Goal: Contribute content: Contribute content

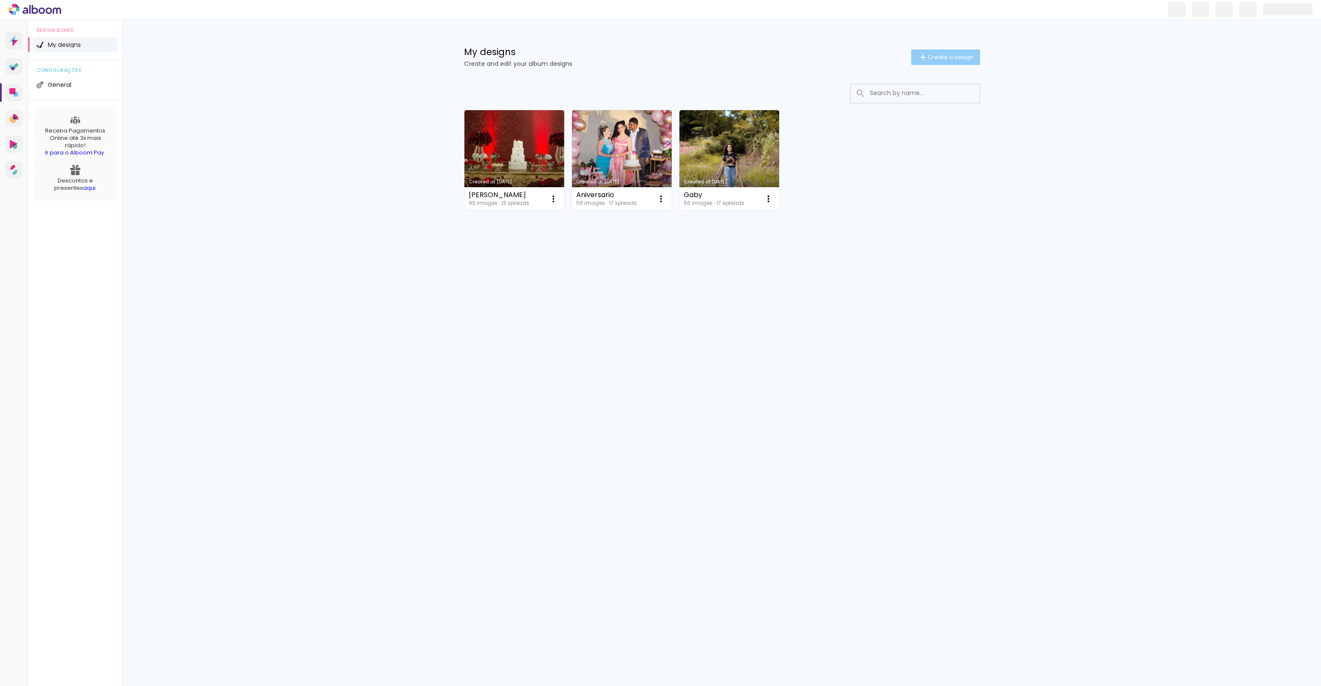
click at [956, 55] on span "Create a design" at bounding box center [951, 57] width 46 height 6
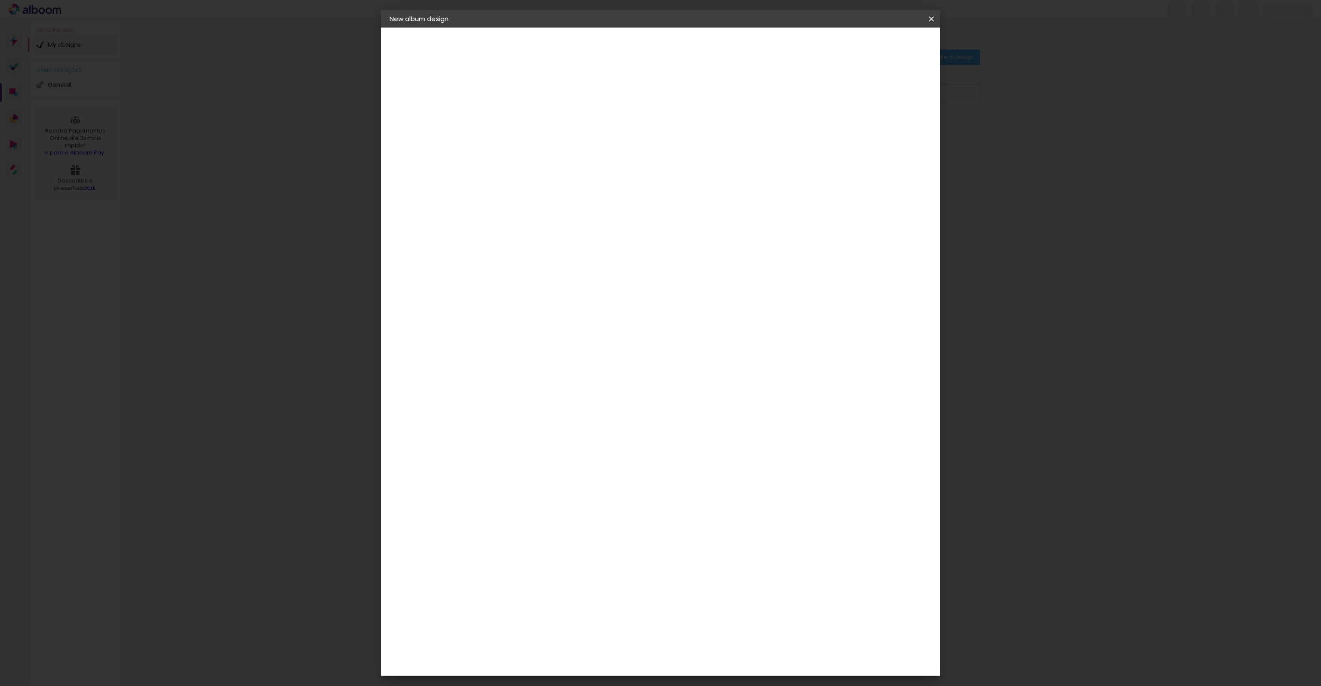
click at [530, 112] on input at bounding box center [530, 115] width 0 height 13
type input "Károli"
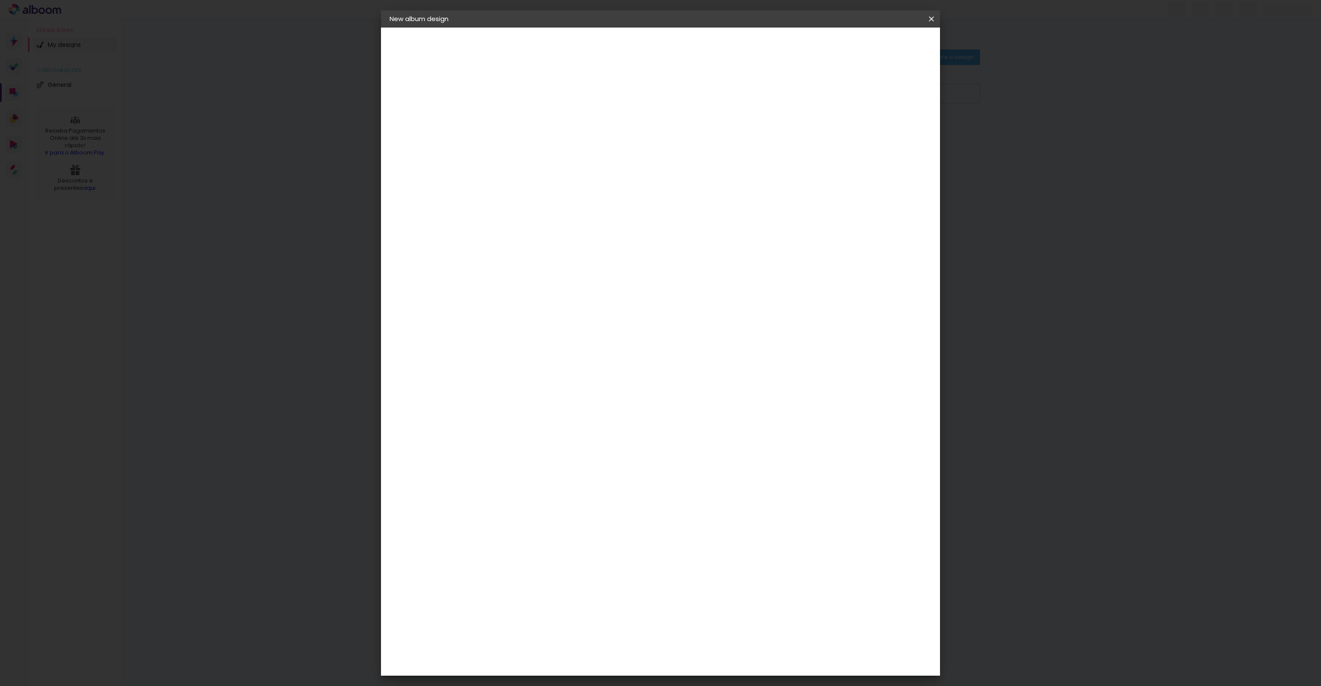
type paper-input "Károli"
click at [566, 42] on paper-button "Next" at bounding box center [550, 45] width 31 height 15
click at [560, 178] on div at bounding box center [547, 178] width 77 height 1
click at [564, 168] on input at bounding box center [547, 173] width 77 height 11
type input "mega"
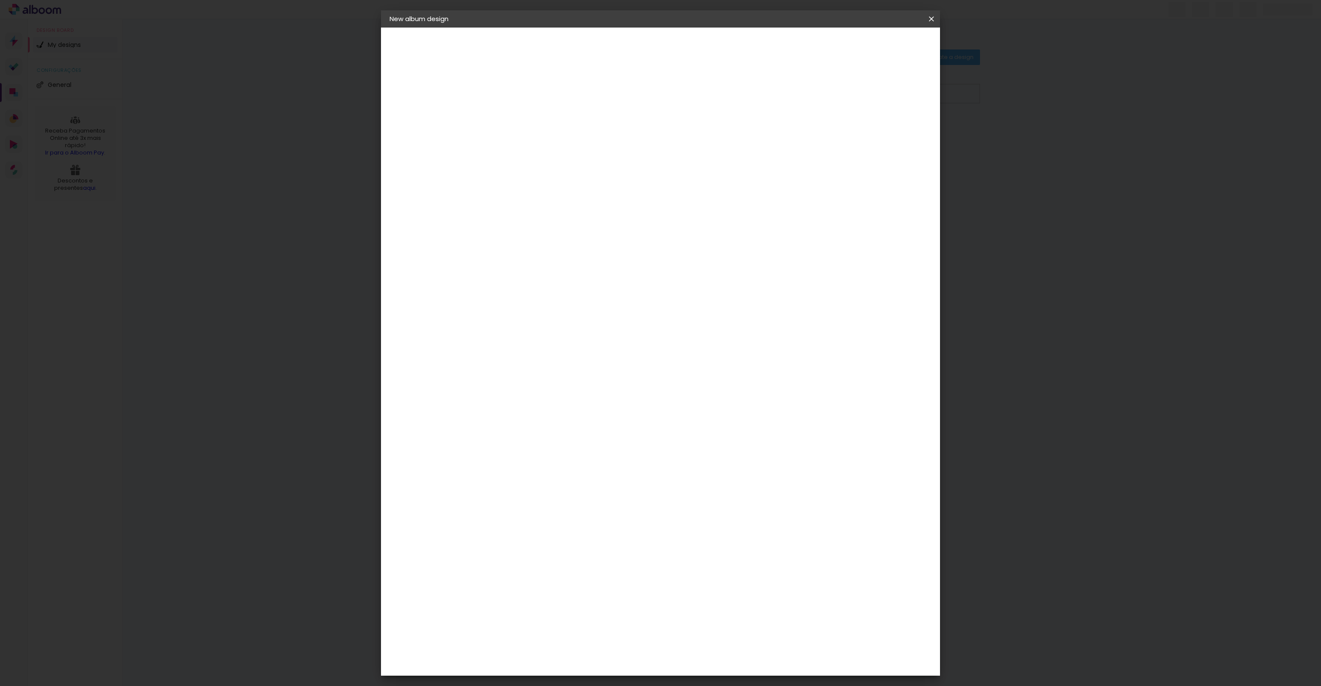
type paper-input "mega"
click at [538, 199] on div "Mega Album" at bounding box center [536, 206] width 22 height 14
click at [0, 0] on slot "Next" at bounding box center [0, 0] width 0 height 0
click at [587, 551] on span "30 × 30" at bounding box center [567, 560] width 39 height 18
click at [678, 37] on header "Model Choose the album model. Previous Next" at bounding box center [585, 53] width 185 height 51
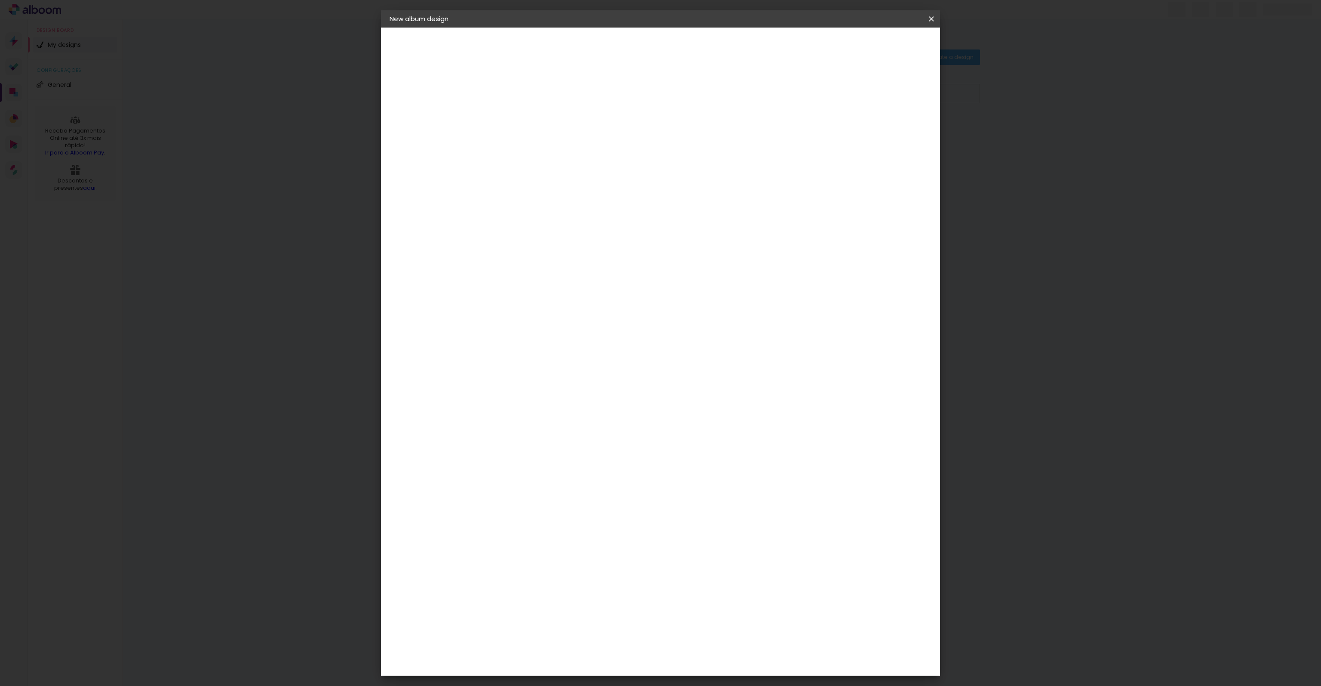
click at [0, 0] on slot "Next" at bounding box center [0, 0] width 0 height 0
click at [877, 47] on span "Start design" at bounding box center [859, 46] width 36 height 6
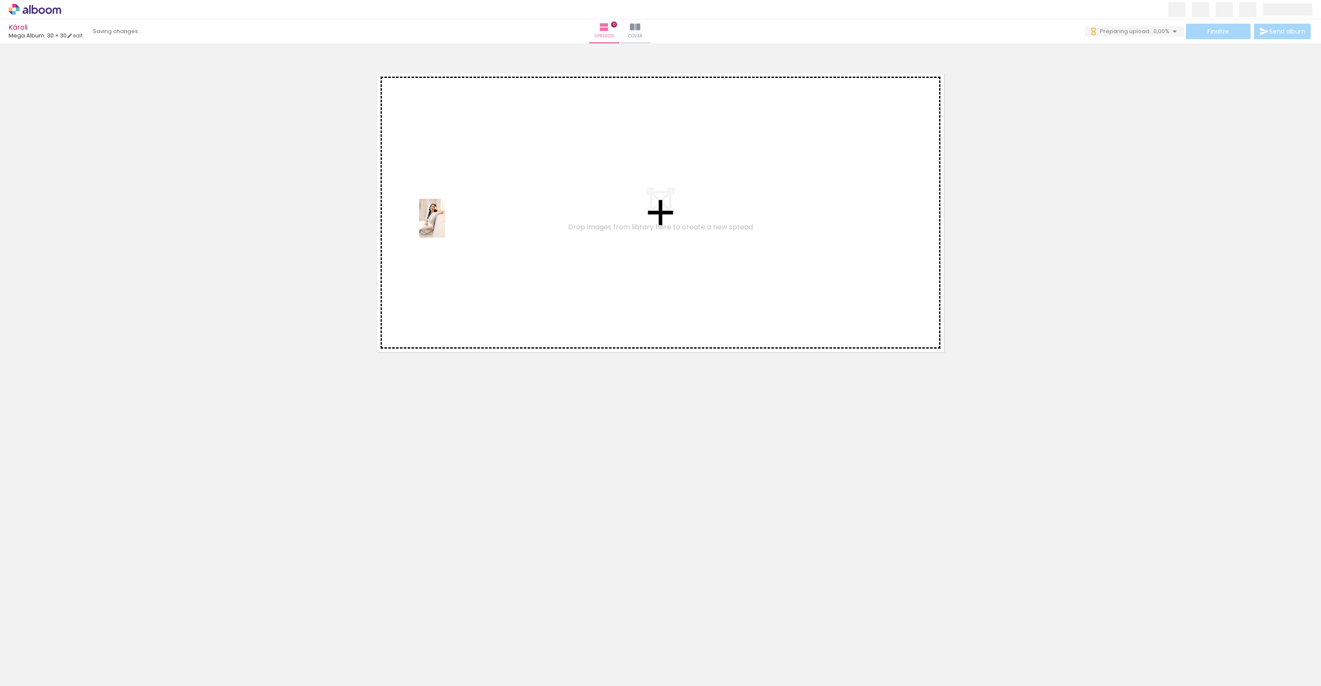
drag, startPoint x: 92, startPoint y: 644, endPoint x: 446, endPoint y: 224, distance: 548.7
click at [446, 224] on quentale-workspace at bounding box center [660, 343] width 1321 height 686
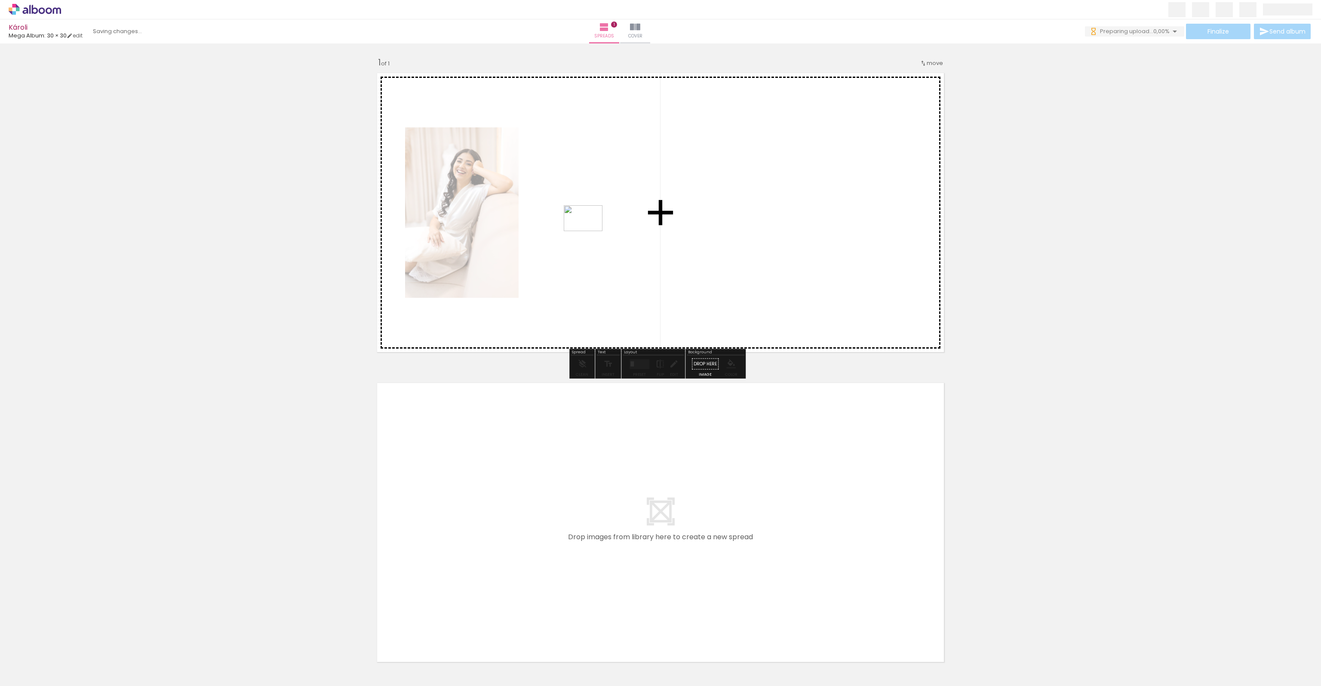
drag, startPoint x: 145, startPoint y: 639, endPoint x: 590, endPoint y: 231, distance: 603.3
click at [590, 231] on quentale-workspace at bounding box center [660, 343] width 1321 height 686
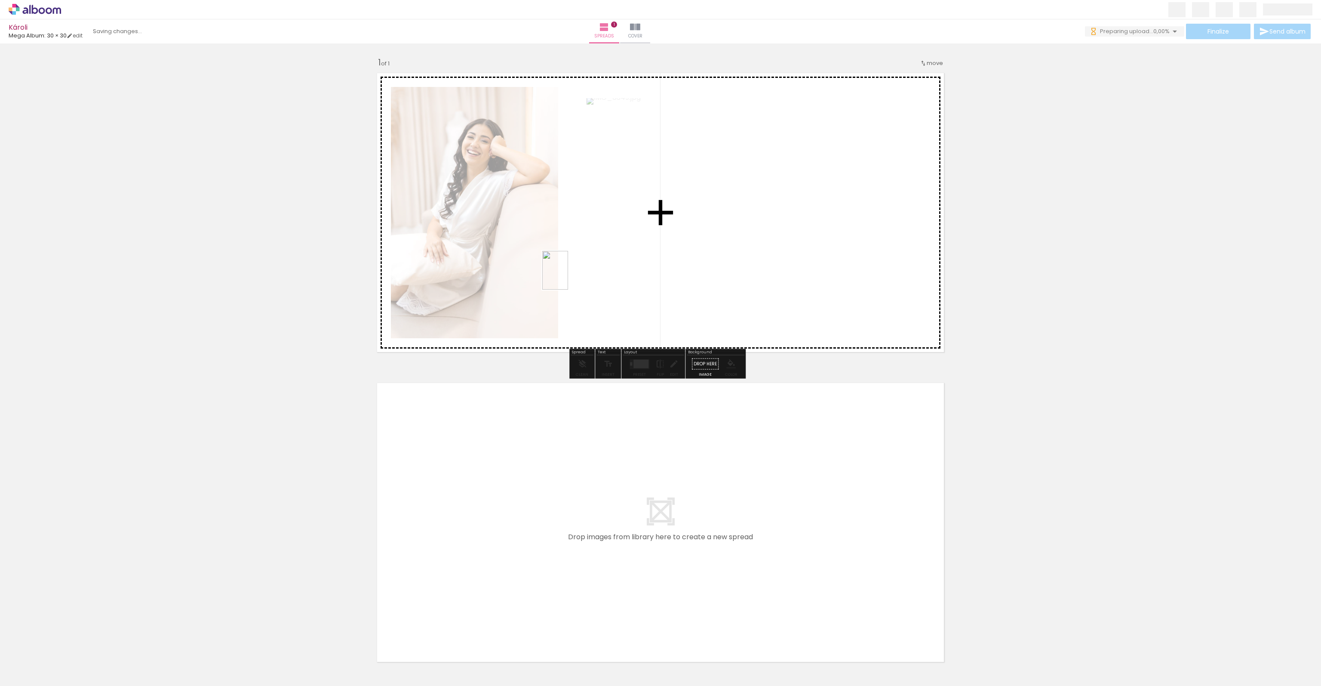
drag, startPoint x: 189, startPoint y: 662, endPoint x: 568, endPoint y: 277, distance: 540.4
click at [568, 277] on quentale-workspace at bounding box center [660, 343] width 1321 height 686
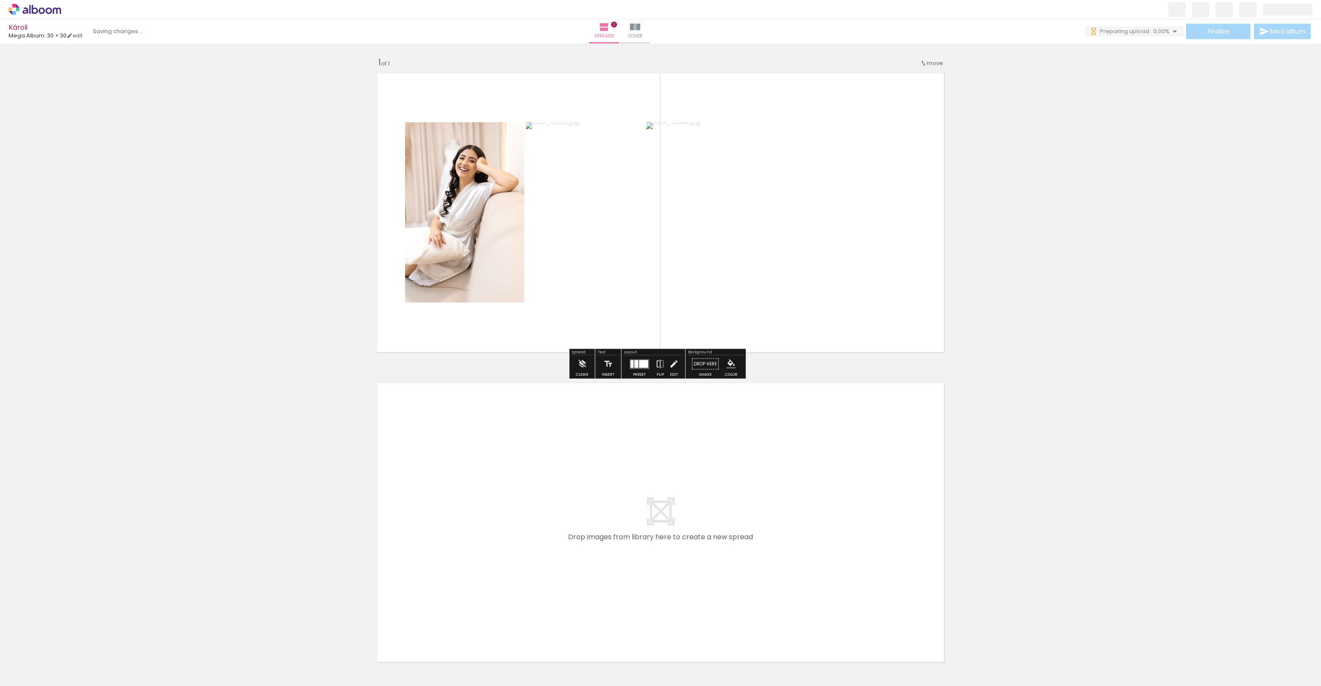
click at [633, 357] on div at bounding box center [639, 363] width 23 height 17
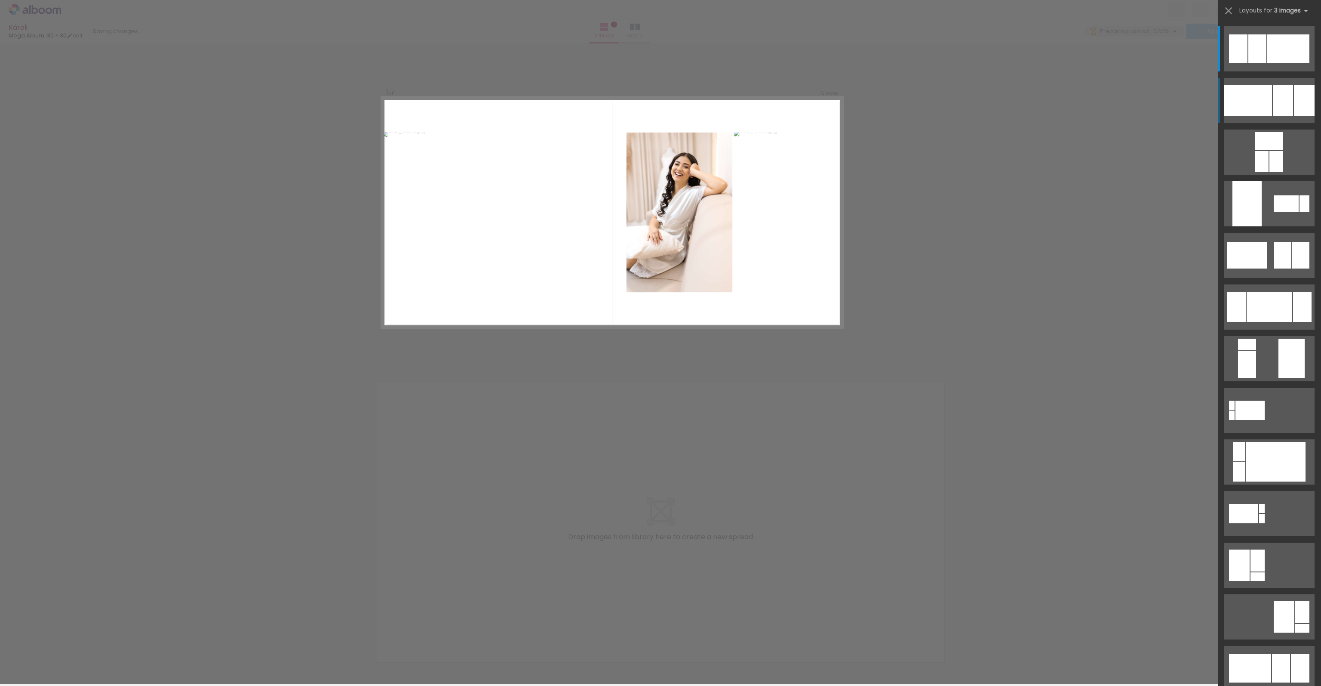
click at [1262, 95] on div at bounding box center [1248, 100] width 48 height 31
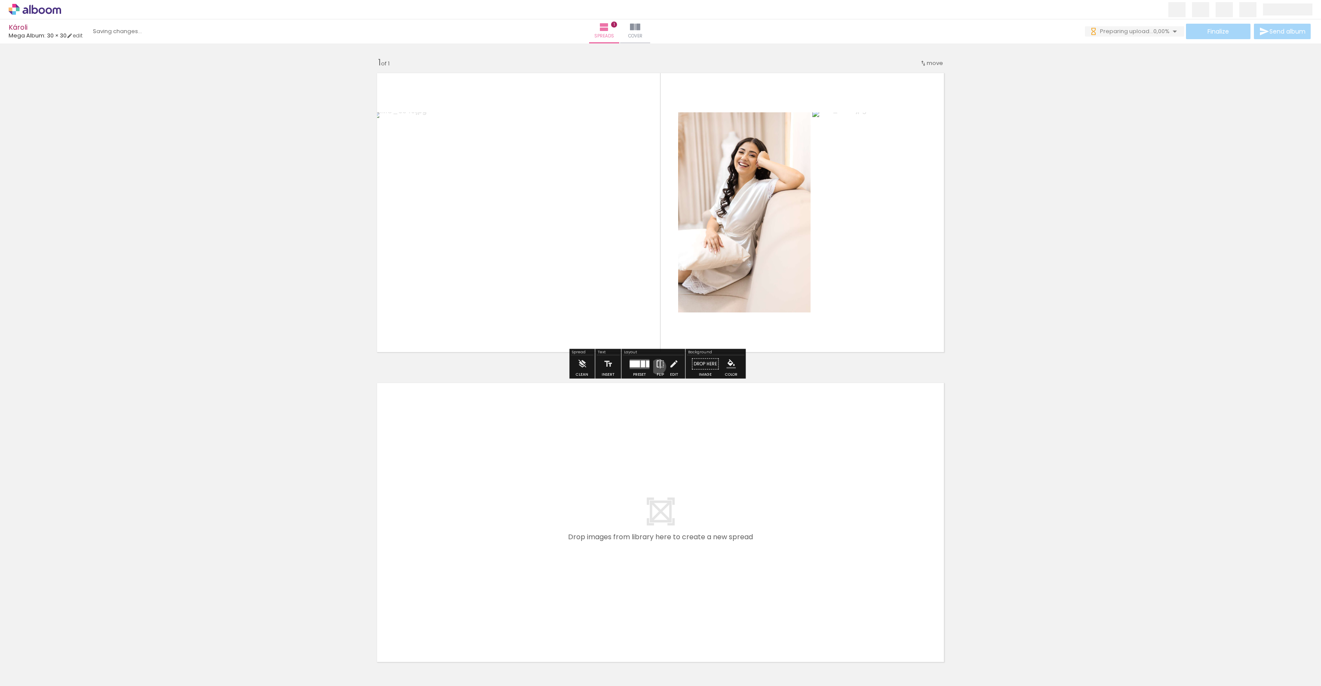
click at [657, 366] on iron-icon at bounding box center [659, 363] width 9 height 17
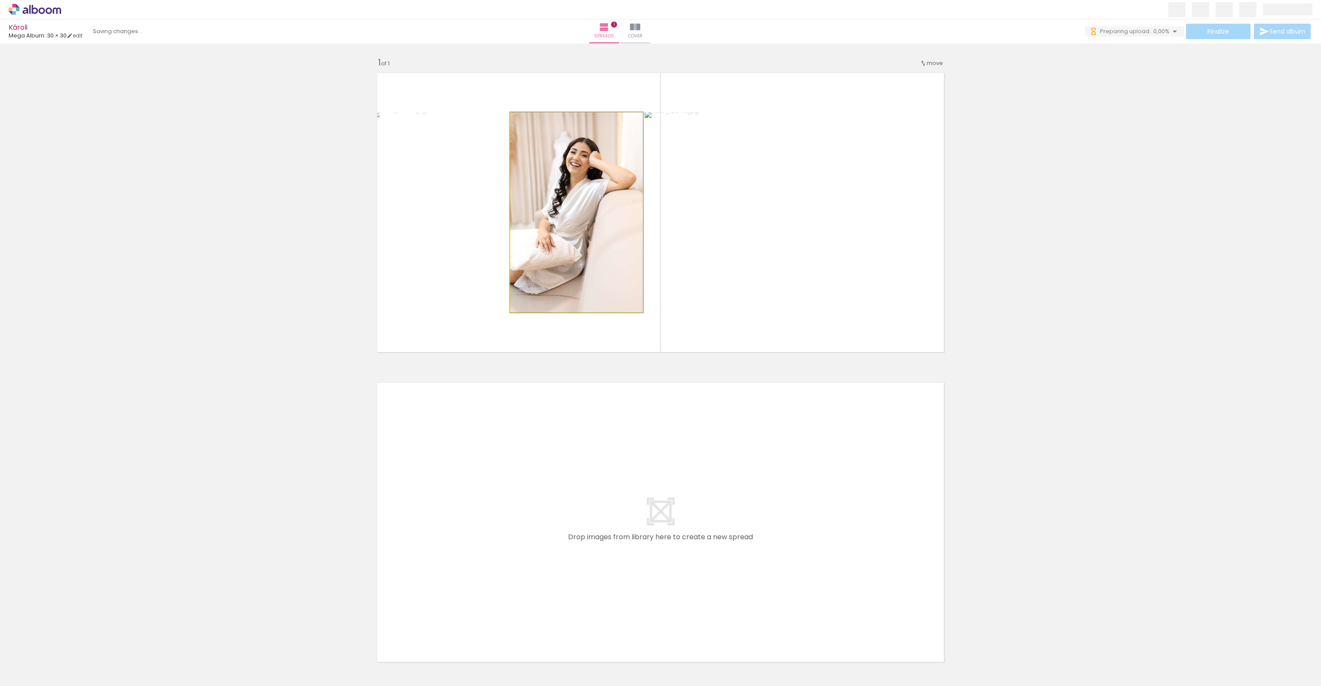
drag, startPoint x: 570, startPoint y: 272, endPoint x: 477, endPoint y: 260, distance: 93.2
click at [0, 0] on slot at bounding box center [0, 0] width 0 height 0
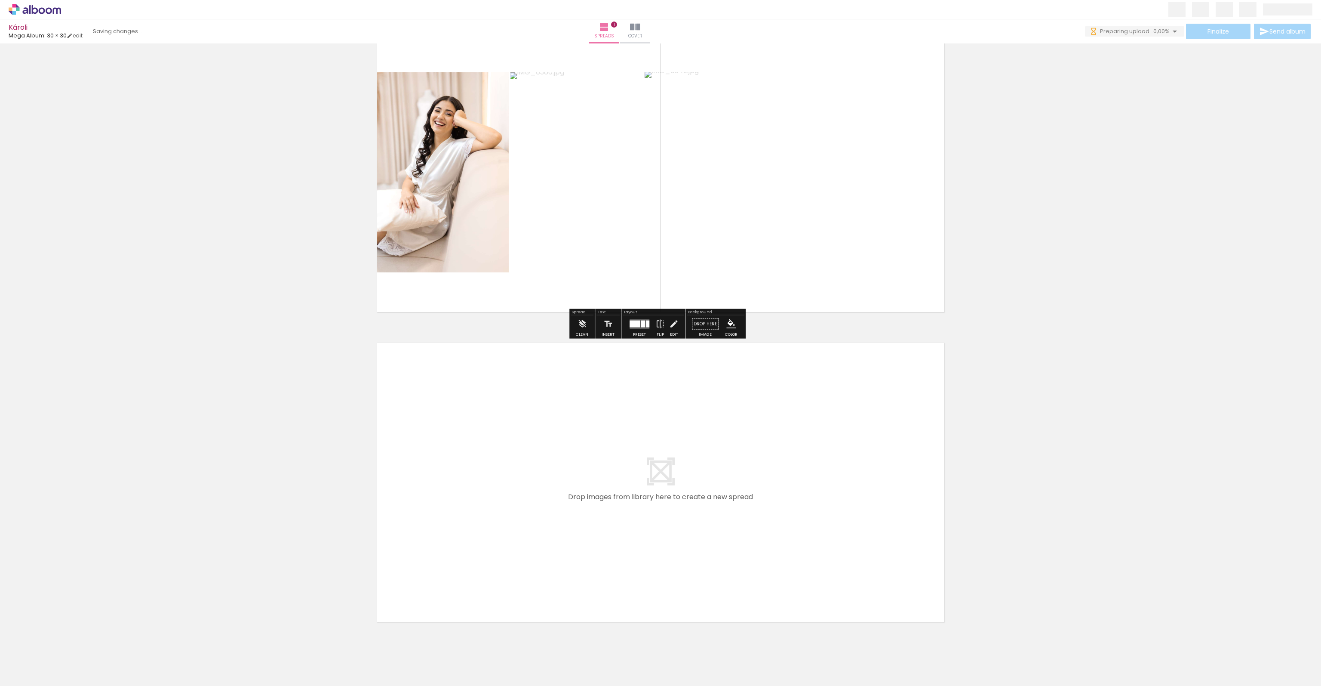
scroll to position [65, 0]
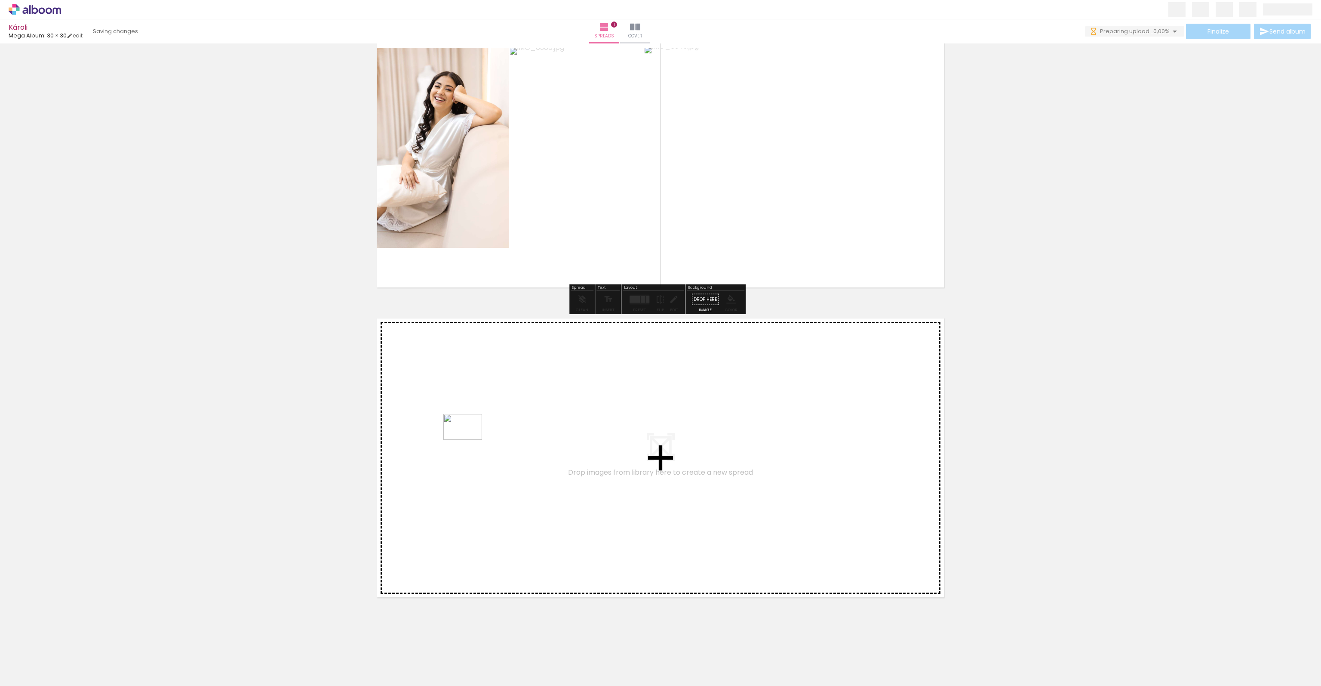
drag, startPoint x: 289, startPoint y: 595, endPoint x: 475, endPoint y: 436, distance: 244.9
click at [475, 436] on quentale-workspace at bounding box center [660, 343] width 1321 height 686
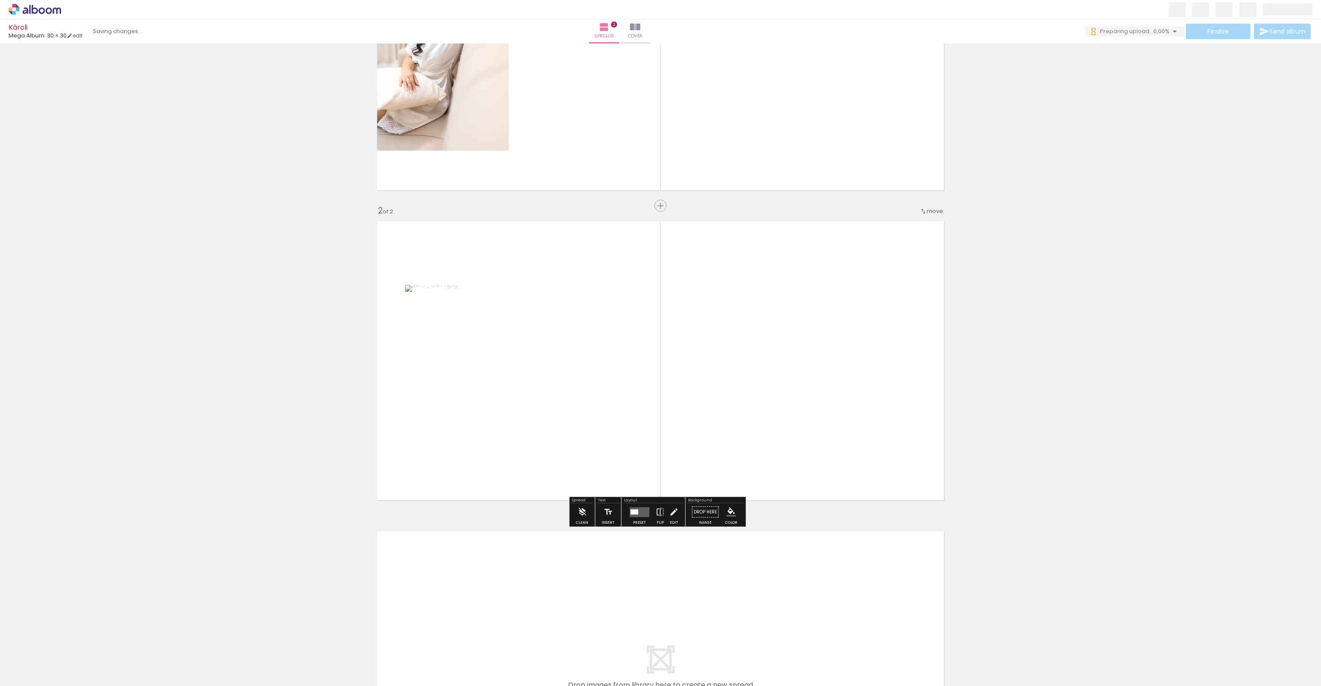
scroll to position [185, 0]
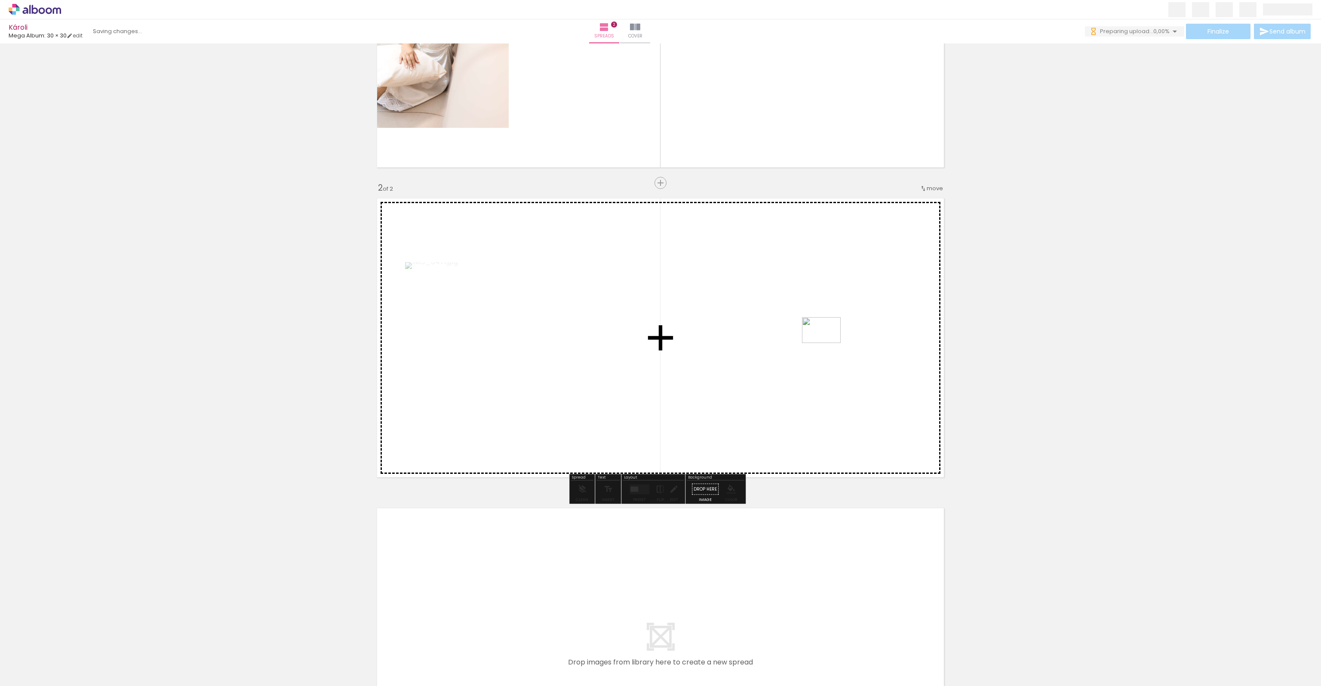
drag, startPoint x: 283, startPoint y: 664, endPoint x: 828, endPoint y: 343, distance: 632.9
click at [828, 343] on quentale-workspace at bounding box center [660, 343] width 1321 height 686
drag, startPoint x: 332, startPoint y: 668, endPoint x: 692, endPoint y: 458, distance: 416.7
click at [692, 458] on quentale-workspace at bounding box center [660, 343] width 1321 height 686
drag, startPoint x: 377, startPoint y: 658, endPoint x: 741, endPoint y: 371, distance: 464.0
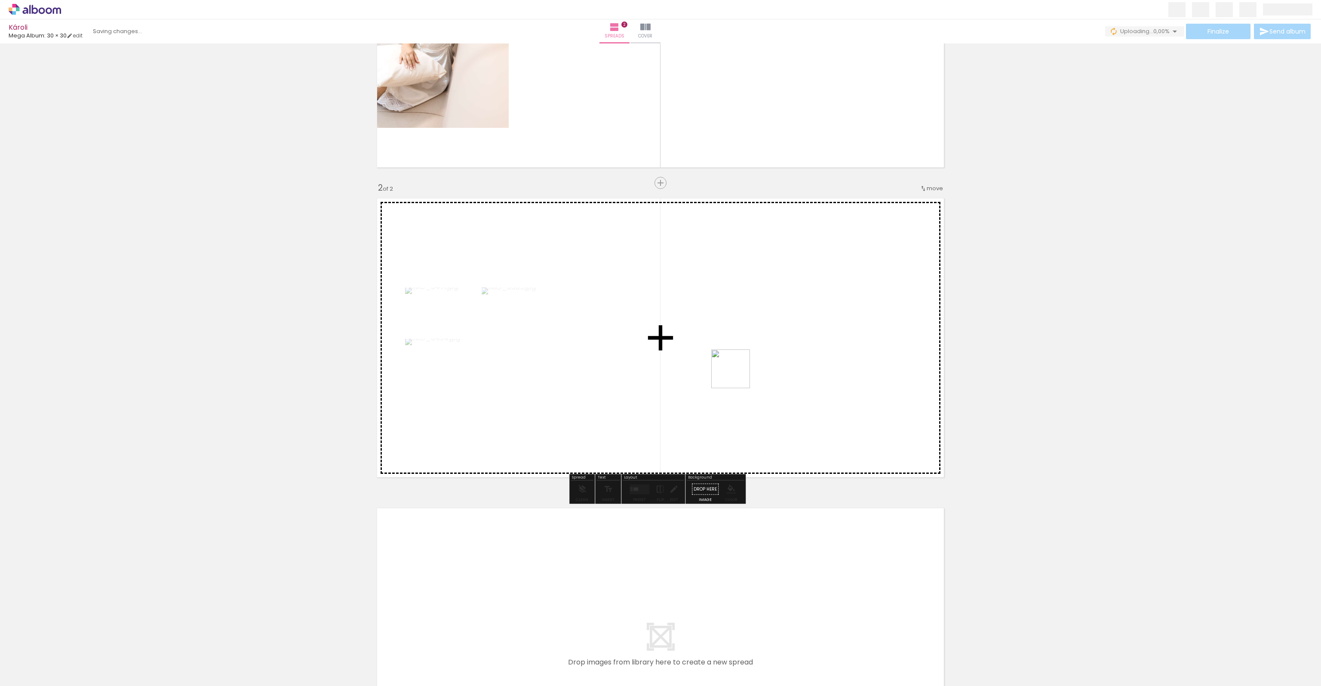
click at [741, 371] on quentale-workspace at bounding box center [660, 343] width 1321 height 686
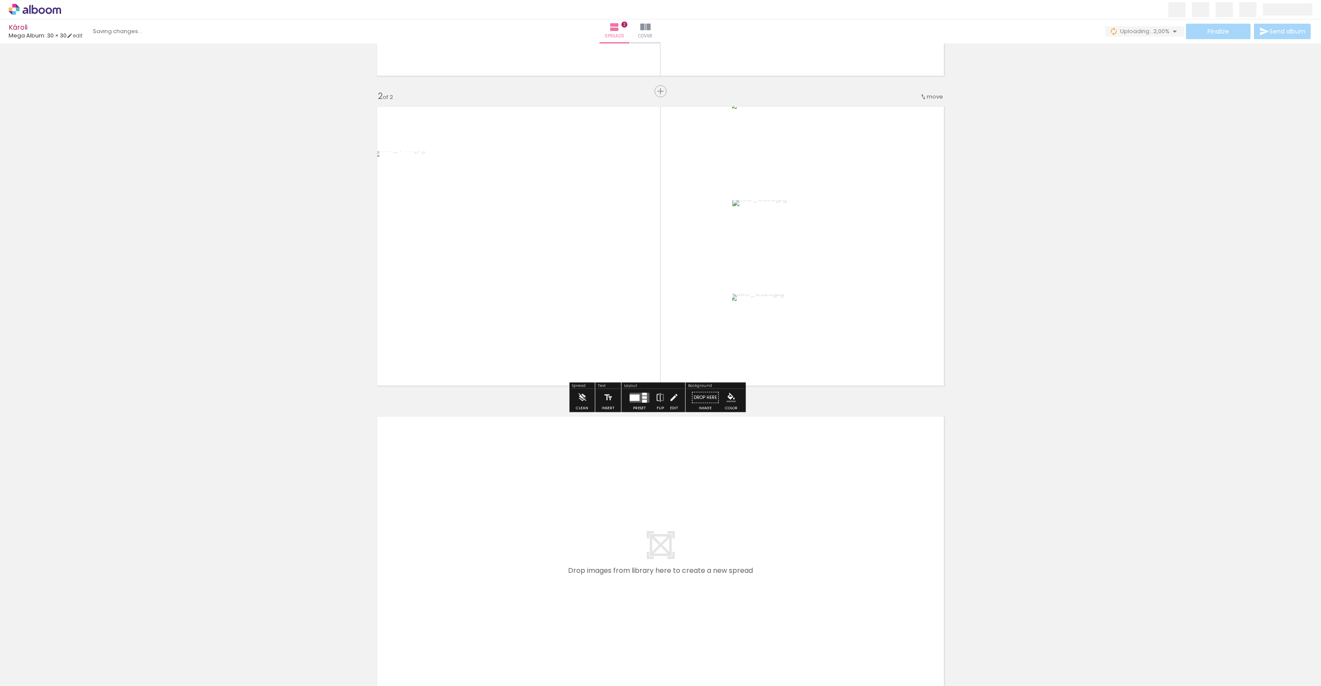
scroll to position [374, 0]
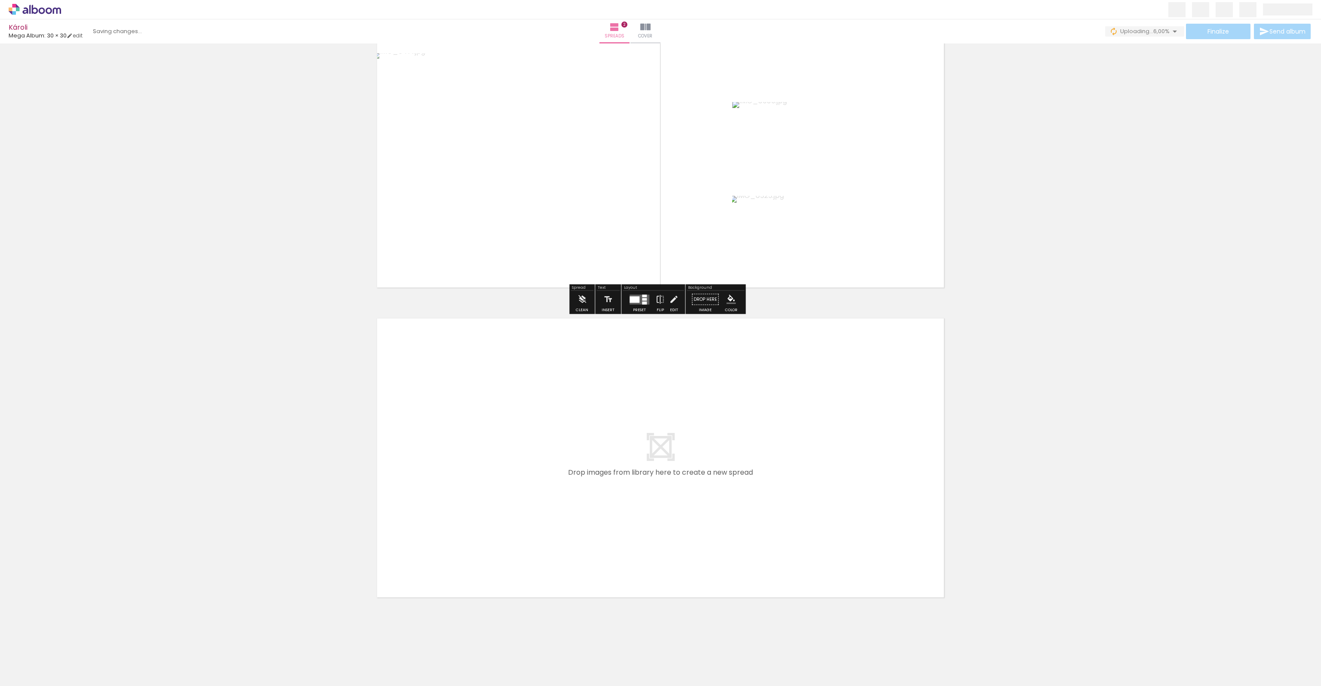
drag, startPoint x: 419, startPoint y: 656, endPoint x: 457, endPoint y: 491, distance: 169.5
click at [457, 491] on quentale-workspace at bounding box center [660, 343] width 1321 height 686
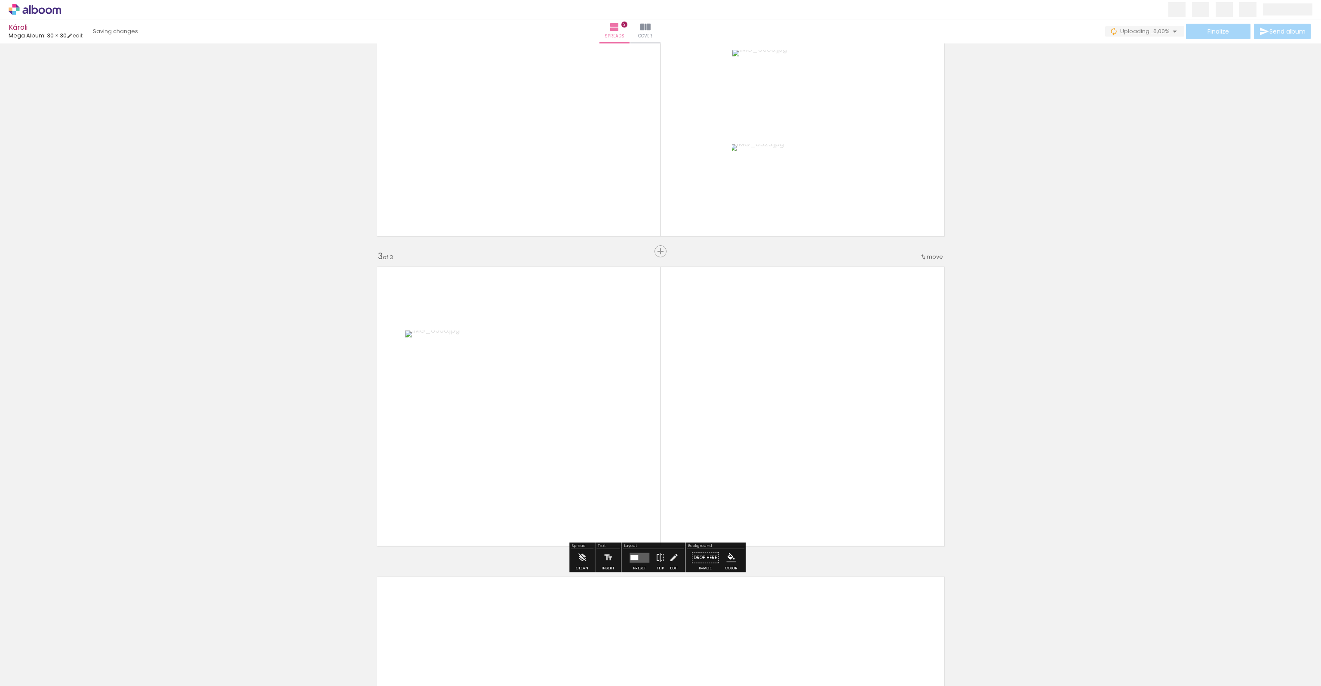
scroll to position [494, 0]
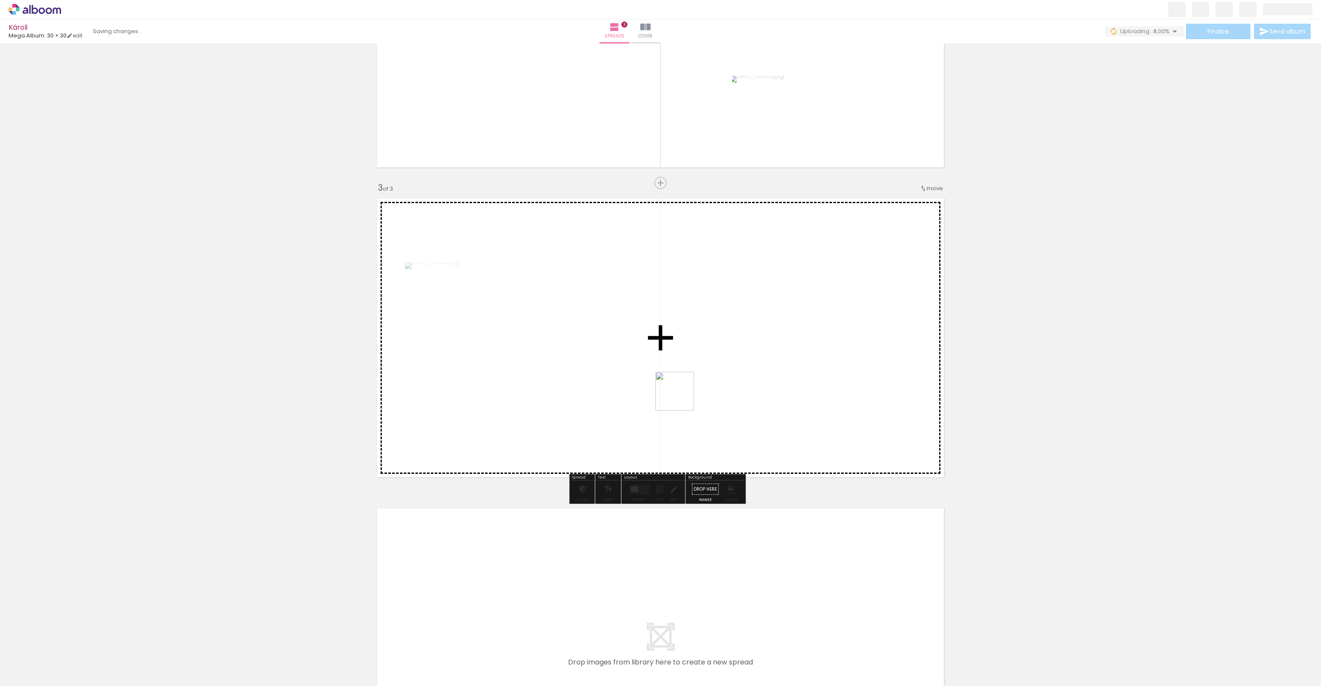
drag, startPoint x: 599, startPoint y: 483, endPoint x: 756, endPoint y: 329, distance: 220.8
click at [756, 329] on quentale-workspace at bounding box center [660, 343] width 1321 height 686
drag, startPoint x: 529, startPoint y: 624, endPoint x: 596, endPoint y: 455, distance: 181.8
click at [596, 455] on quentale-workspace at bounding box center [660, 343] width 1321 height 686
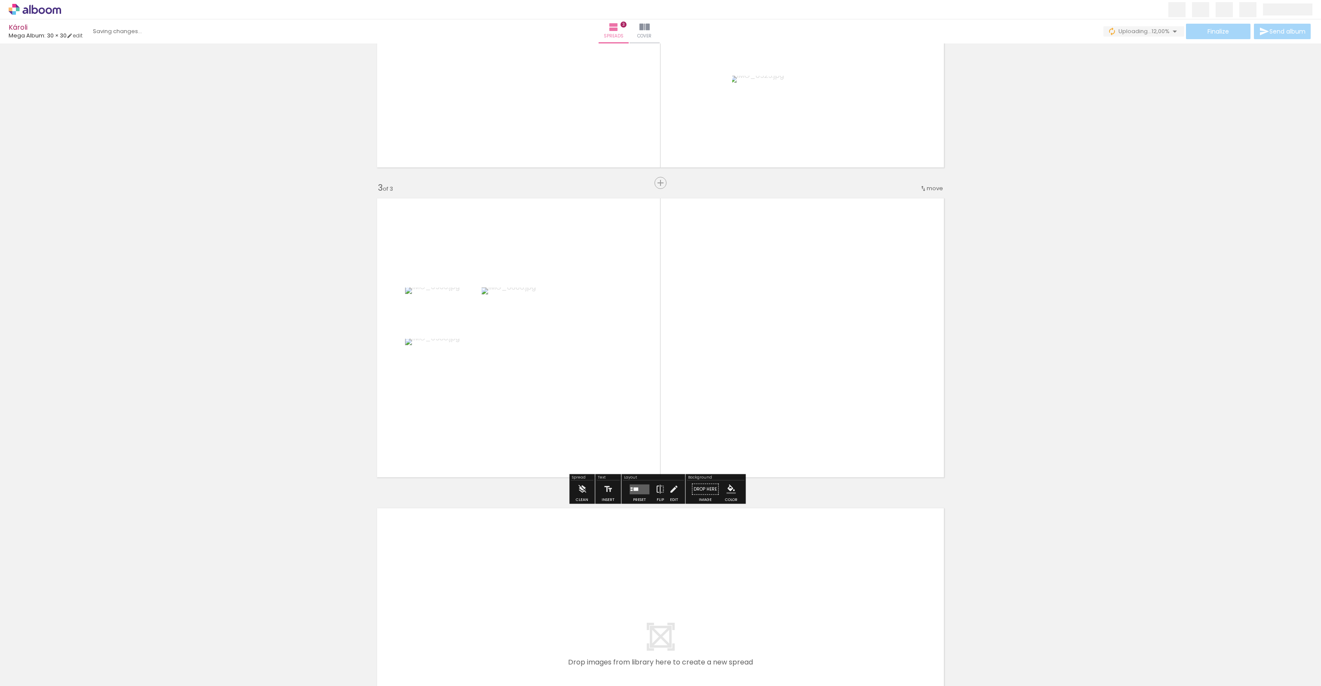
click at [639, 492] on quentale-layouter at bounding box center [640, 489] width 20 height 10
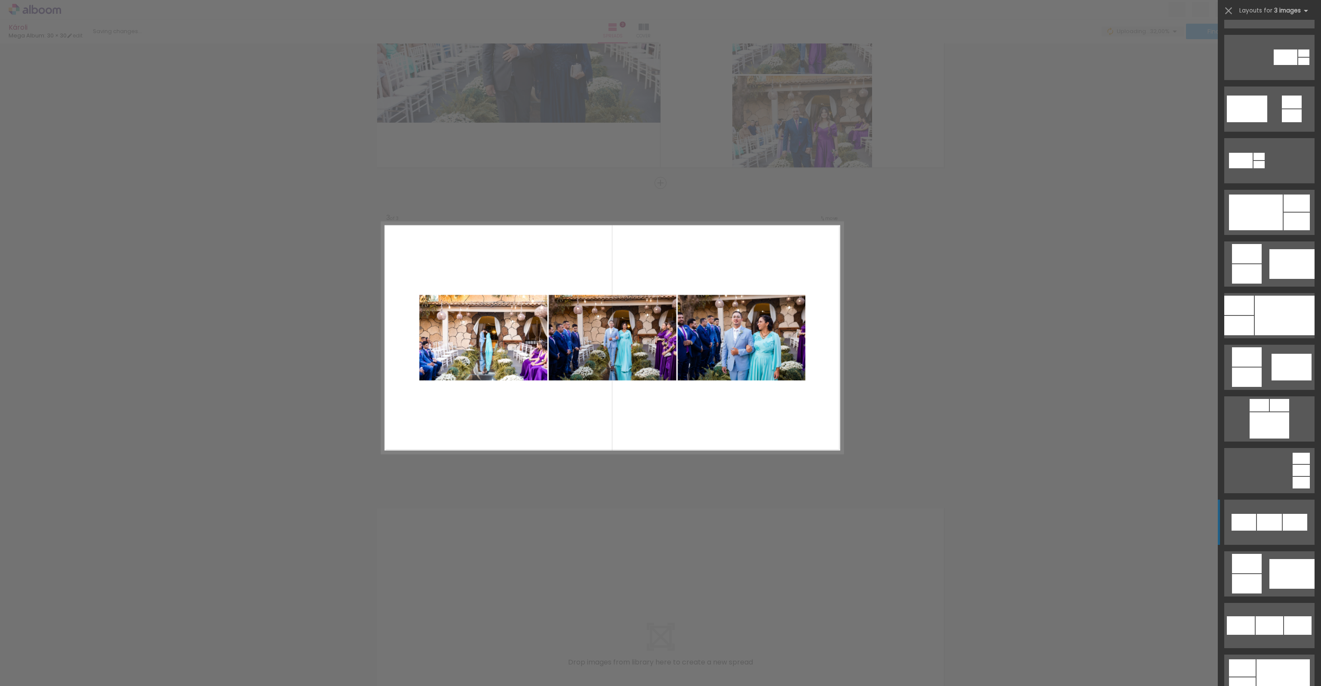
scroll to position [473, 0]
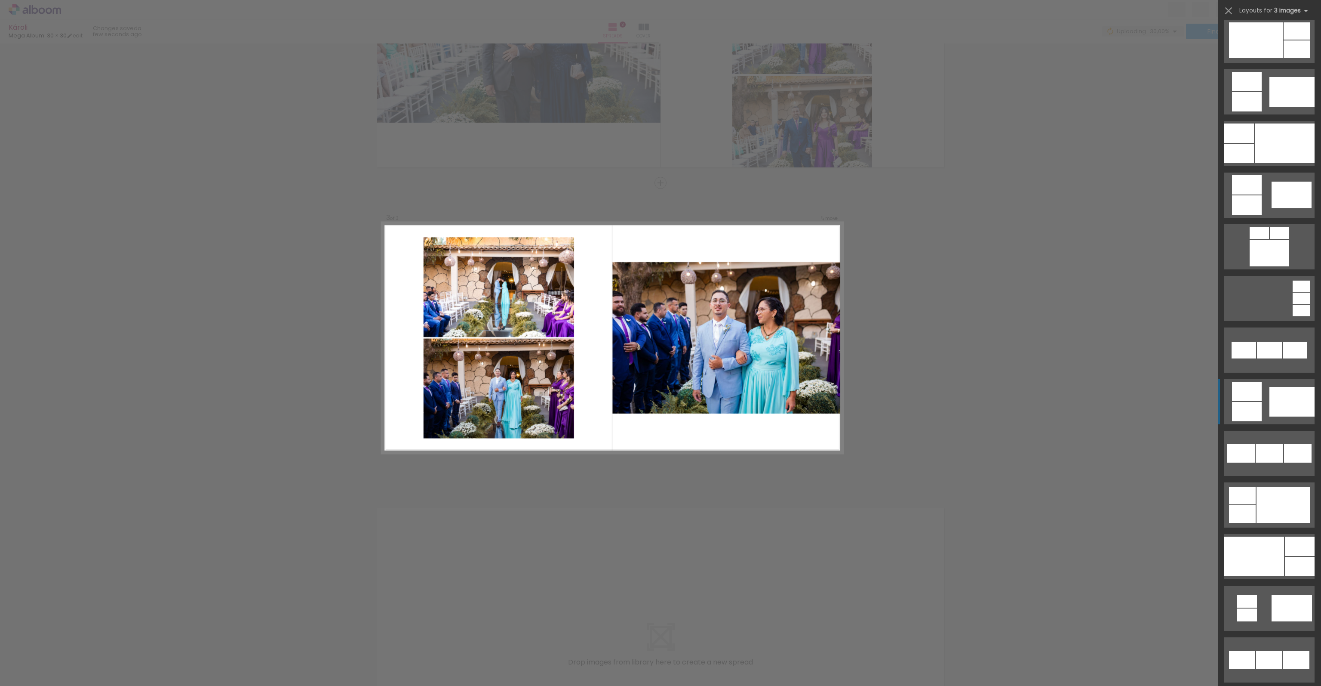
click at [1279, 396] on div at bounding box center [1292, 402] width 45 height 30
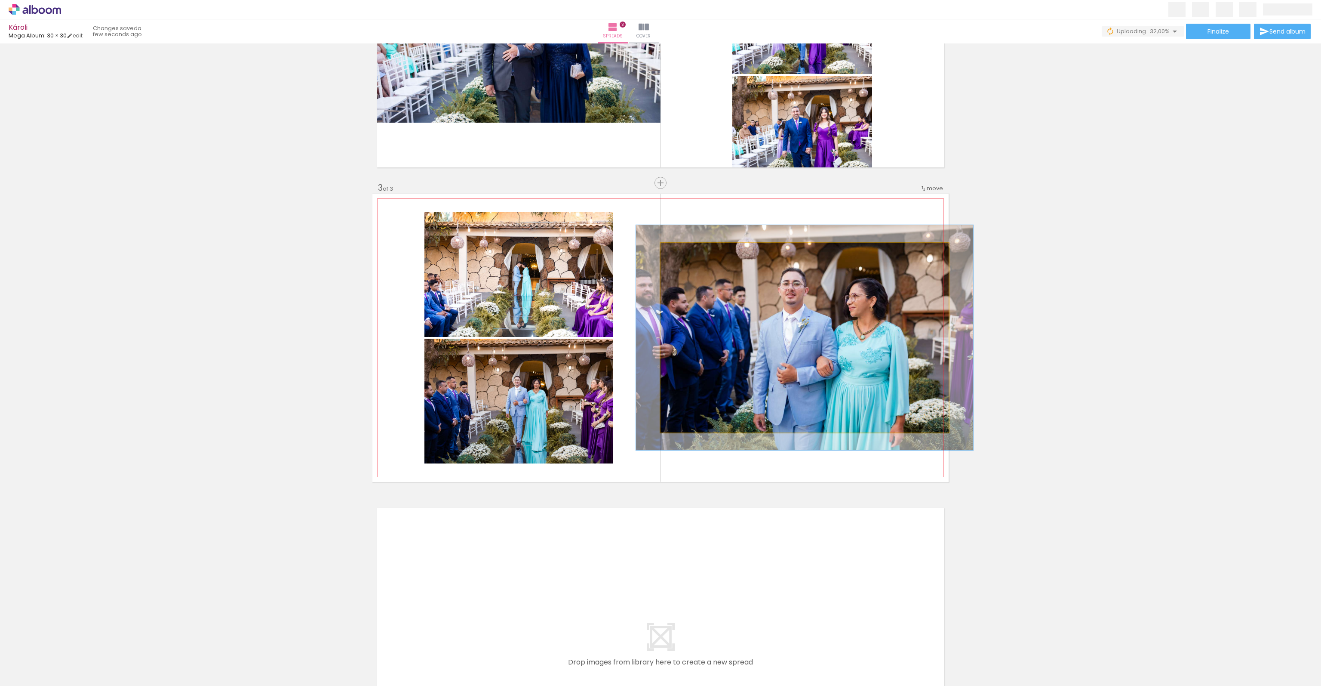
drag, startPoint x: 680, startPoint y: 252, endPoint x: 685, endPoint y: 253, distance: 5.3
type paper-slider "117"
click at [685, 253] on div at bounding box center [686, 252] width 8 height 8
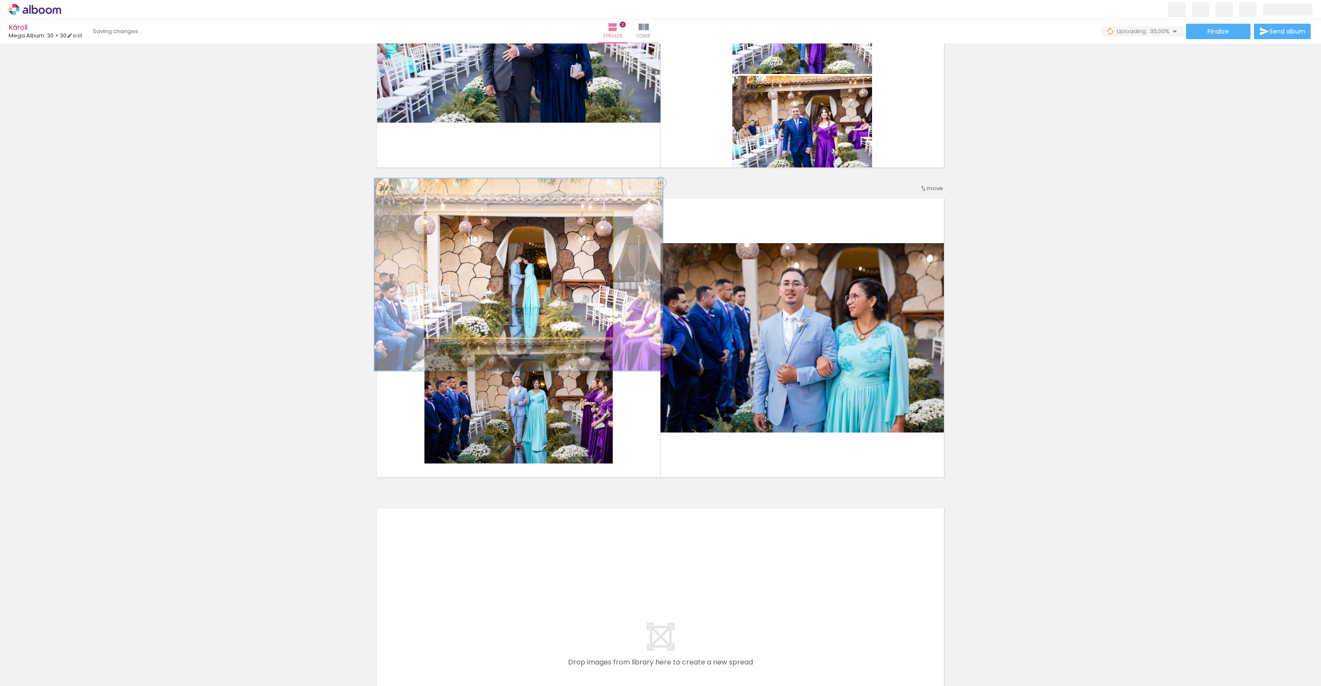
drag, startPoint x: 440, startPoint y: 220, endPoint x: 461, endPoint y: 221, distance: 20.7
type paper-slider "169"
click at [461, 221] on div at bounding box center [461, 221] width 8 height 8
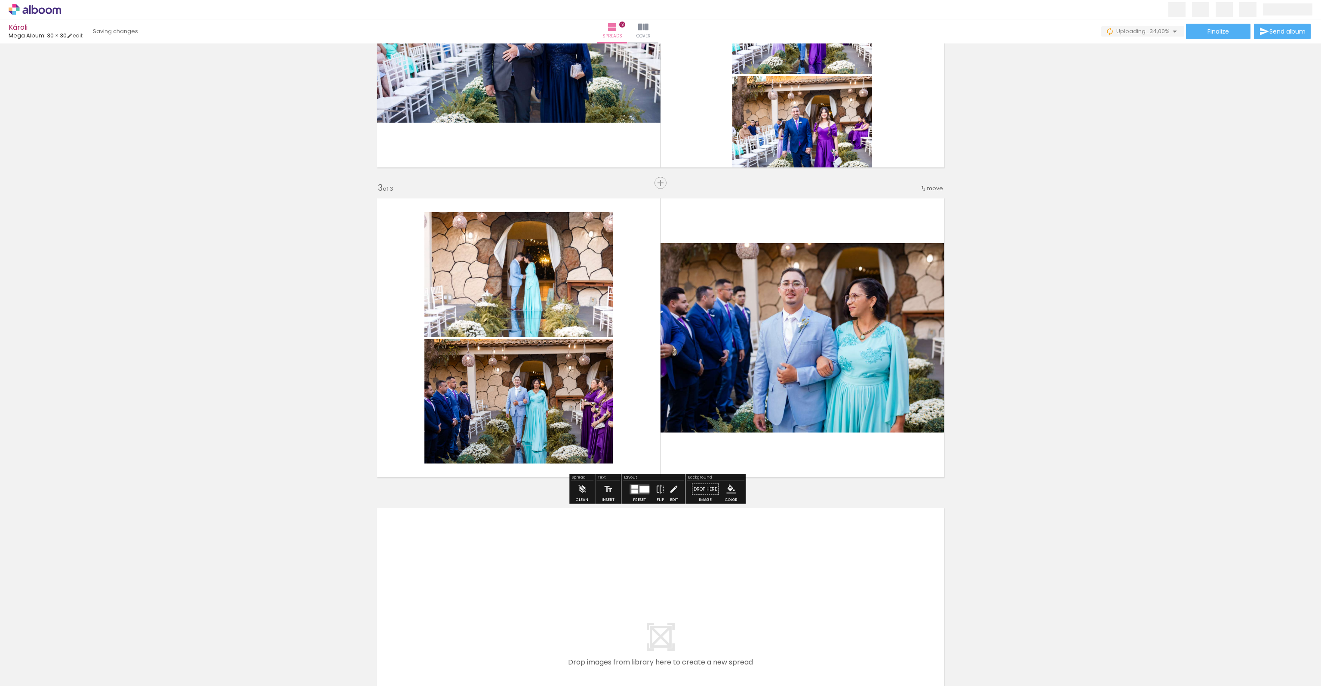
click at [259, 307] on div "Add spread 1 of 3 Add spread 2 of 3 Add spread 3 of 3" at bounding box center [660, 171] width 1321 height 1239
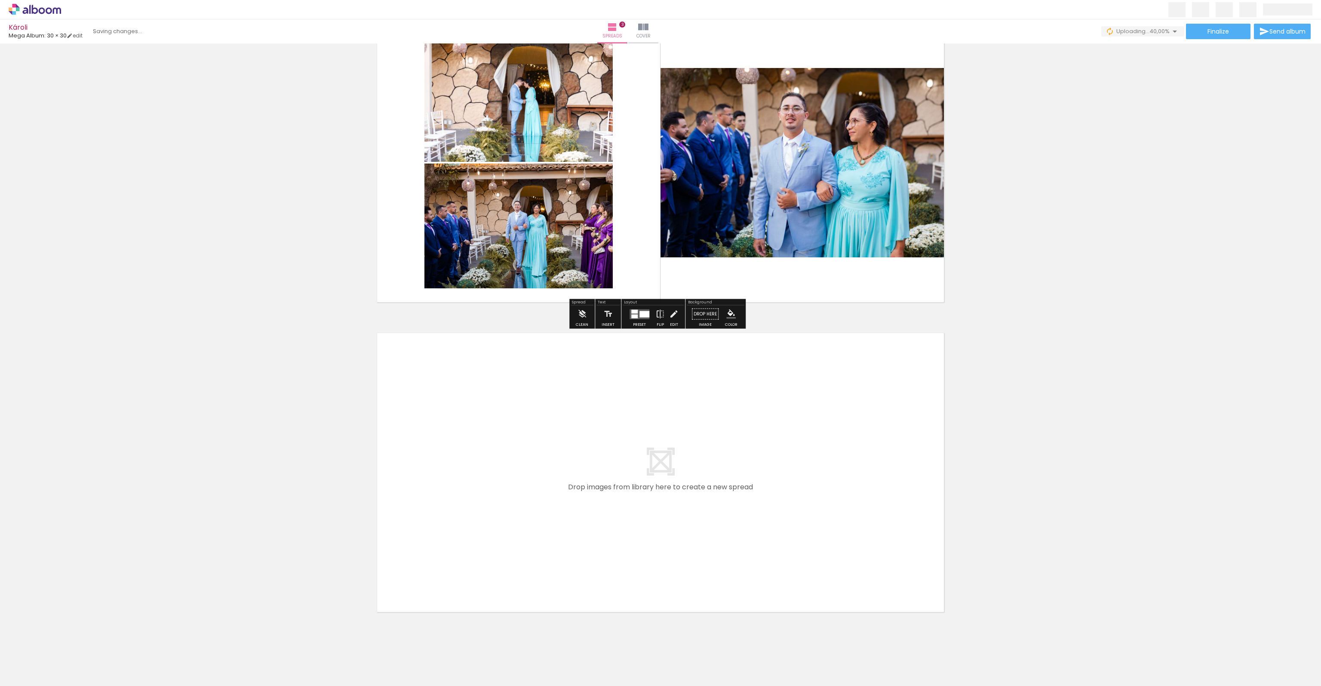
scroll to position [684, 0]
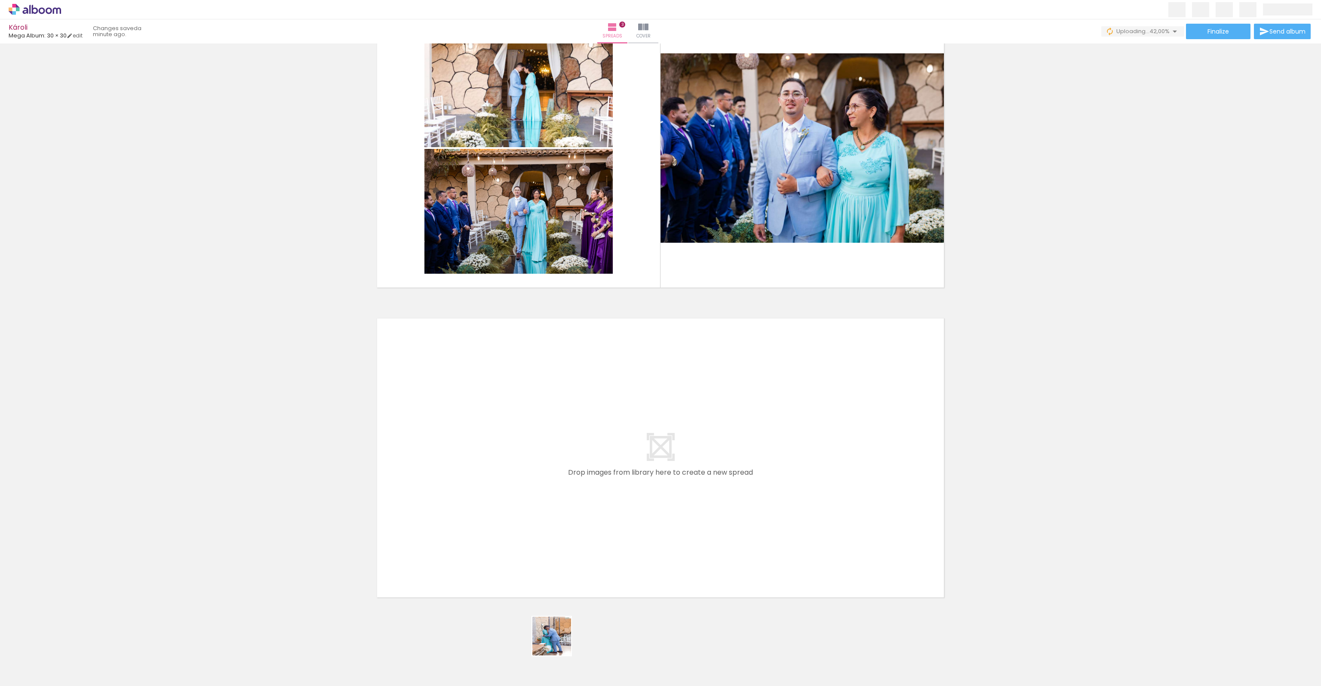
drag, startPoint x: 558, startPoint y: 642, endPoint x: 569, endPoint y: 611, distance: 32.6
click at [497, 534] on quentale-workspace at bounding box center [660, 343] width 1321 height 686
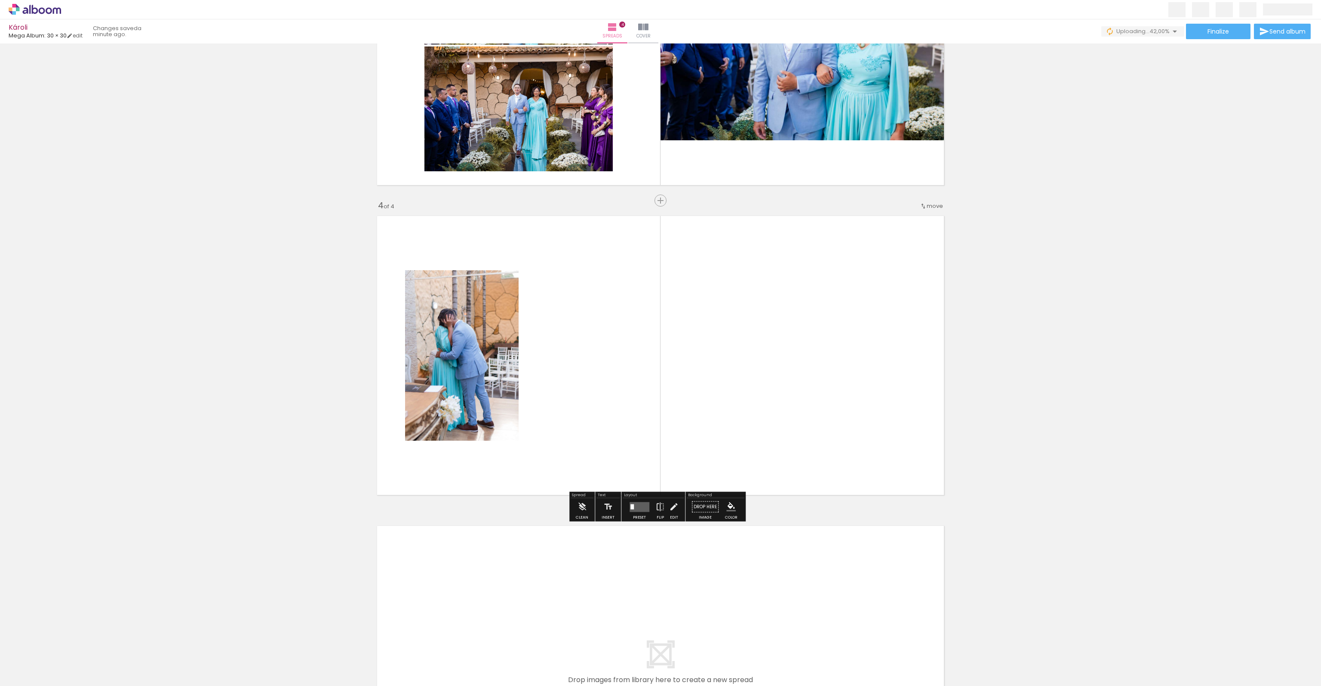
scroll to position [804, 0]
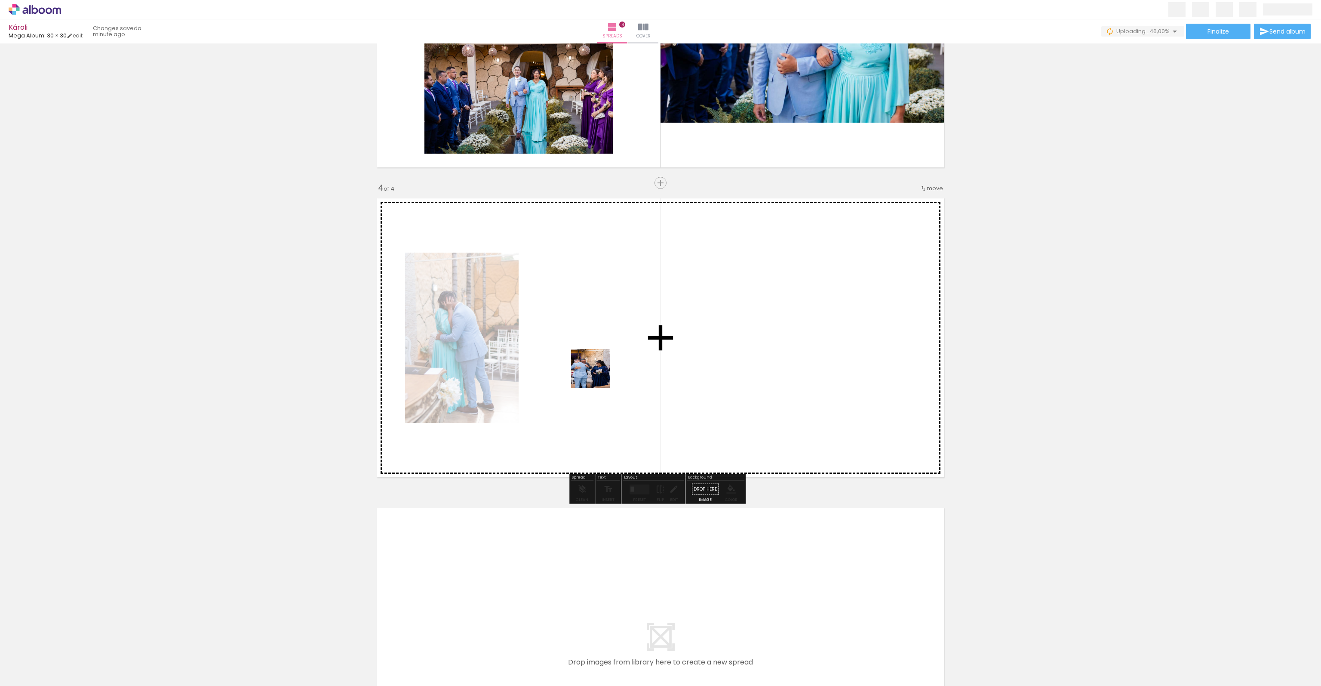
drag, startPoint x: 616, startPoint y: 654, endPoint x: 597, endPoint y: 375, distance: 280.2
click at [597, 375] on quentale-workspace at bounding box center [660, 343] width 1321 height 686
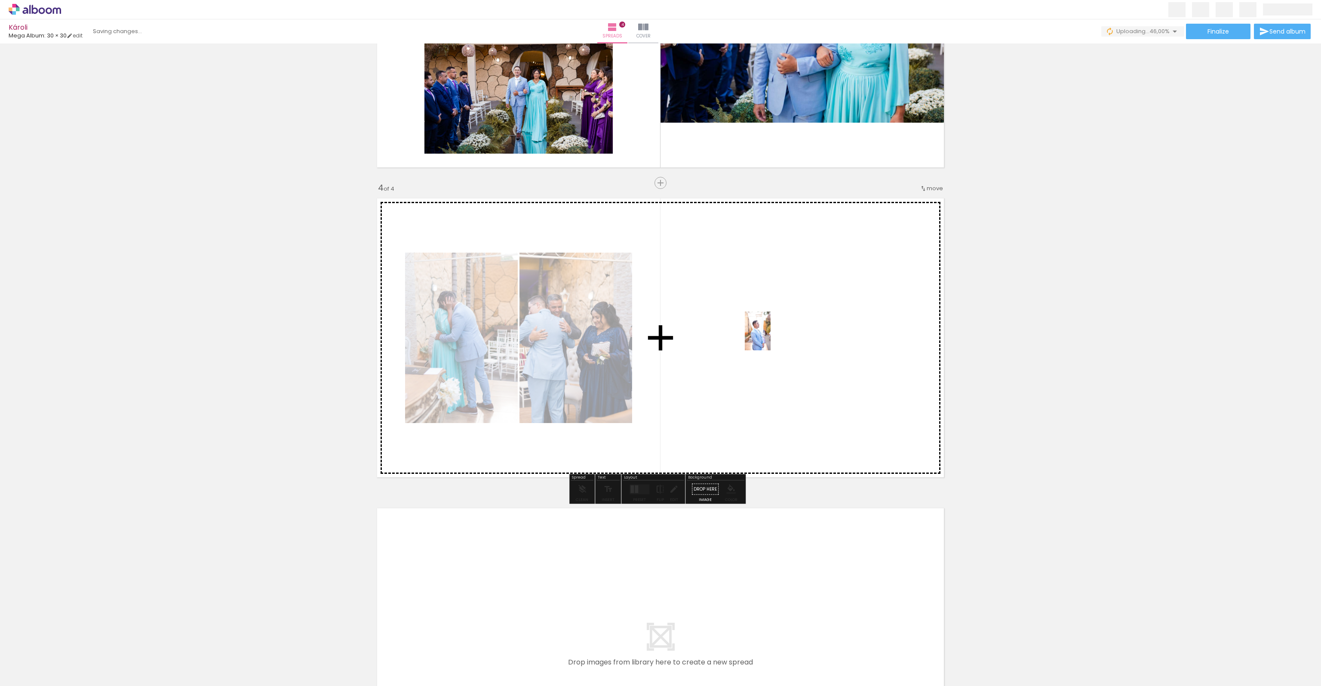
drag, startPoint x: 690, startPoint y: 601, endPoint x: 771, endPoint y: 337, distance: 276.6
click at [771, 337] on quentale-workspace at bounding box center [660, 343] width 1321 height 686
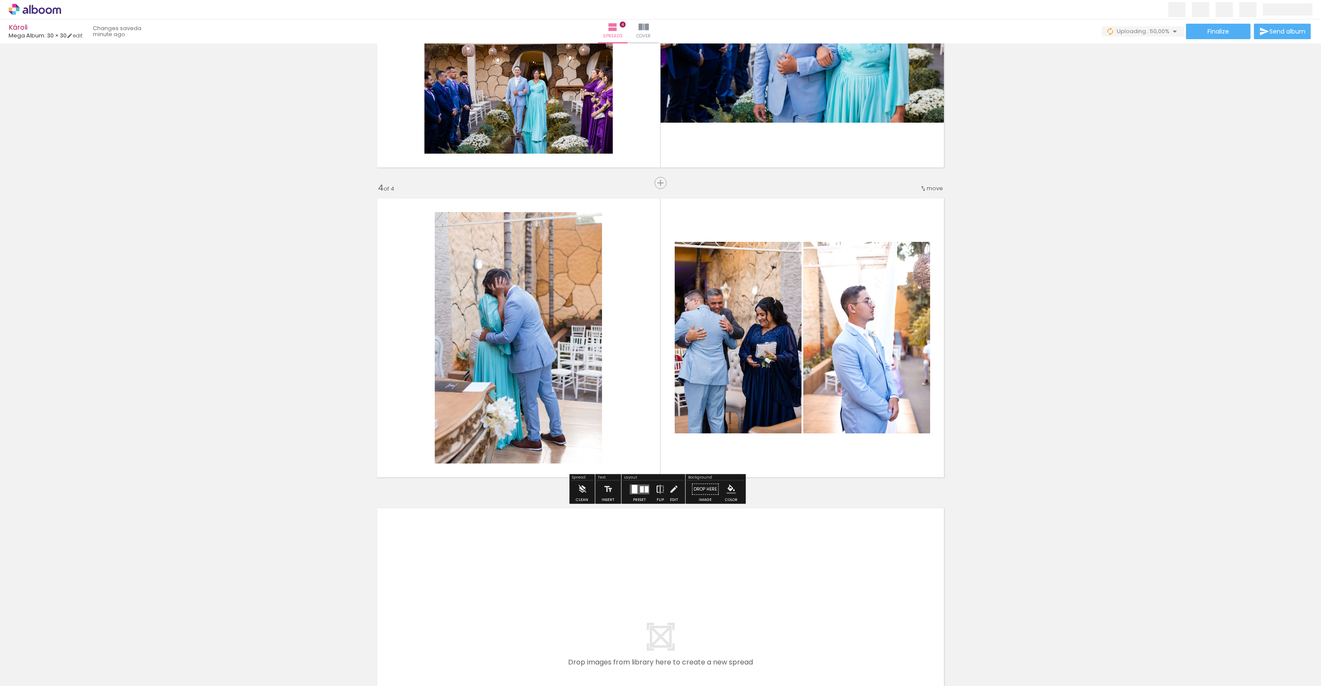
click at [655, 489] on iron-icon at bounding box center [659, 488] width 9 height 17
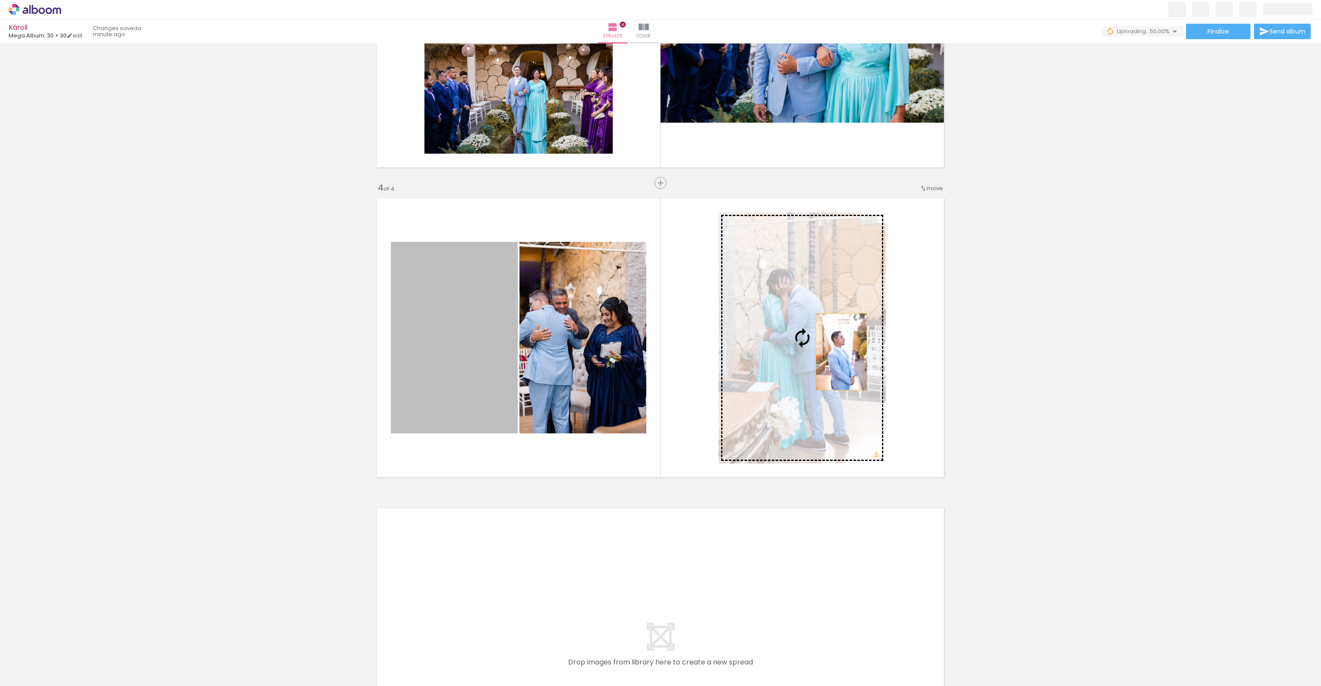
drag, startPoint x: 445, startPoint y: 384, endPoint x: 827, endPoint y: 351, distance: 384.2
click at [0, 0] on slot at bounding box center [0, 0] width 0 height 0
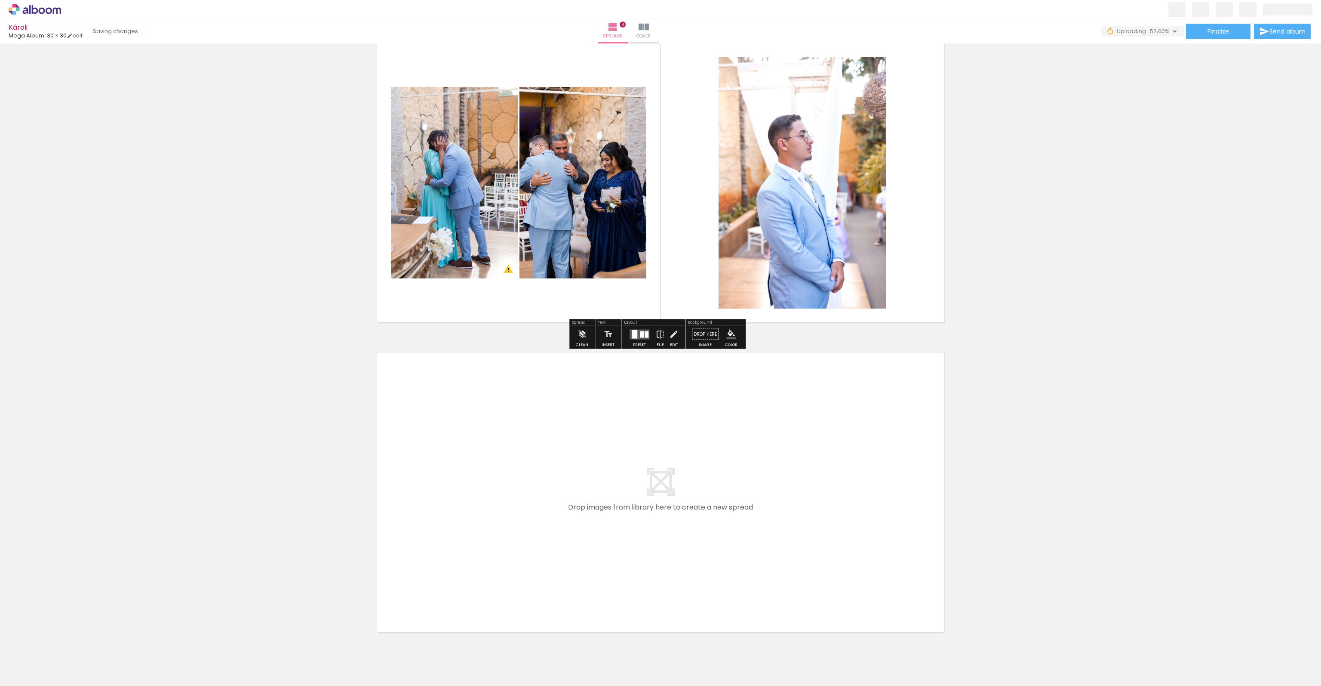
scroll to position [993, 0]
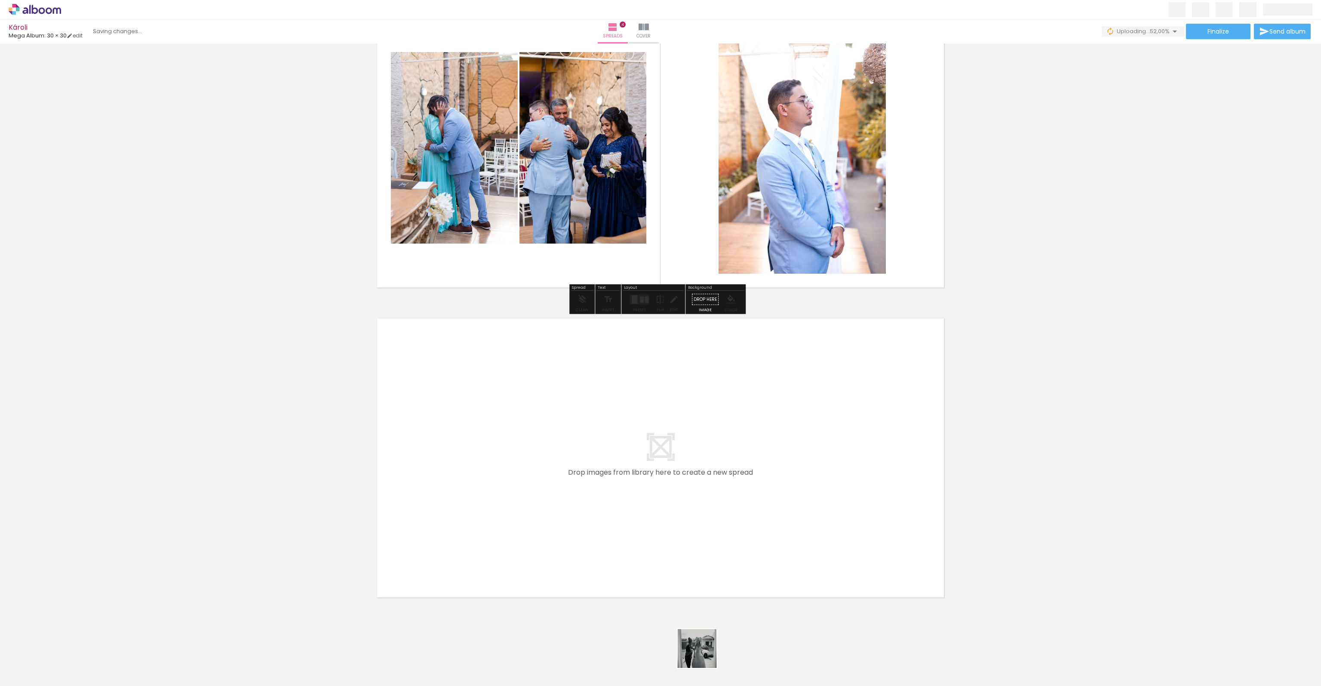
drag, startPoint x: 704, startPoint y: 655, endPoint x: 577, endPoint y: 513, distance: 189.8
click at [577, 513] on quentale-workspace at bounding box center [660, 343] width 1321 height 686
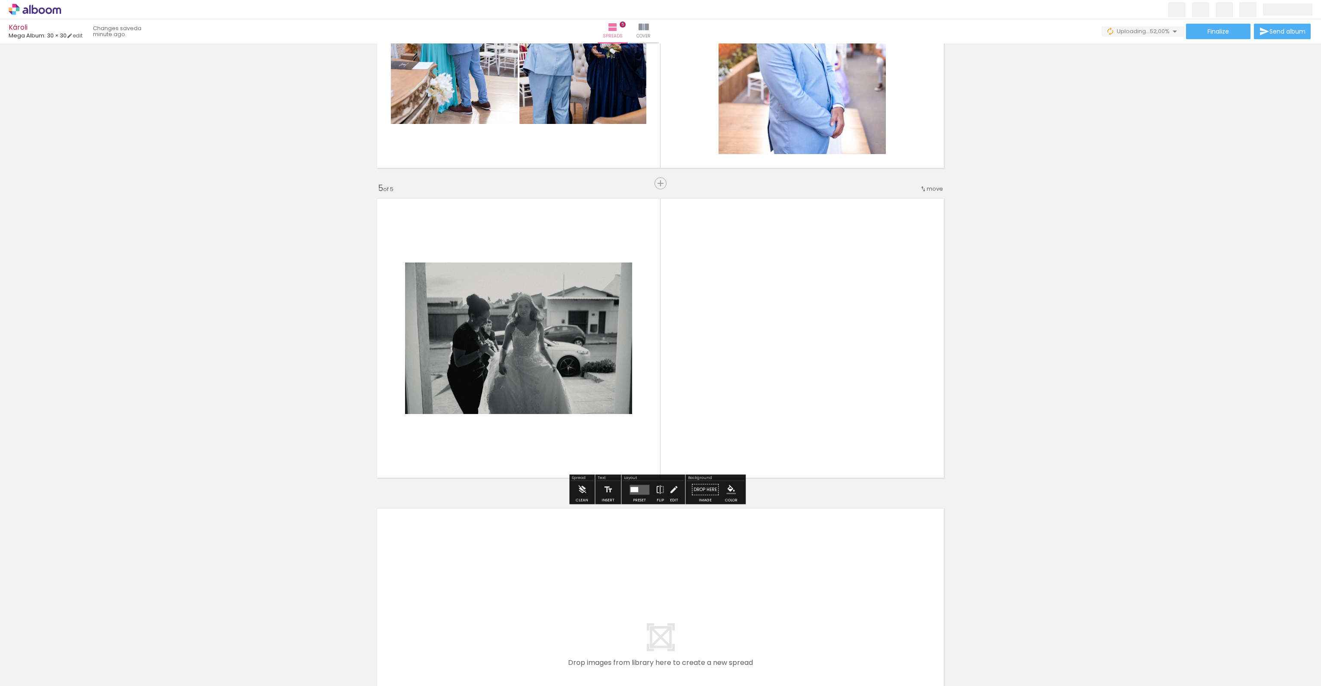
scroll to position [1113, 0]
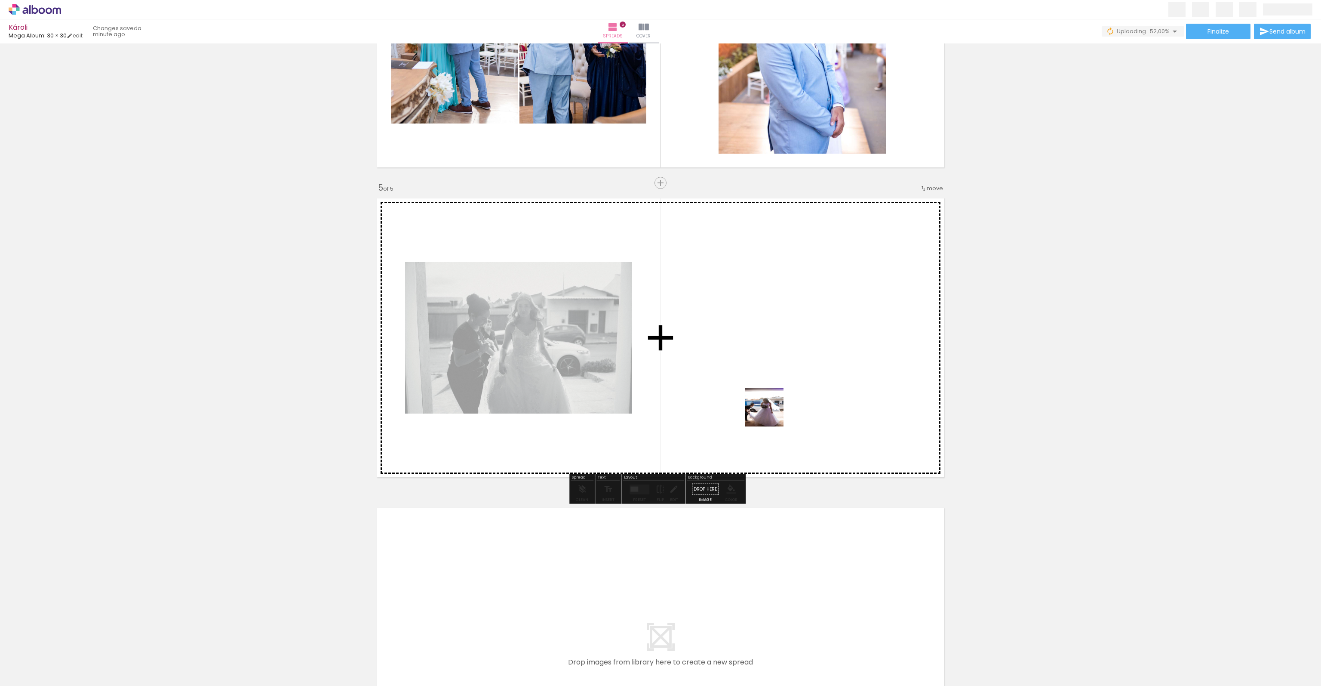
drag, startPoint x: 767, startPoint y: 659, endPoint x: 771, endPoint y: 413, distance: 245.6
click at [771, 413] on quentale-workspace at bounding box center [660, 343] width 1321 height 686
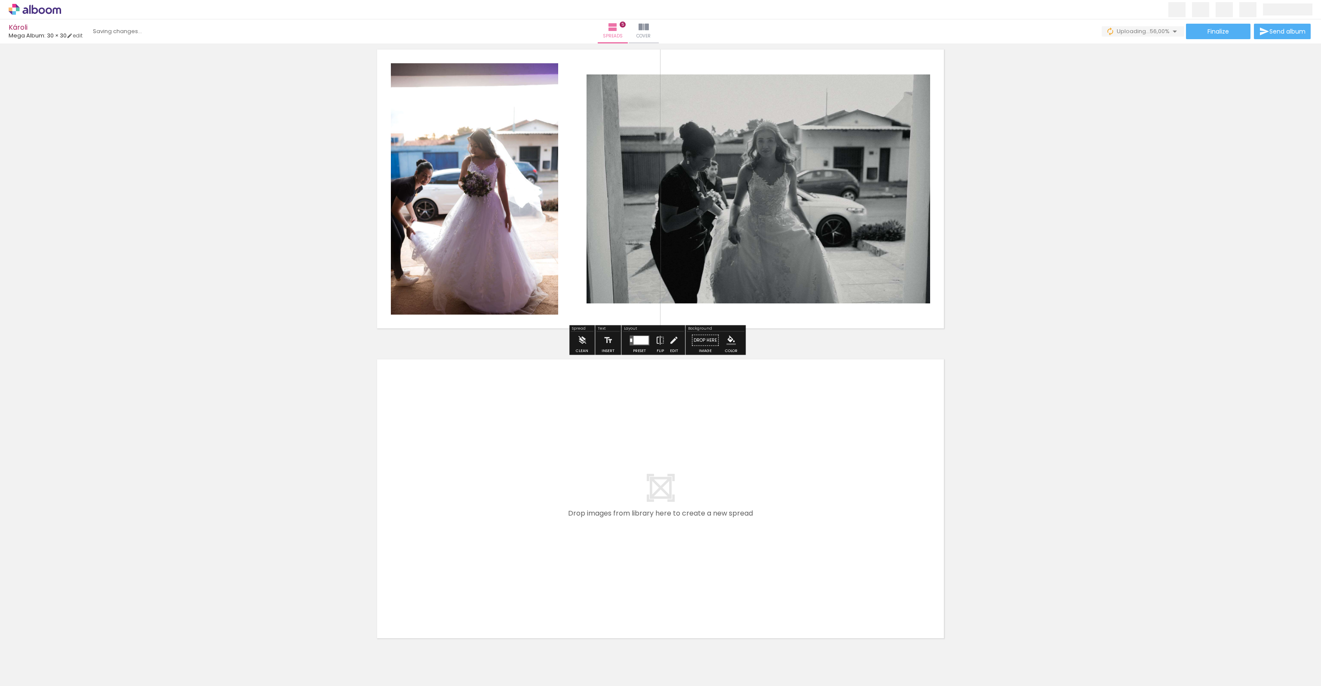
scroll to position [1303, 0]
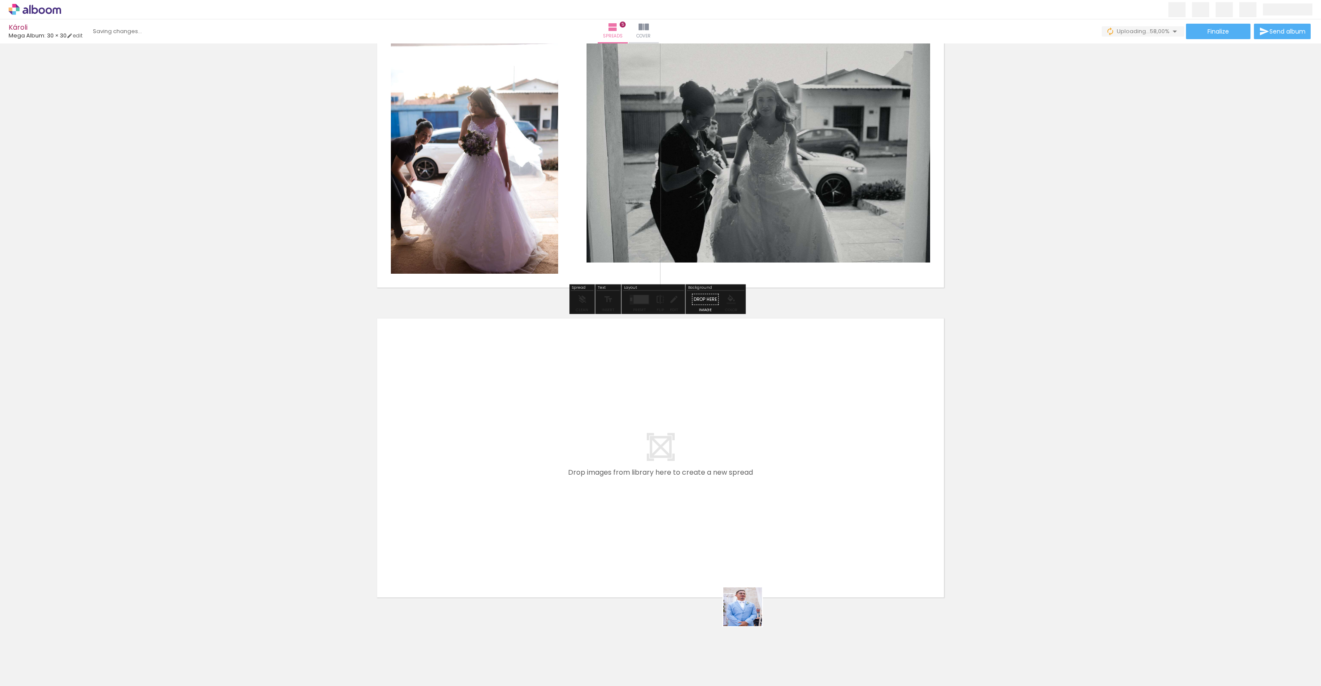
drag, startPoint x: 802, startPoint y: 663, endPoint x: 737, endPoint y: 599, distance: 91.2
click at [582, 520] on quentale-workspace at bounding box center [660, 343] width 1321 height 686
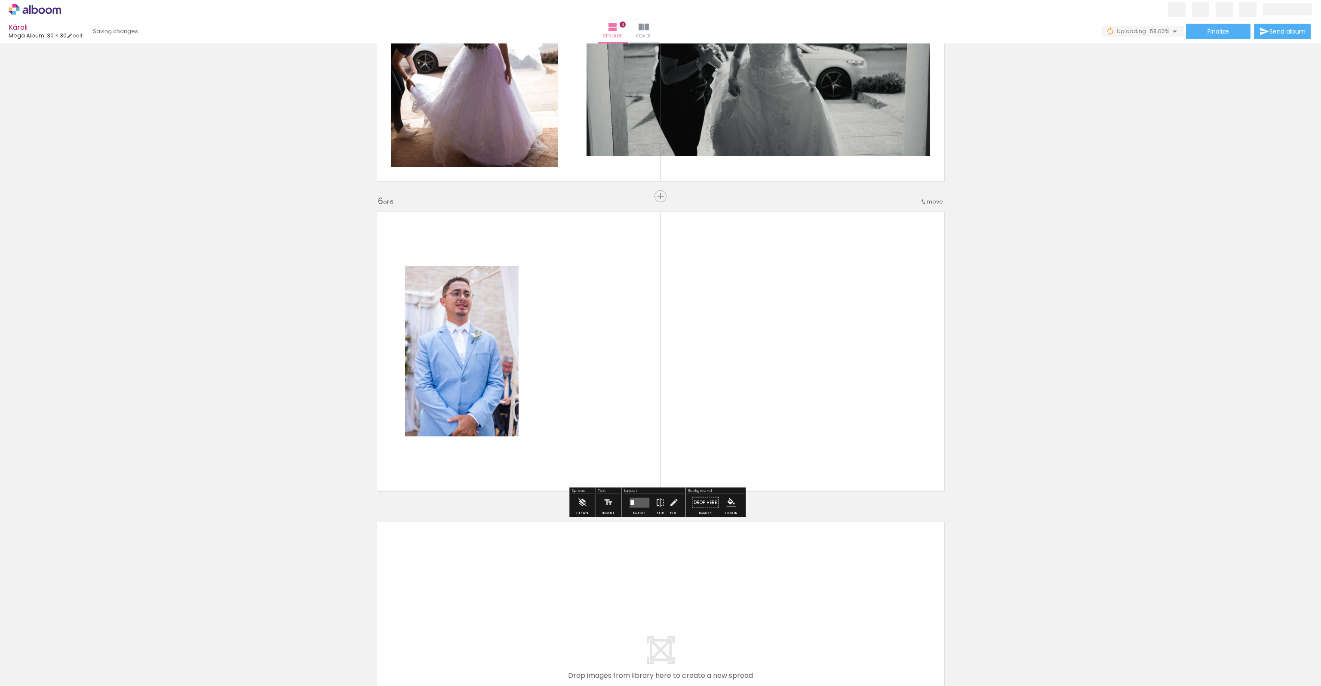
scroll to position [1423, 0]
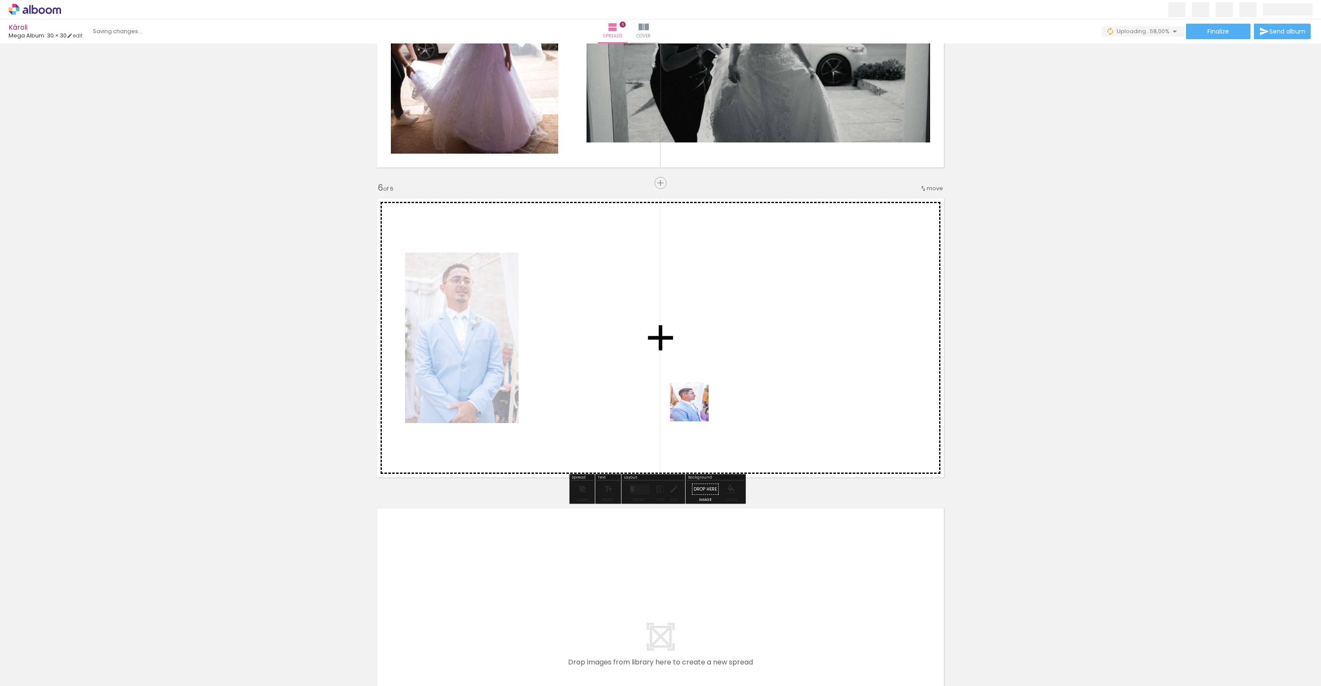
drag, startPoint x: 775, startPoint y: 547, endPoint x: 682, endPoint y: 380, distance: 191.2
click at [682, 380] on quentale-workspace at bounding box center [660, 343] width 1321 height 686
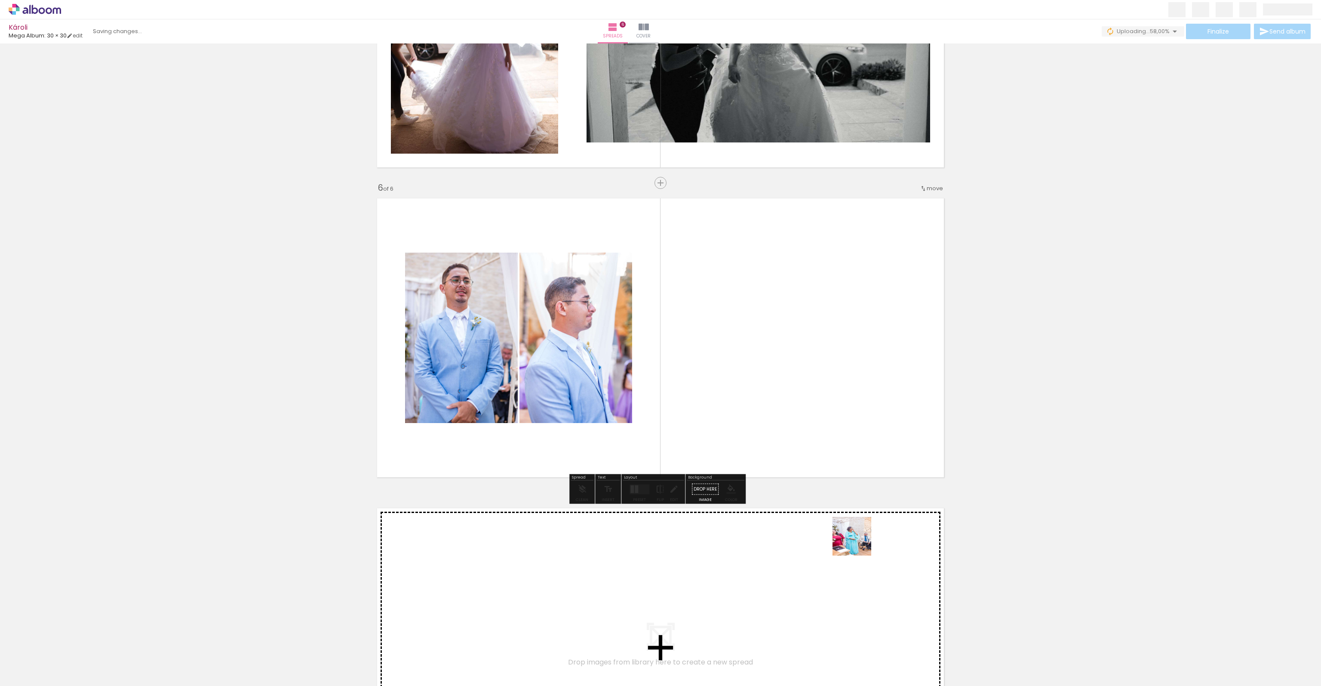
drag, startPoint x: 876, startPoint y: 604, endPoint x: 815, endPoint y: 381, distance: 231.6
click at [815, 381] on quentale-workspace at bounding box center [660, 343] width 1321 height 686
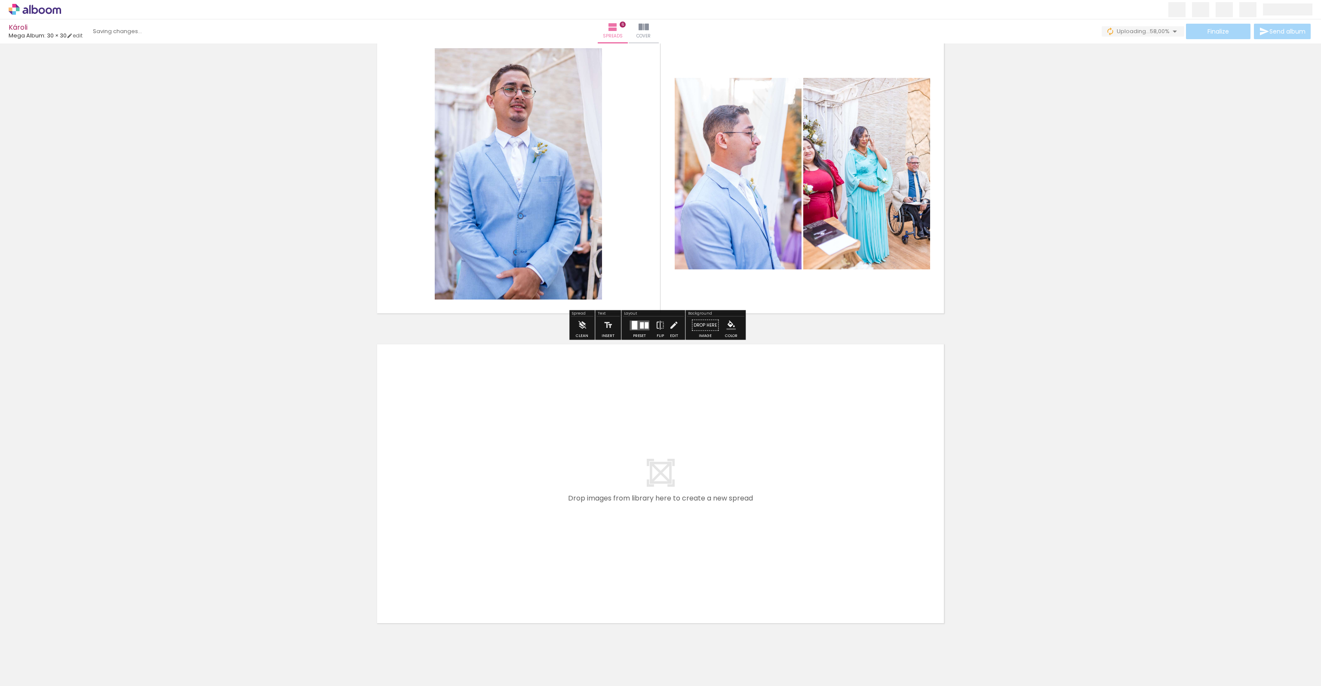
scroll to position [1613, 0]
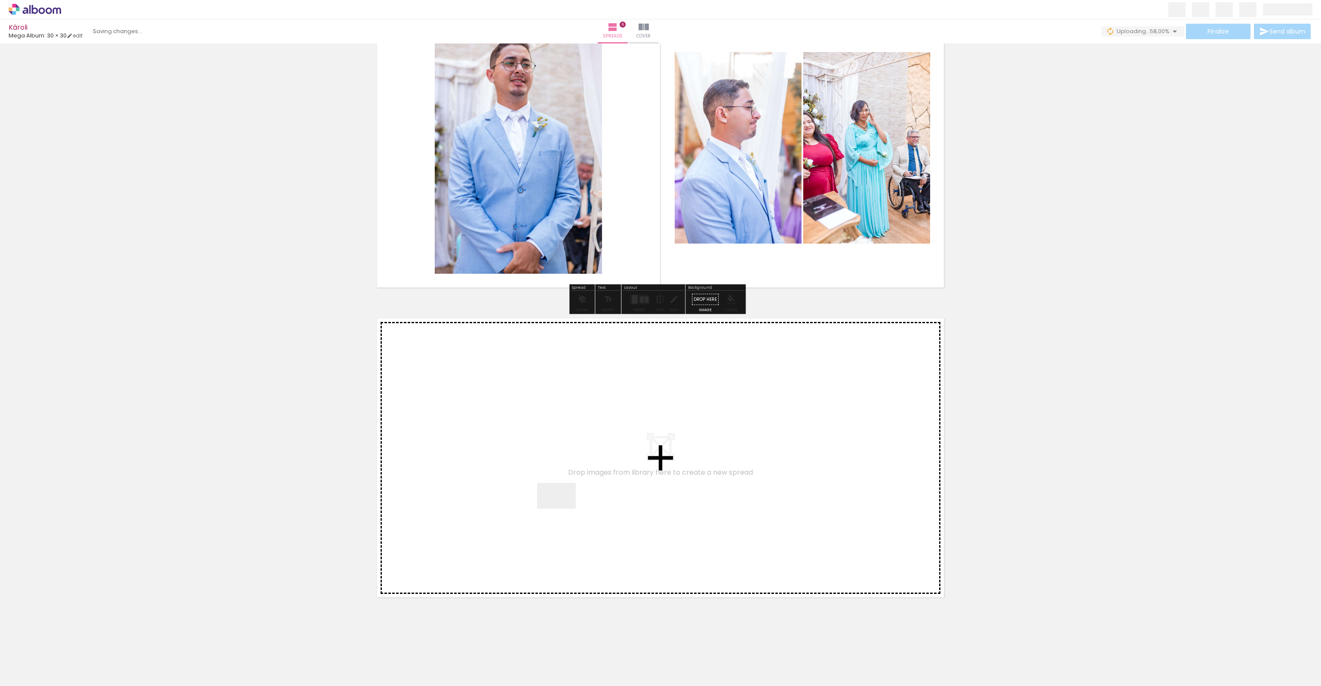
click at [563, 508] on quentale-workspace at bounding box center [660, 343] width 1321 height 686
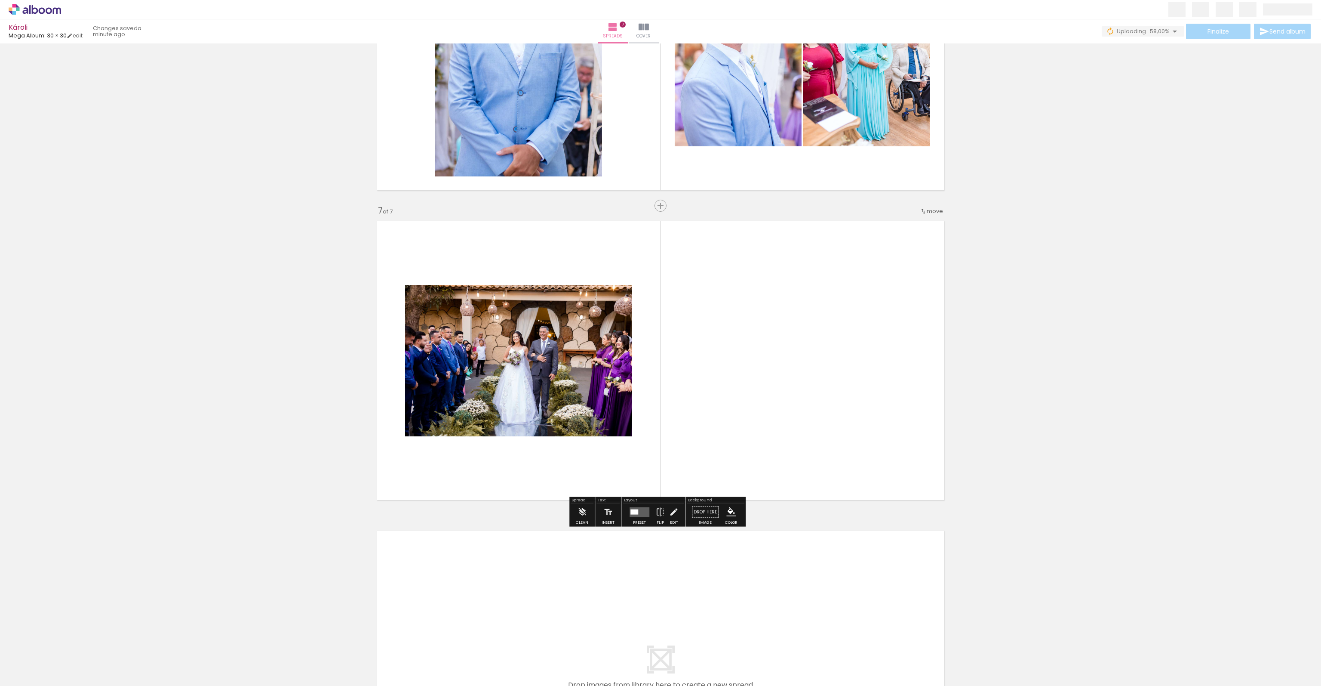
scroll to position [1733, 0]
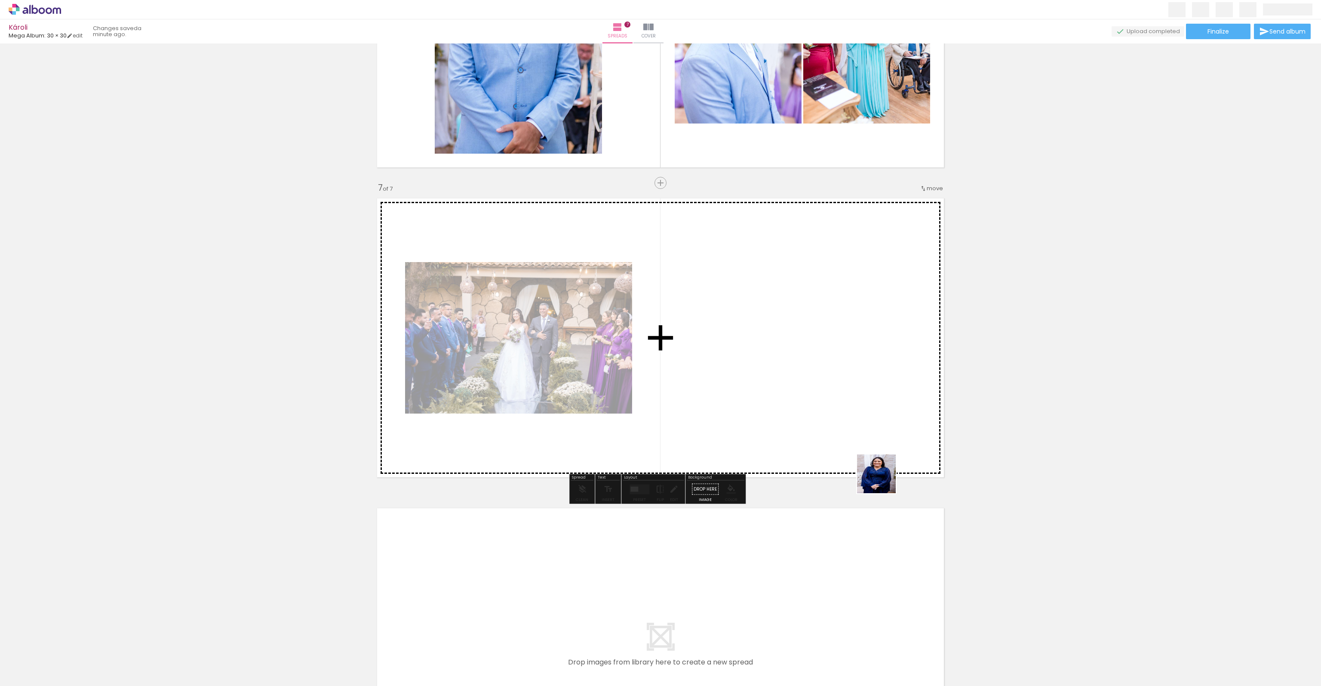
drag, startPoint x: 1004, startPoint y: 658, endPoint x: 714, endPoint y: 372, distance: 407.2
click at [712, 353] on quentale-workspace at bounding box center [660, 343] width 1321 height 686
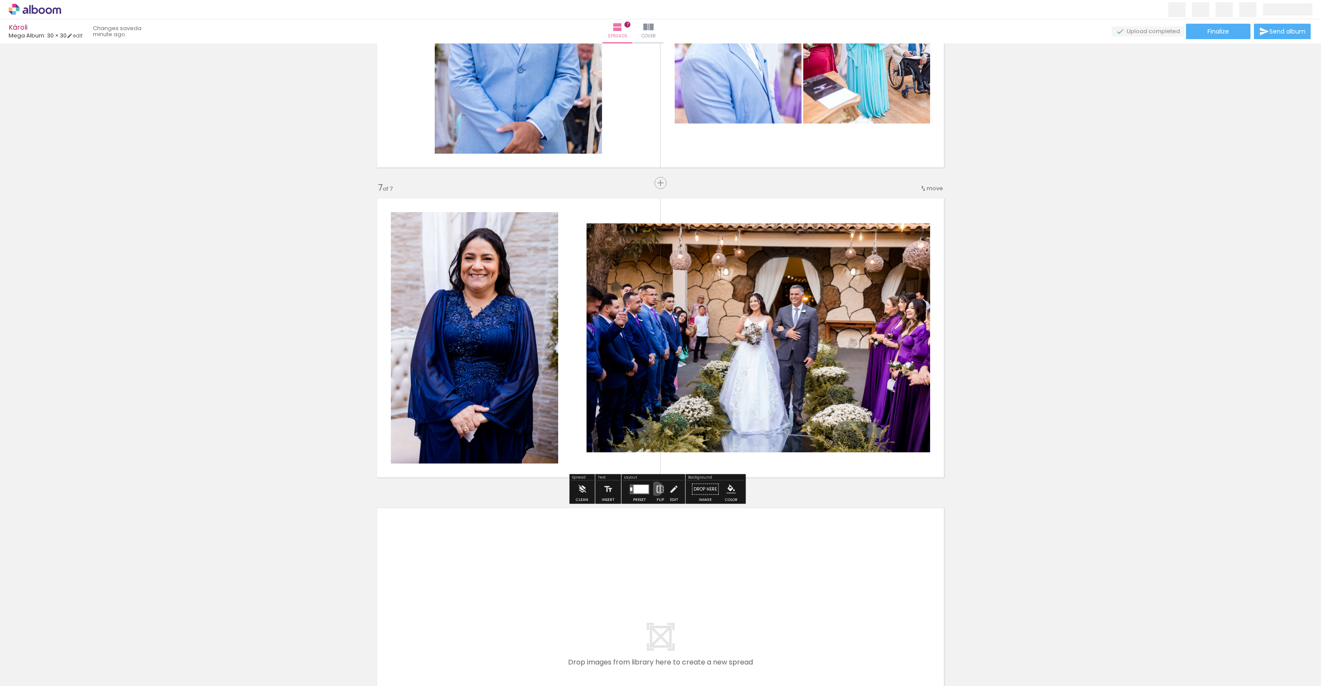
click at [655, 488] on iron-icon at bounding box center [659, 488] width 9 height 17
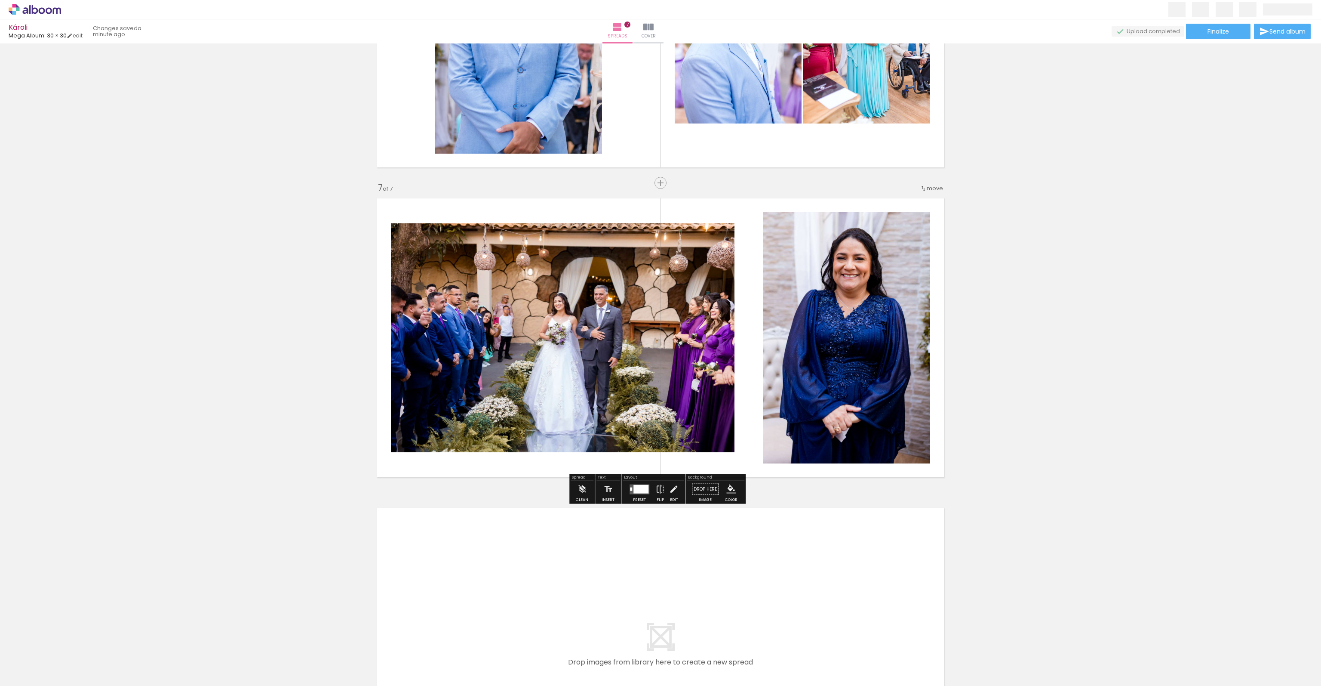
scroll to position [1922, 0]
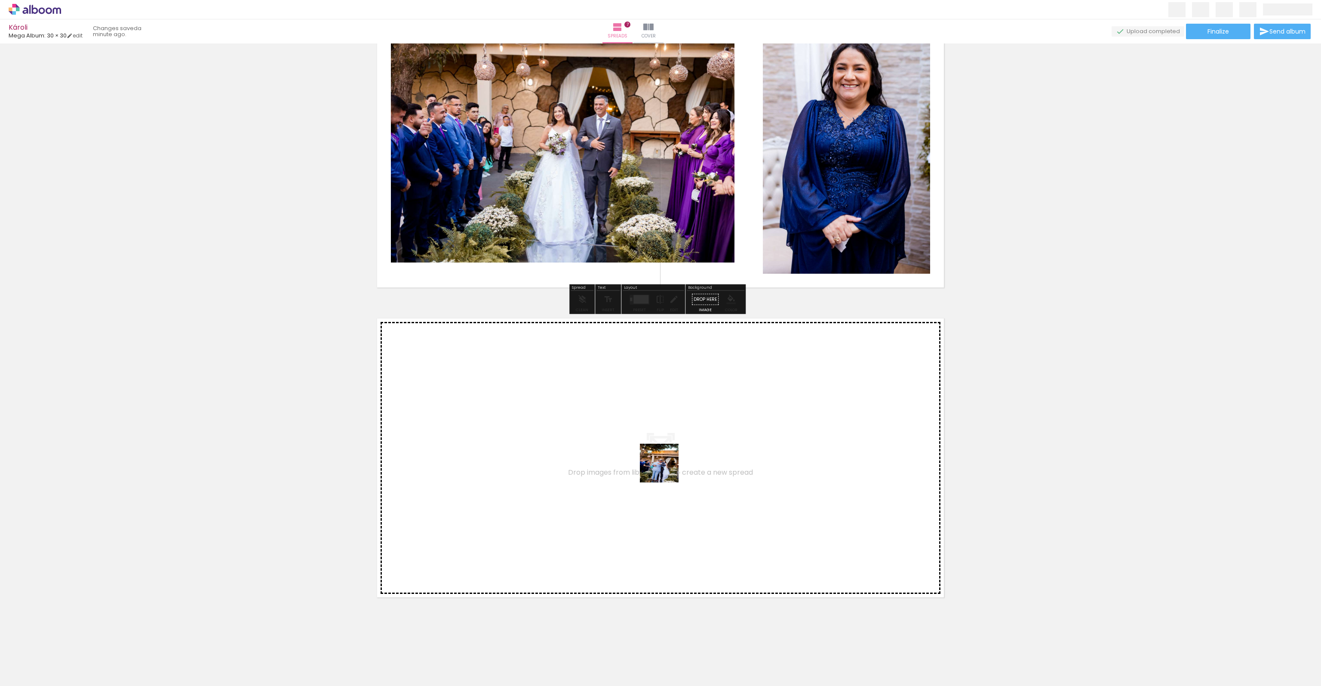
drag, startPoint x: 1035, startPoint y: 644, endPoint x: 666, endPoint y: 469, distance: 408.4
click at [666, 469] on quentale-workspace at bounding box center [660, 343] width 1321 height 686
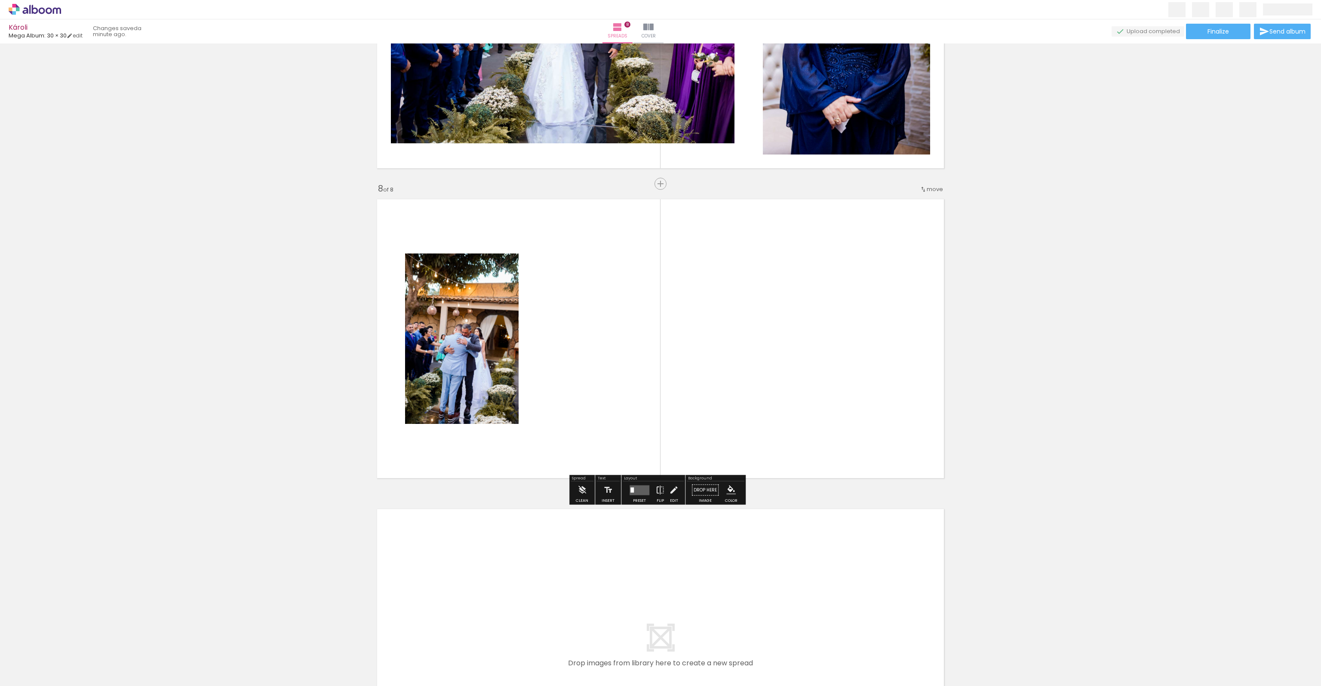
scroll to position [2042, 0]
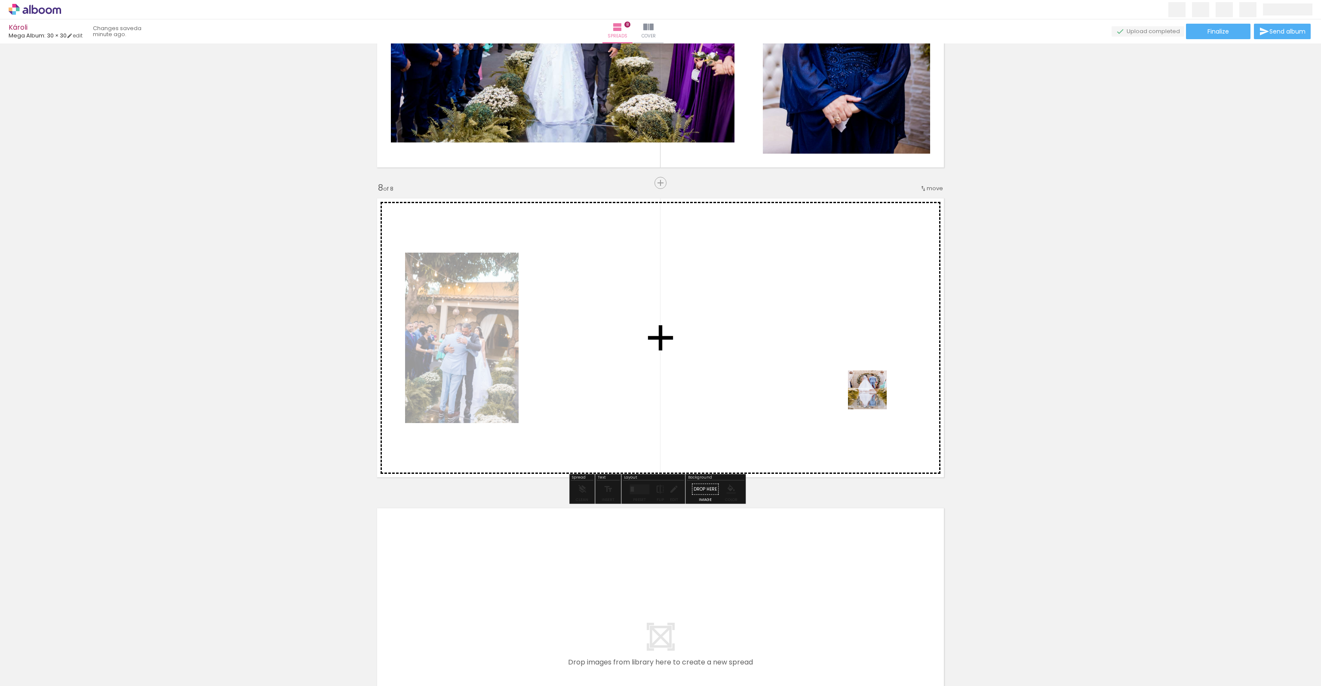
drag, startPoint x: 1103, startPoint y: 656, endPoint x: 812, endPoint y: 334, distance: 433.6
click at [812, 334] on quentale-workspace at bounding box center [660, 343] width 1321 height 686
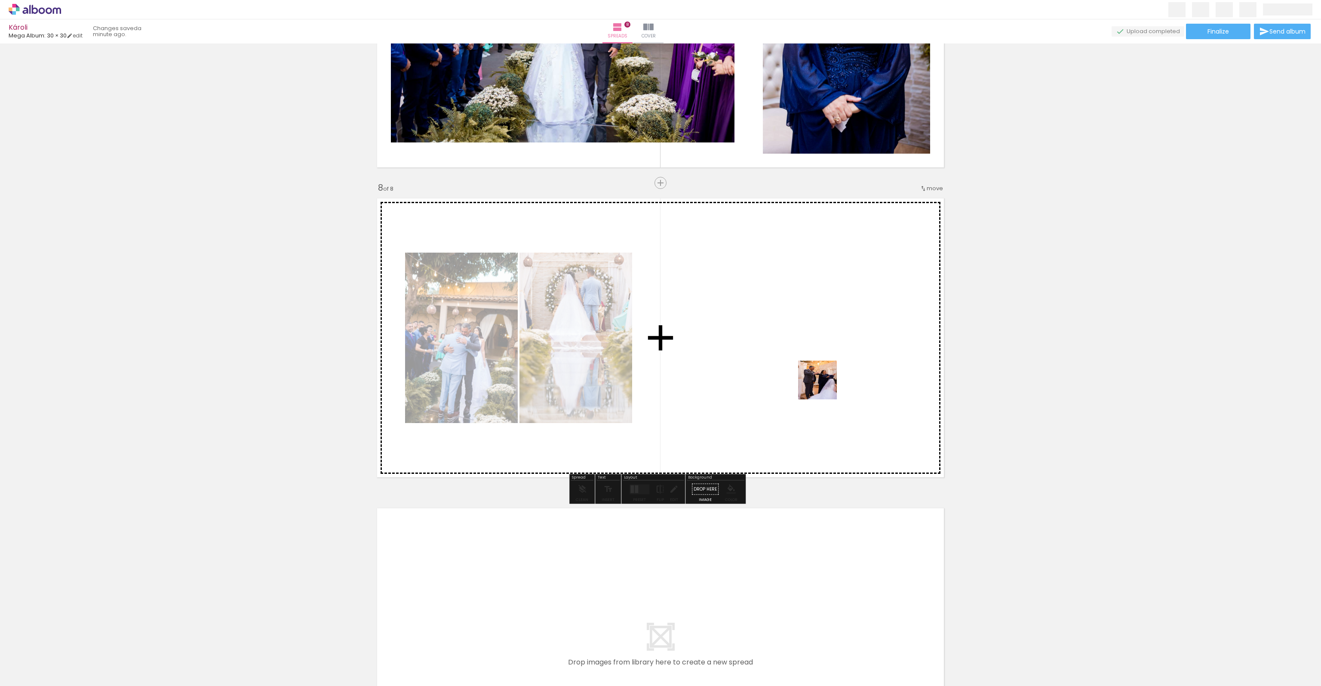
drag, startPoint x: 968, startPoint y: 489, endPoint x: 824, endPoint y: 386, distance: 176.4
click at [824, 386] on quentale-workspace at bounding box center [660, 343] width 1321 height 686
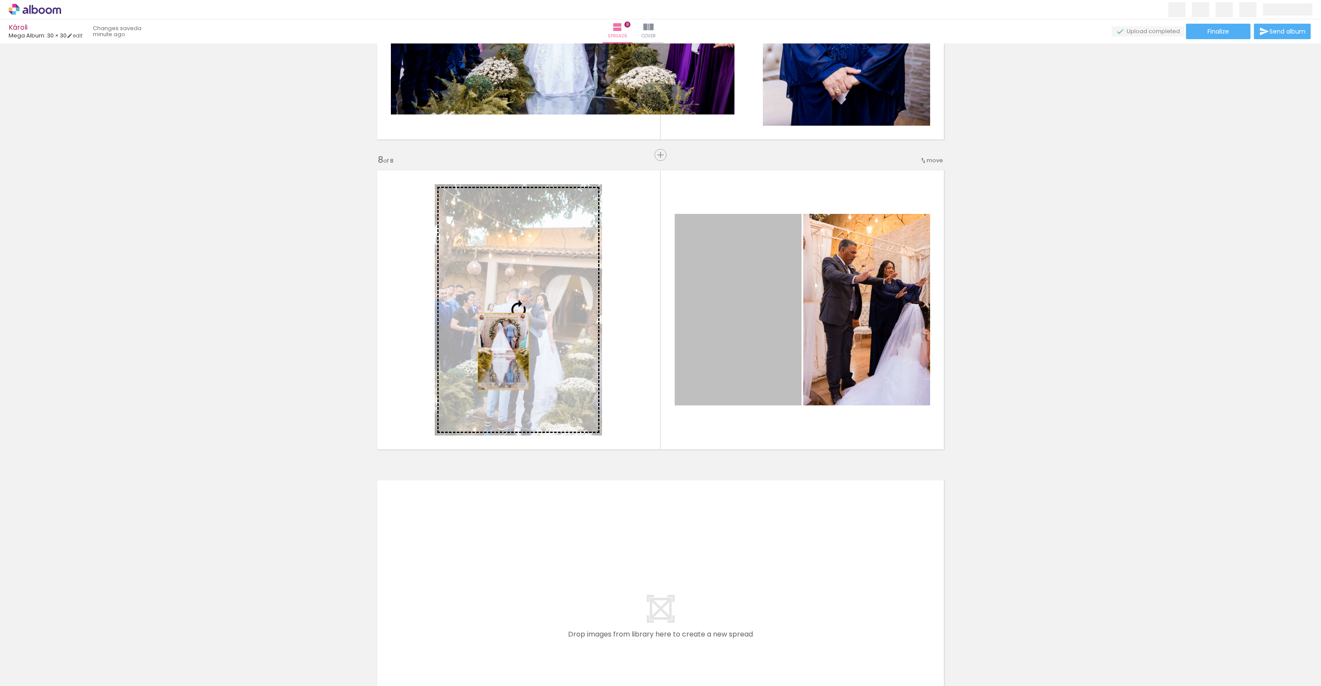
scroll to position [2085, 0]
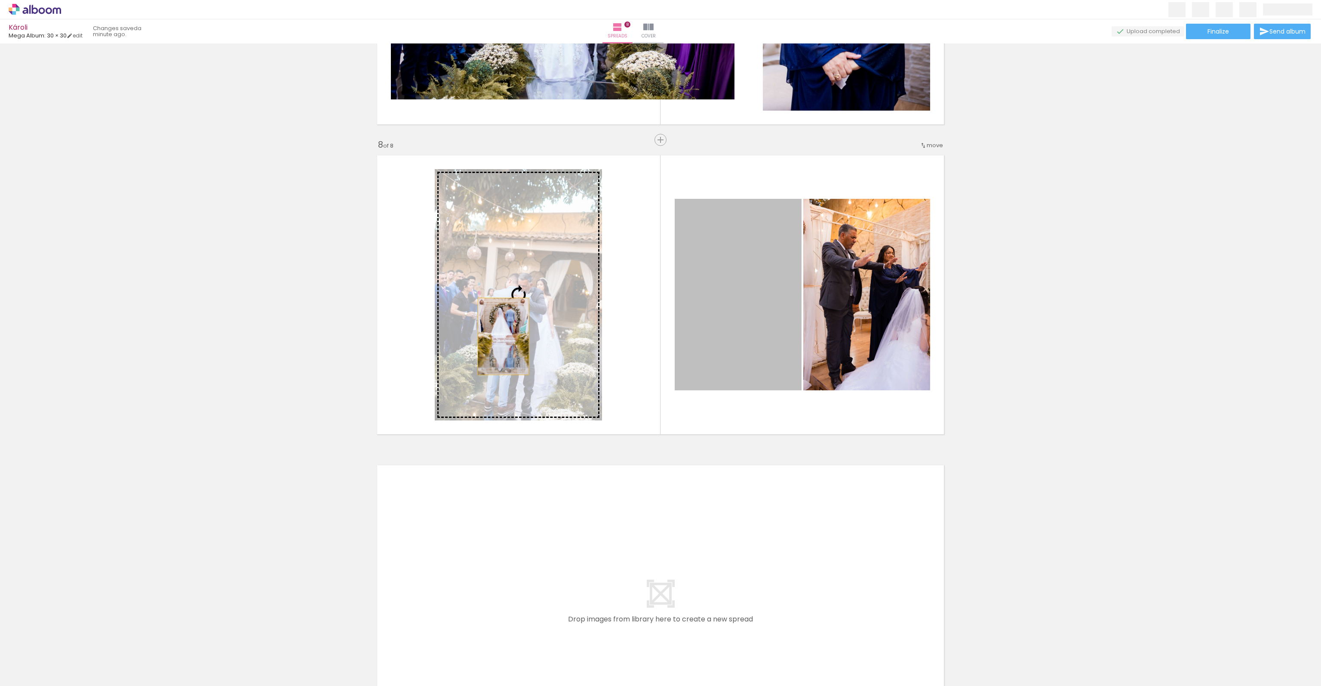
drag, startPoint x: 714, startPoint y: 382, endPoint x: 500, endPoint y: 379, distance: 214.2
click at [0, 0] on slot at bounding box center [0, 0] width 0 height 0
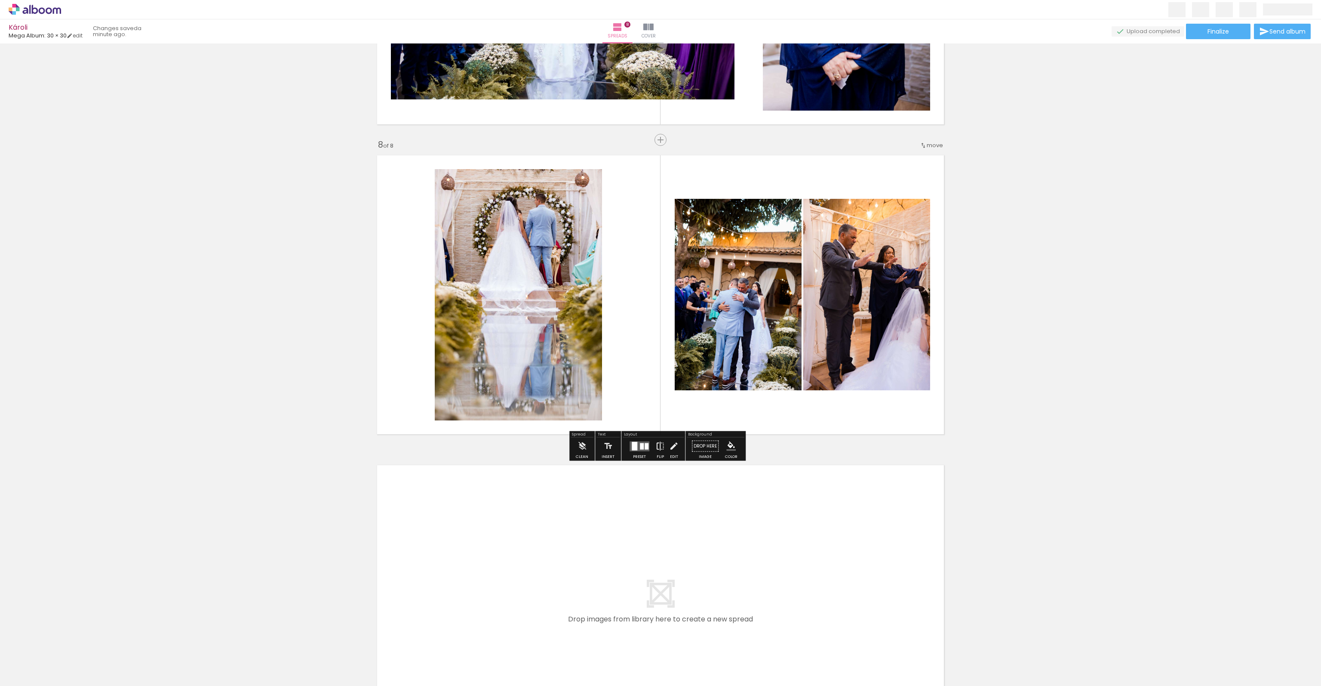
click at [658, 448] on iron-icon at bounding box center [659, 445] width 9 height 17
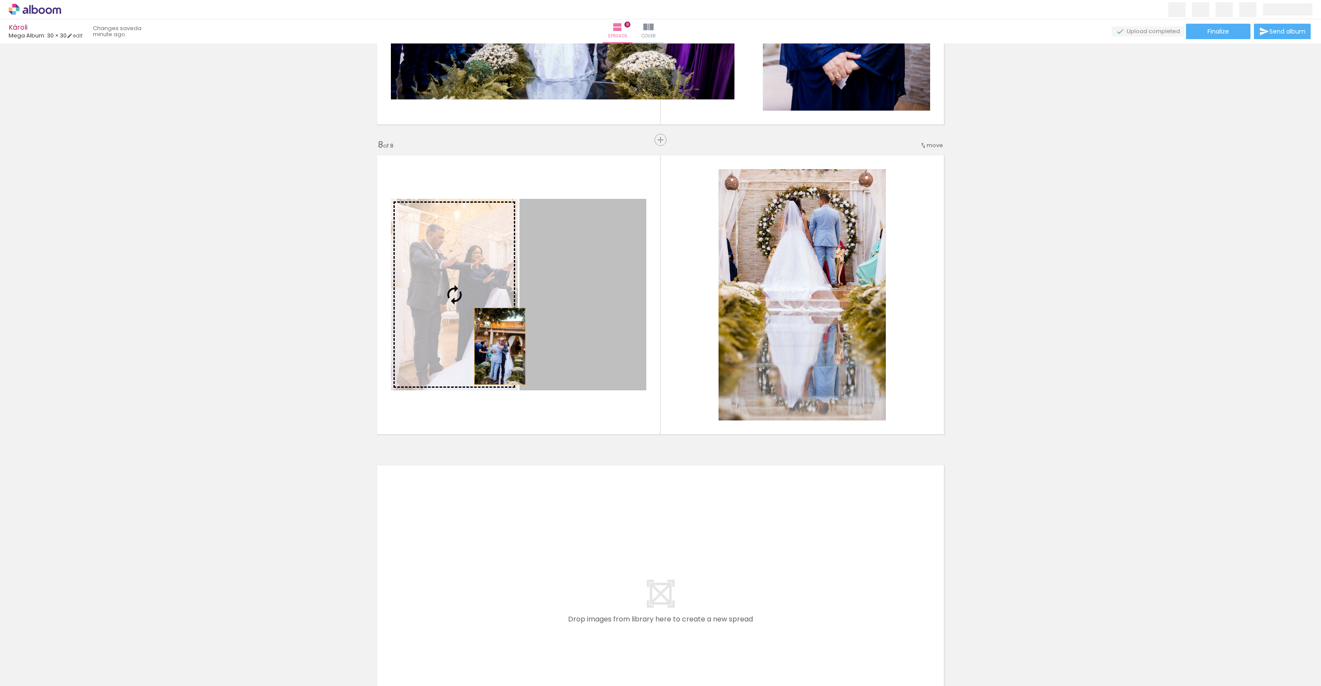
drag, startPoint x: 497, startPoint y: 346, endPoint x: 467, endPoint y: 344, distance: 29.3
click at [0, 0] on slot at bounding box center [0, 0] width 0 height 0
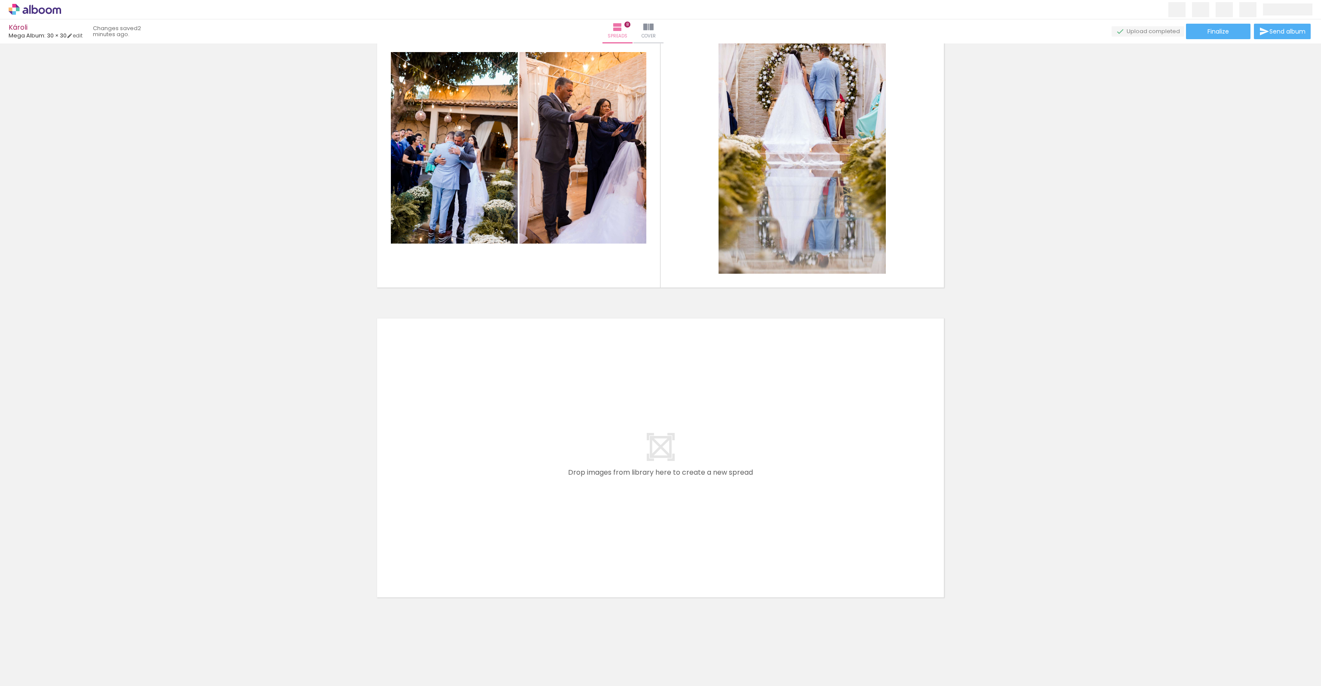
scroll to position [0, 387]
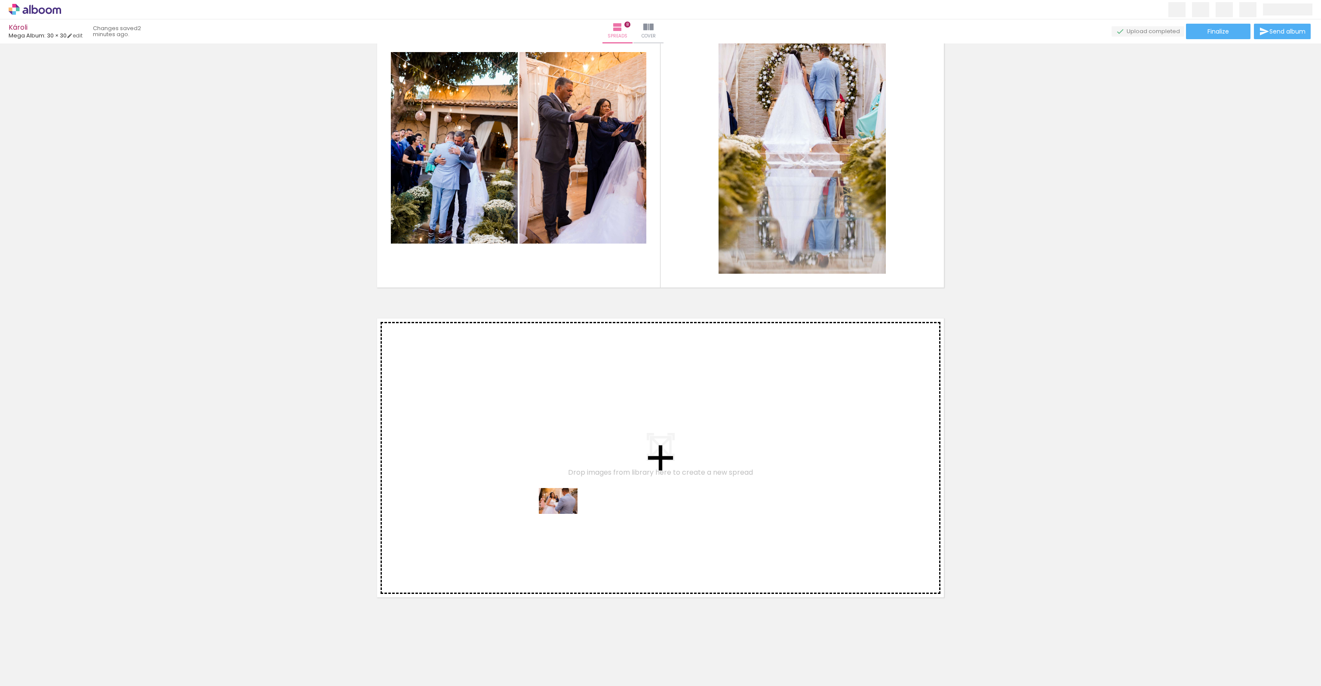
drag, startPoint x: 706, startPoint y: 605, endPoint x: 565, endPoint y: 514, distance: 168.2
click at [565, 514] on quentale-workspace at bounding box center [660, 343] width 1321 height 686
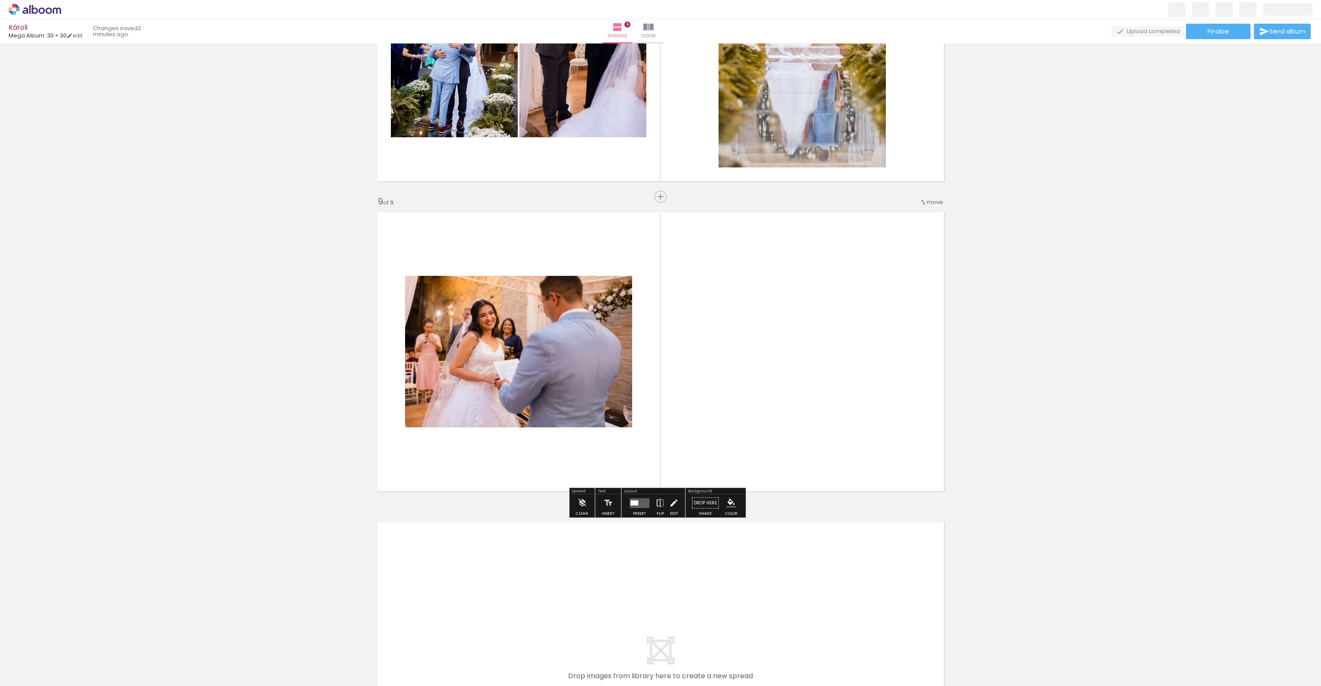
scroll to position [2352, 0]
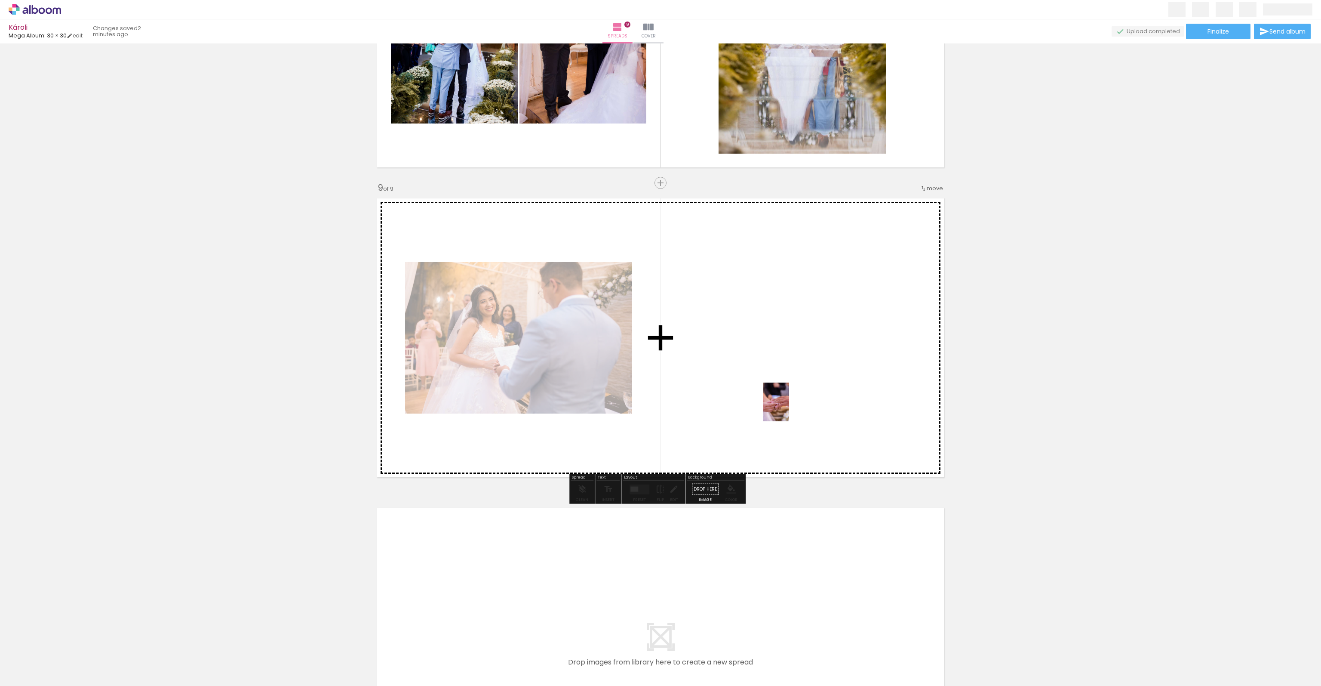
drag, startPoint x: 856, startPoint y: 654, endPoint x: 789, endPoint y: 408, distance: 254.5
click at [789, 408] on quentale-workspace at bounding box center [660, 343] width 1321 height 686
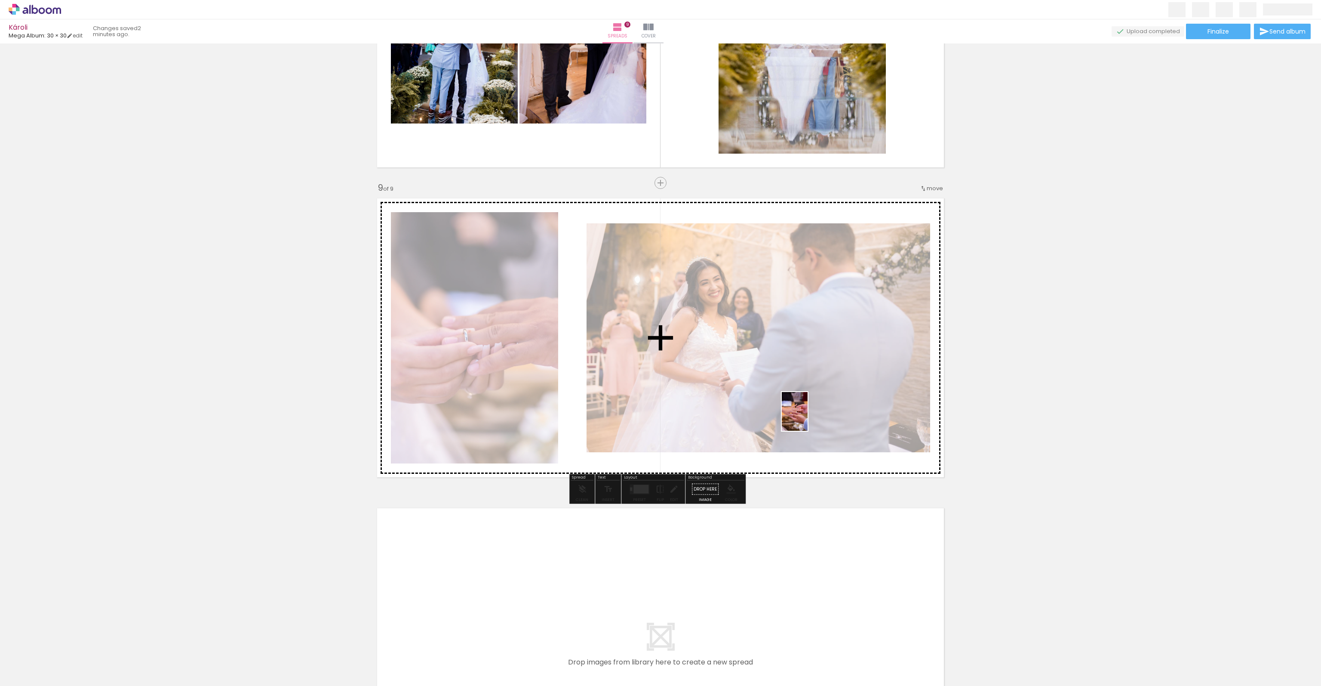
drag, startPoint x: 899, startPoint y: 655, endPoint x: 808, endPoint y: 418, distance: 254.1
click at [808, 418] on quentale-workspace at bounding box center [660, 343] width 1321 height 686
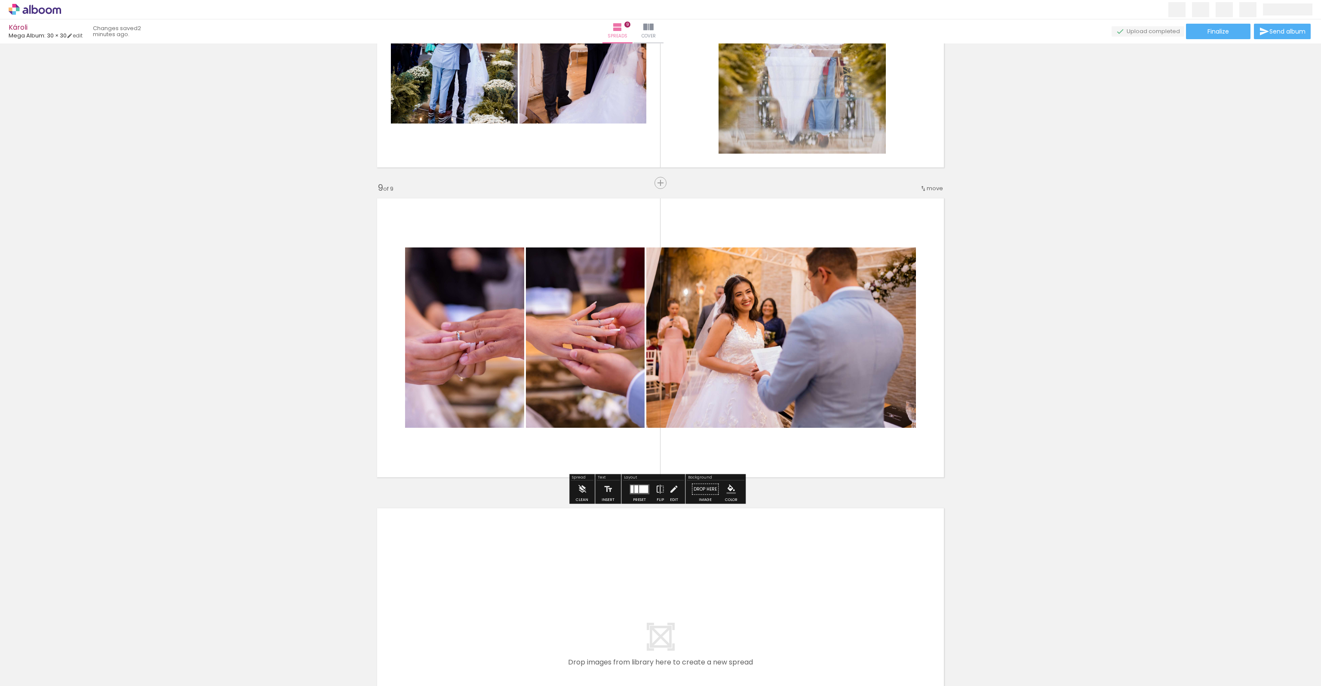
click at [633, 486] on quentale-layouter at bounding box center [640, 489] width 20 height 10
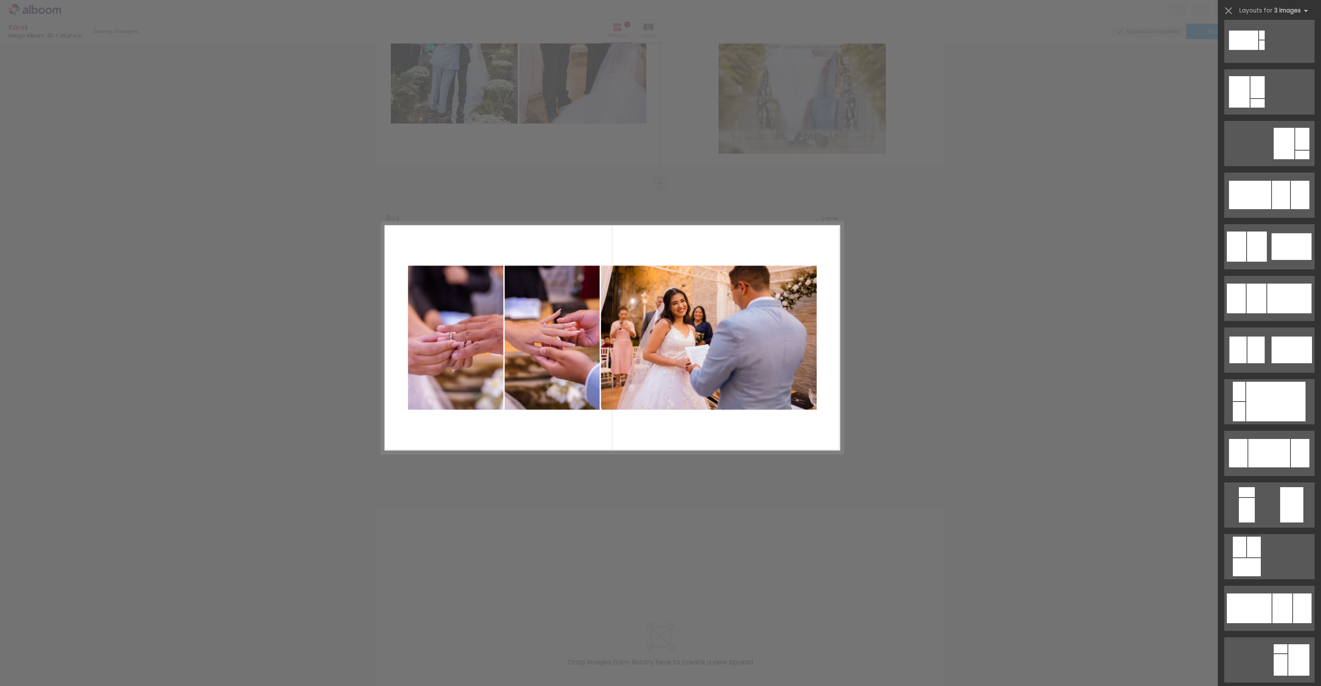
scroll to position [0, 0]
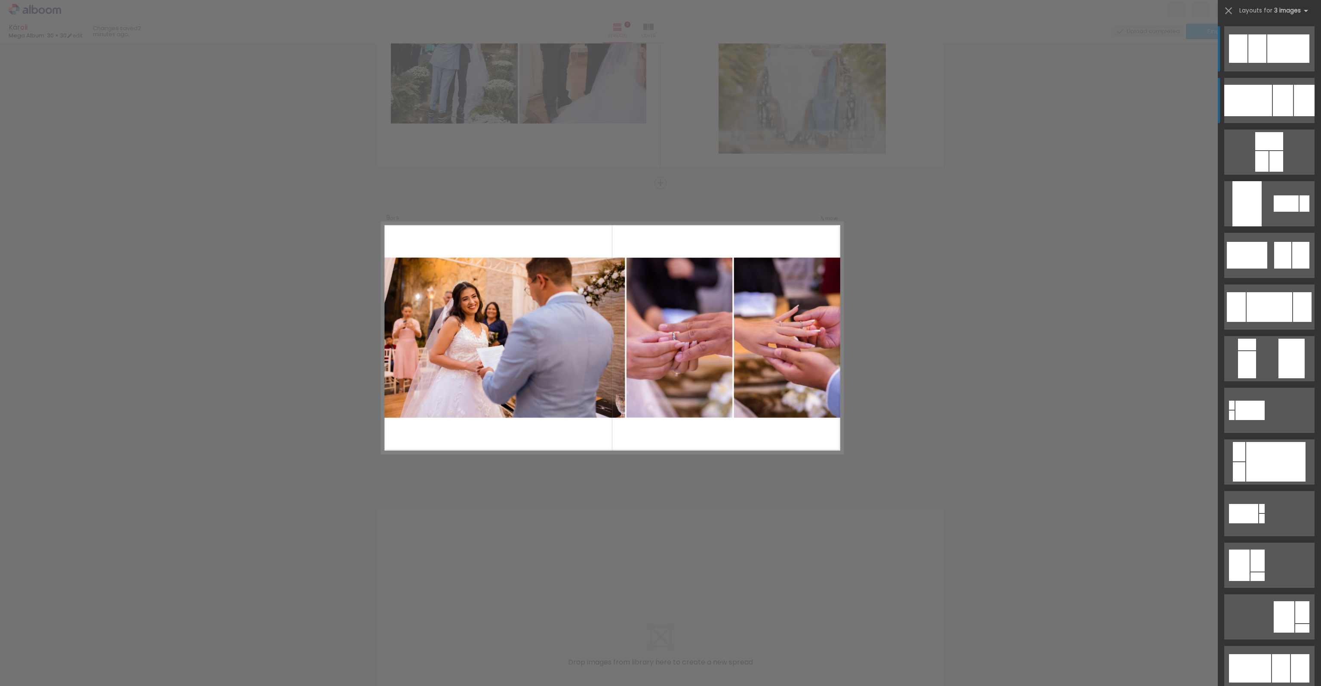
click at [1258, 98] on div at bounding box center [1248, 100] width 48 height 31
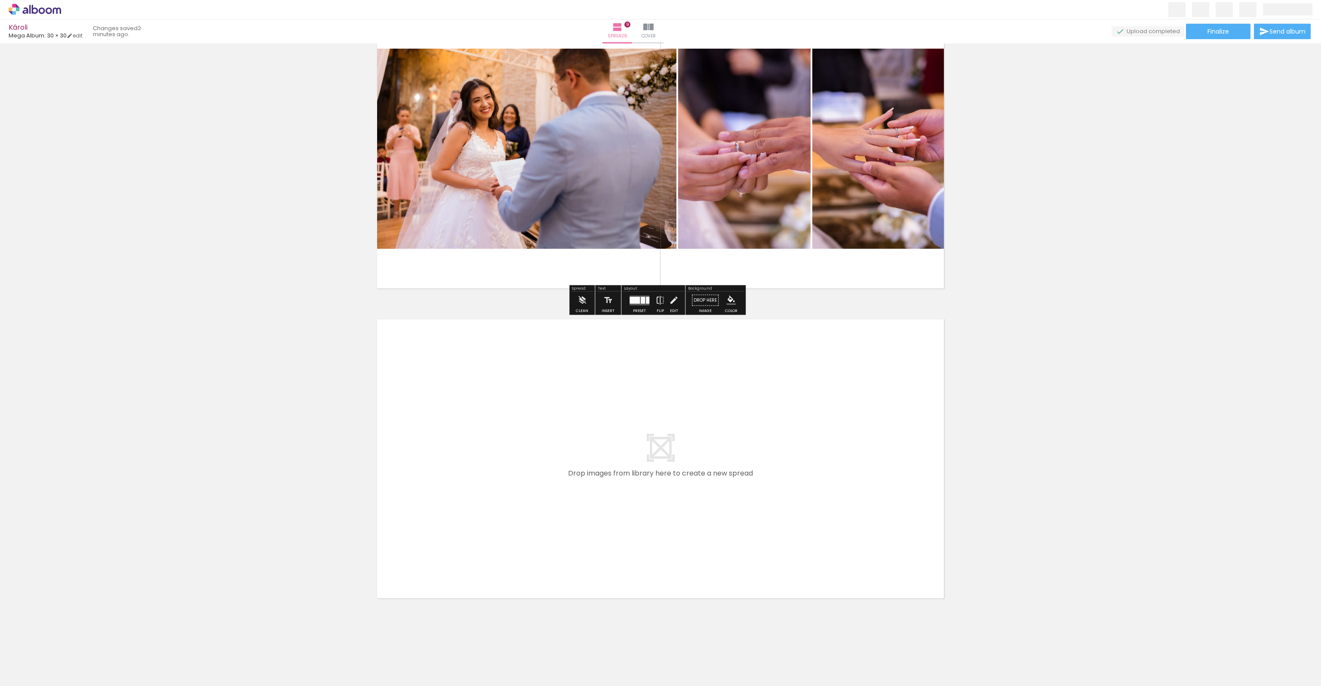
scroll to position [2542, 0]
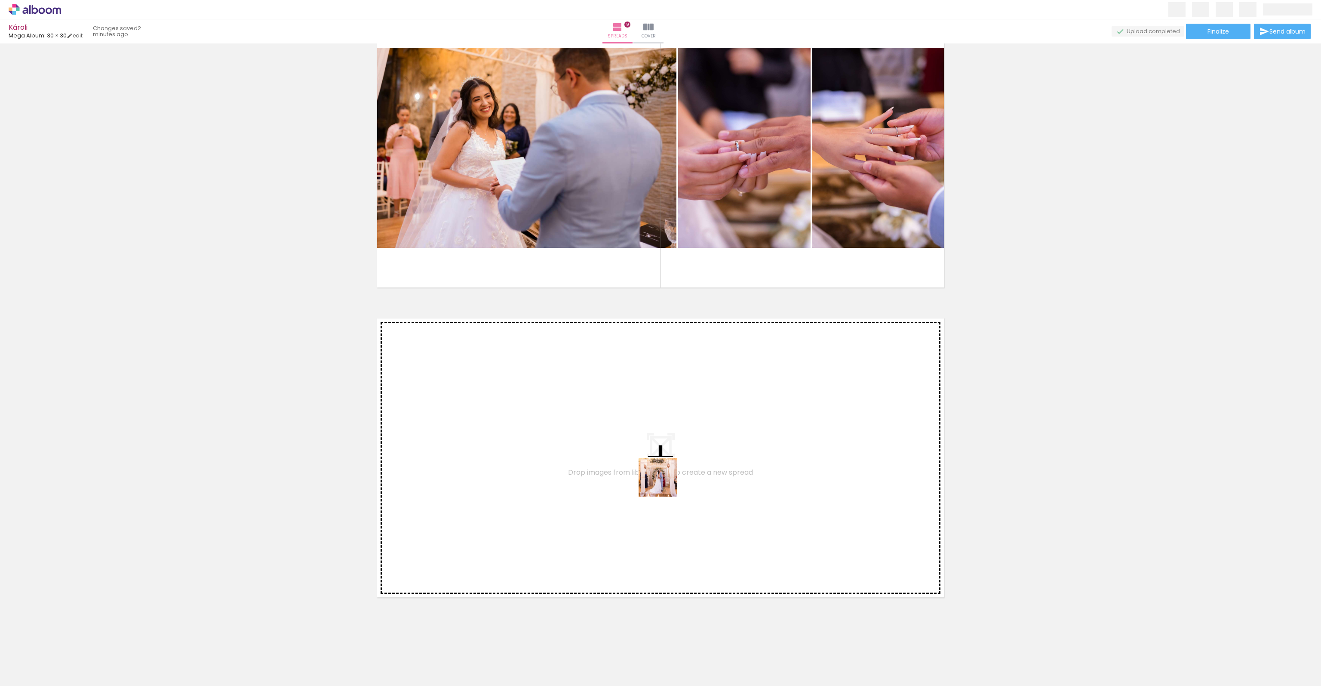
drag, startPoint x: 938, startPoint y: 662, endPoint x: 590, endPoint y: 445, distance: 410.3
click at [590, 445] on quentale-workspace at bounding box center [660, 343] width 1321 height 686
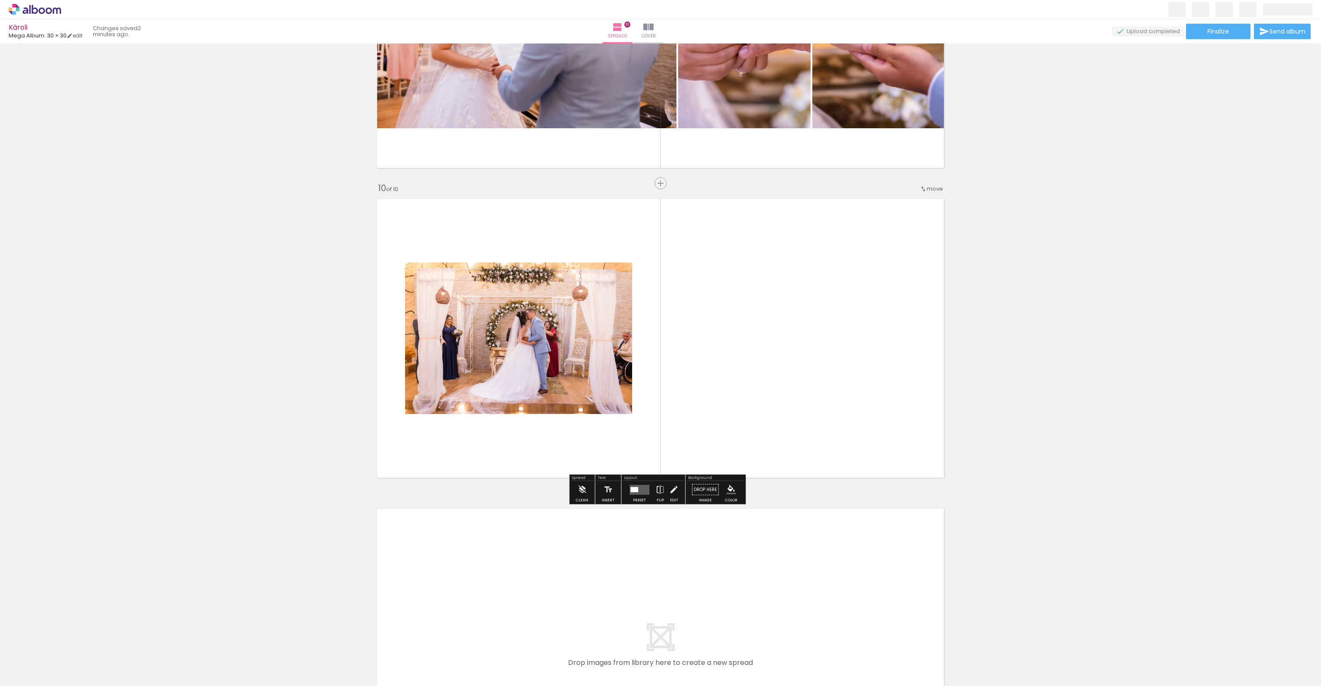
scroll to position [2662, 0]
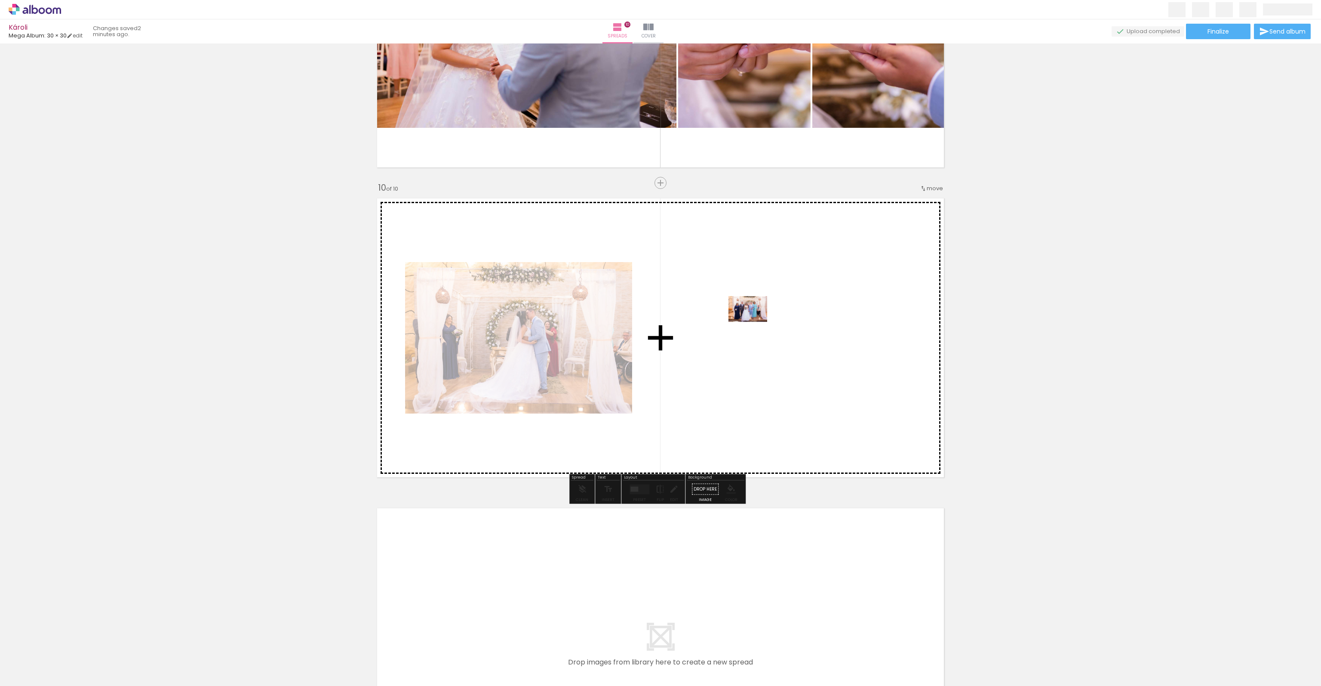
drag, startPoint x: 1001, startPoint y: 666, endPoint x: 754, endPoint y: 322, distance: 423.8
click at [754, 322] on quentale-workspace at bounding box center [660, 343] width 1321 height 686
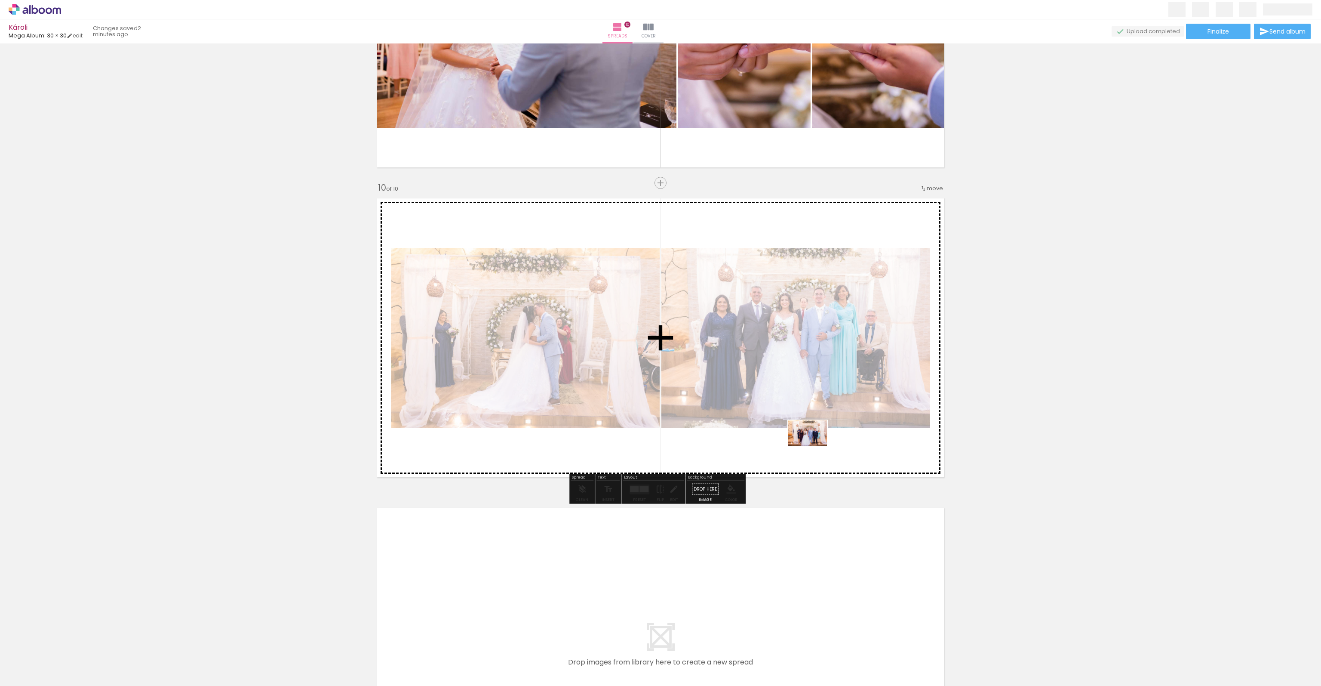
drag, startPoint x: 1043, startPoint y: 656, endPoint x: 814, endPoint y: 446, distance: 310.5
click at [814, 446] on quentale-workspace at bounding box center [660, 343] width 1321 height 686
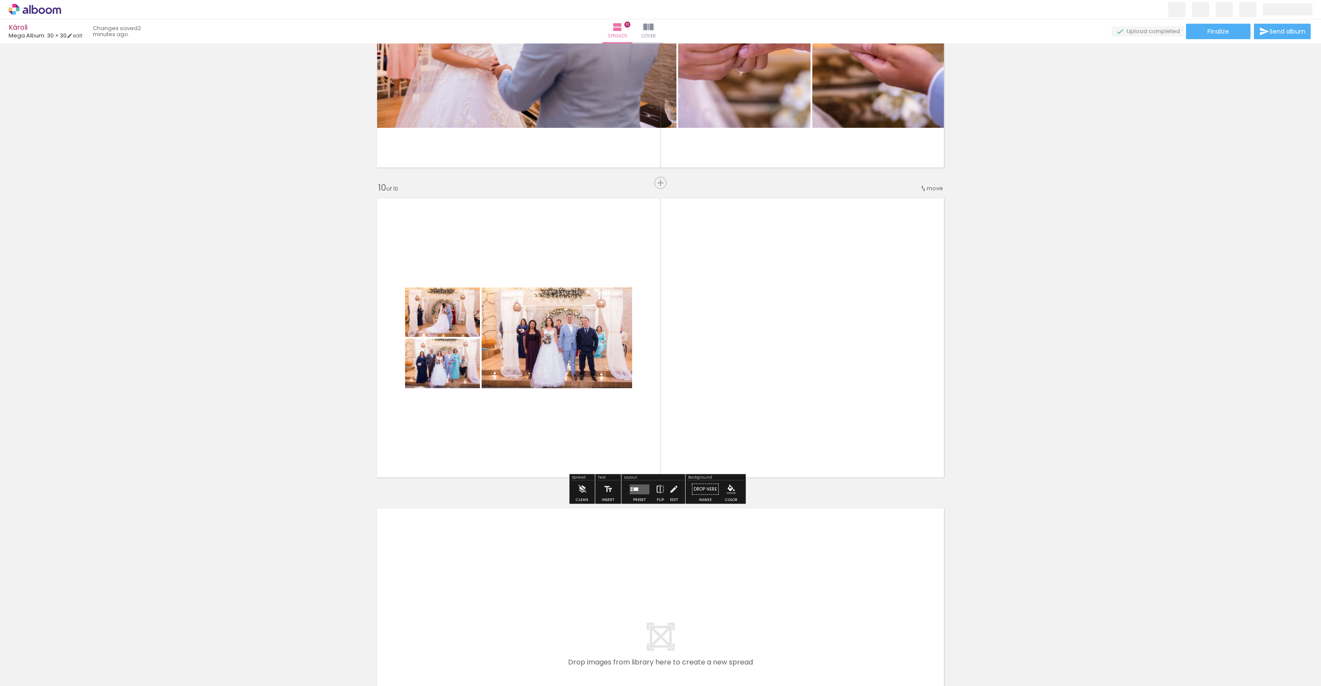
click at [640, 487] on quentale-layouter at bounding box center [640, 489] width 20 height 10
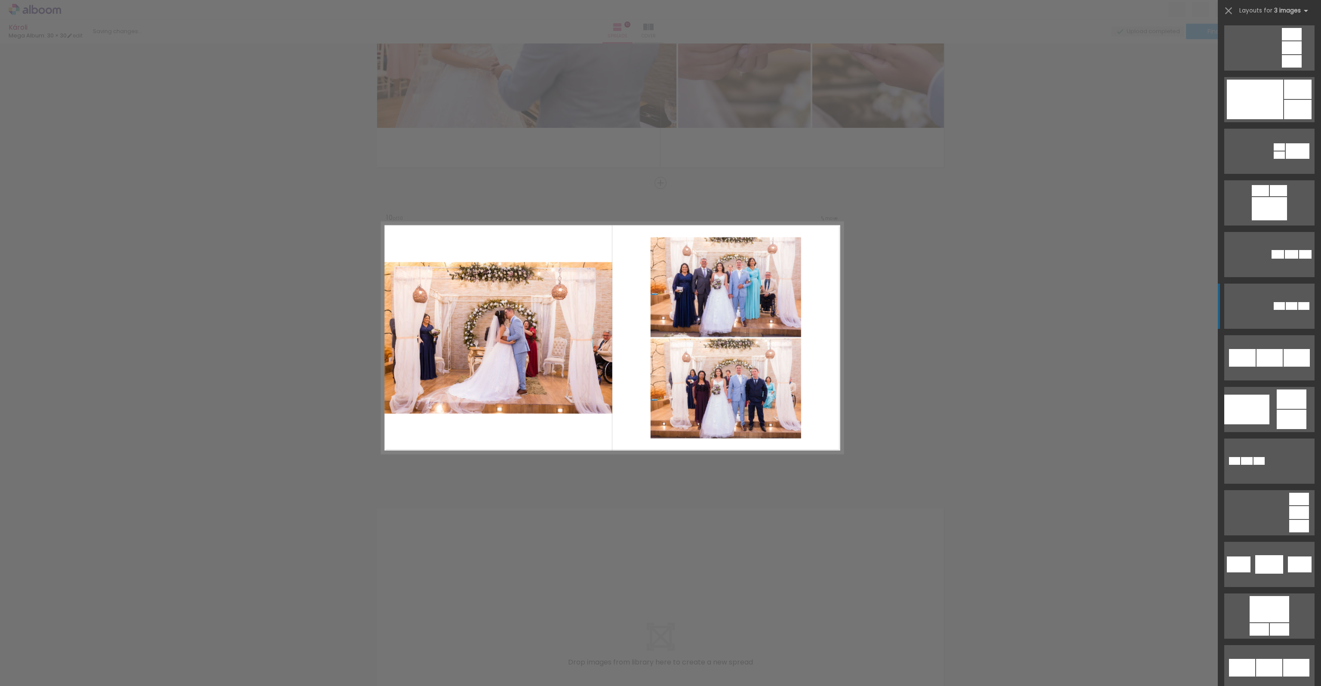
scroll to position [1290, 0]
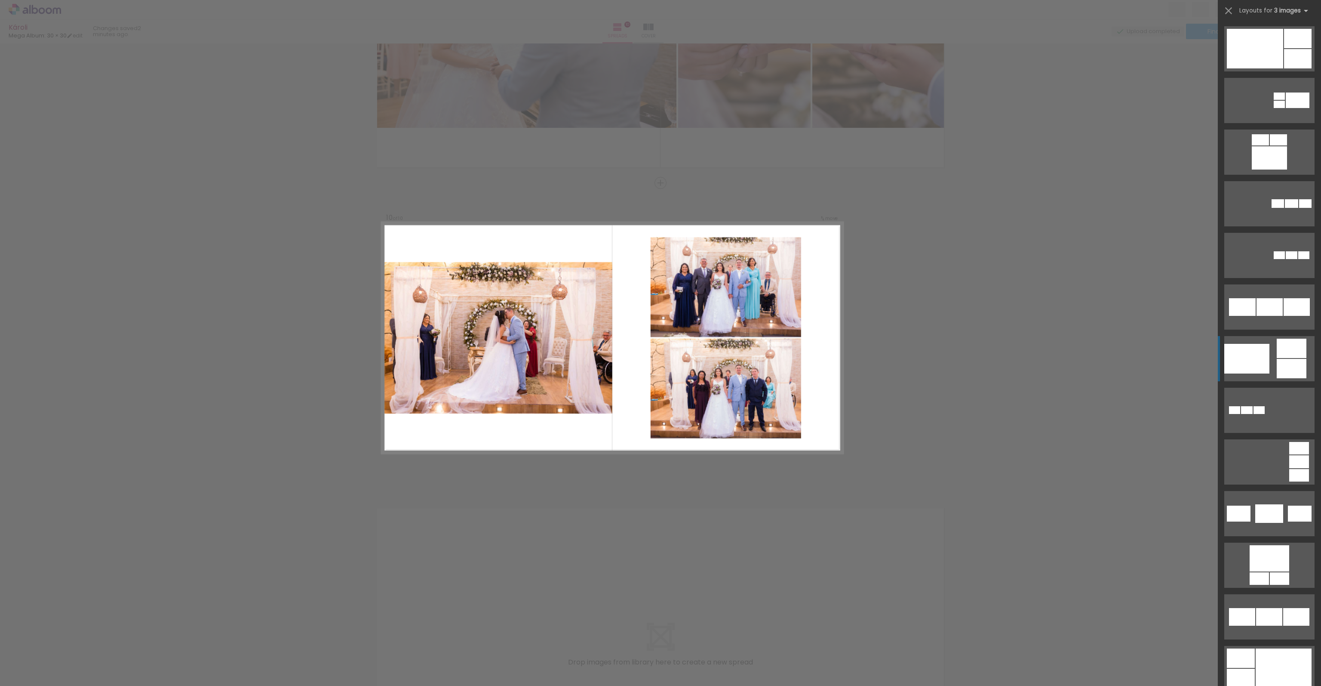
click at [1256, 375] on quentale-layouter at bounding box center [1269, 358] width 90 height 45
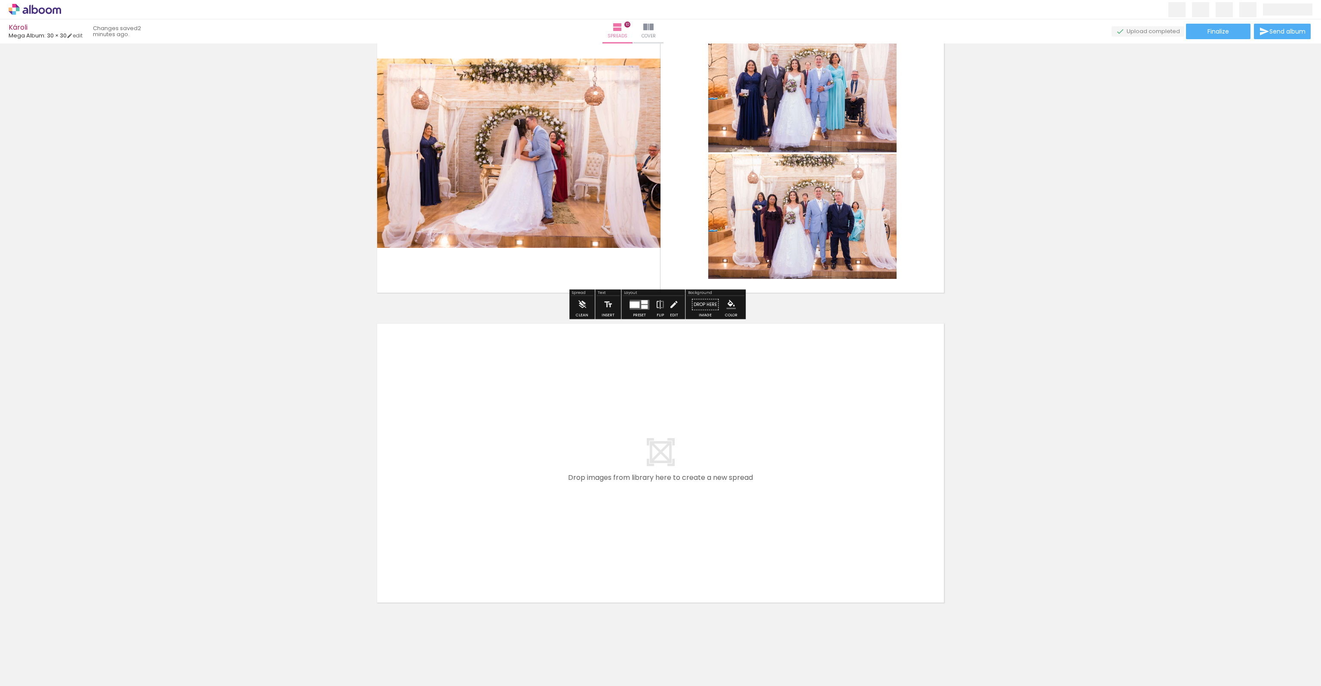
scroll to position [2851, 0]
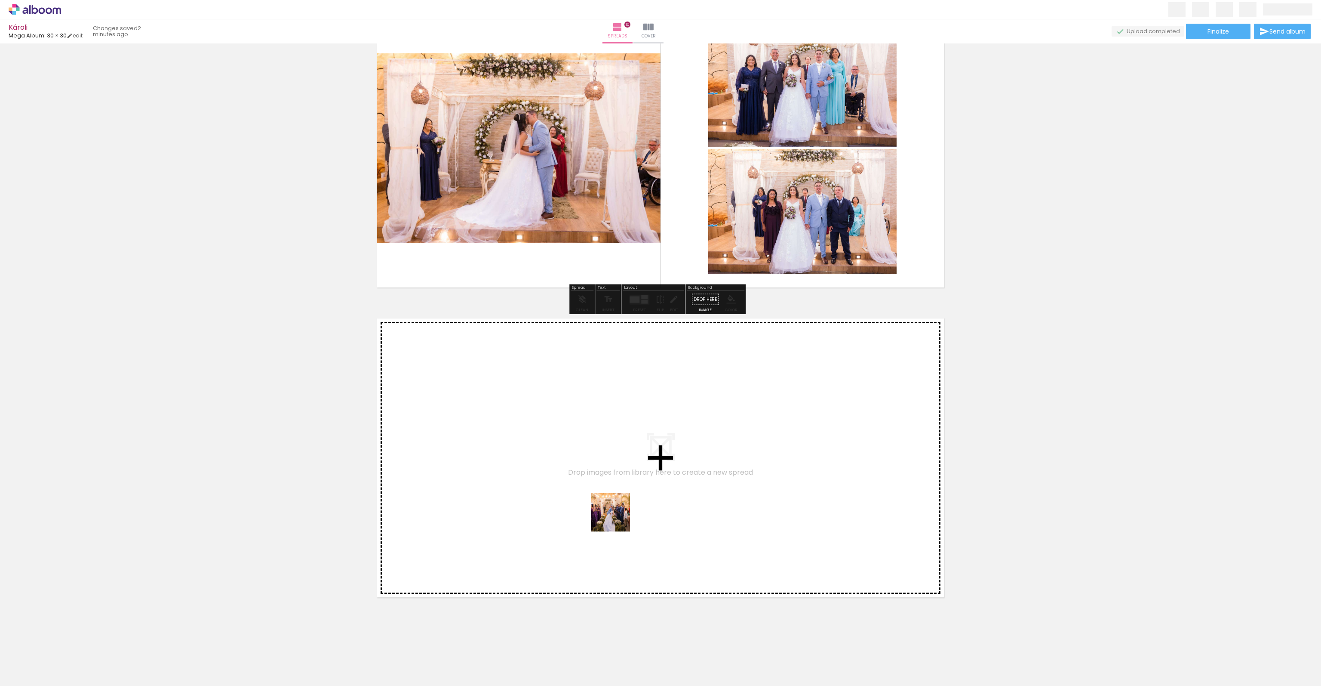
drag, startPoint x: 1092, startPoint y: 668, endPoint x: 588, endPoint y: 510, distance: 527.8
click at [588, 510] on quentale-workspace at bounding box center [660, 343] width 1321 height 686
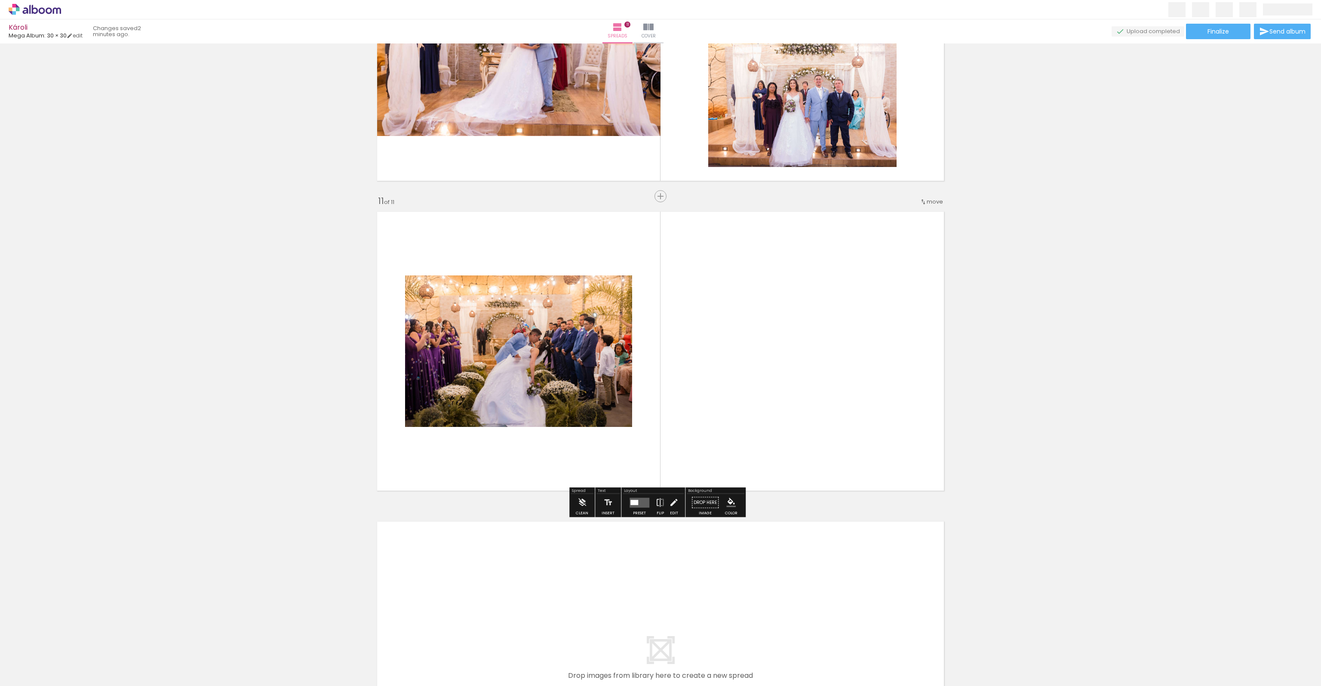
scroll to position [2971, 0]
